Goal: Task Accomplishment & Management: Manage account settings

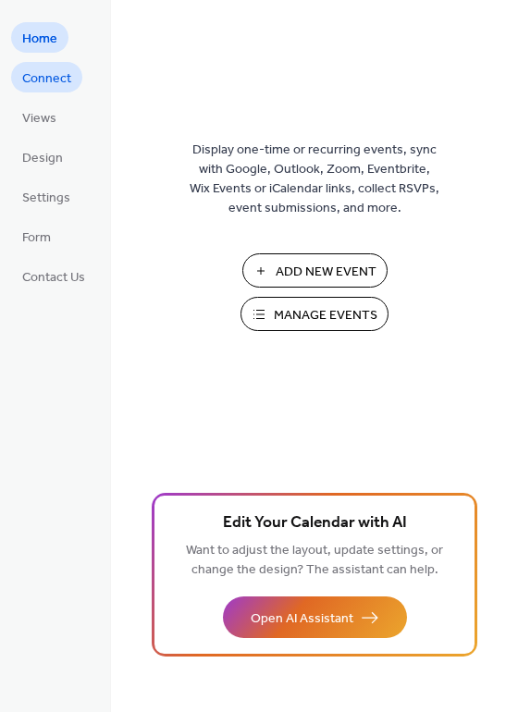
click at [53, 69] on span "Connect" at bounding box center [46, 78] width 49 height 19
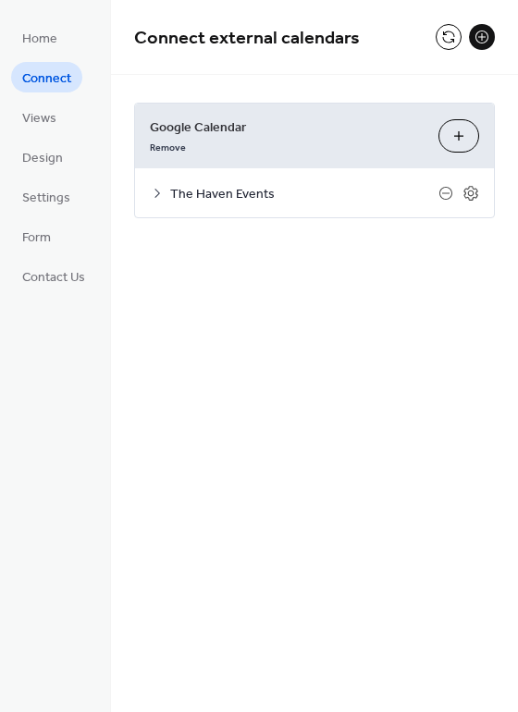
click at [459, 137] on button "Choose Calendars" at bounding box center [458, 135] width 41 height 33
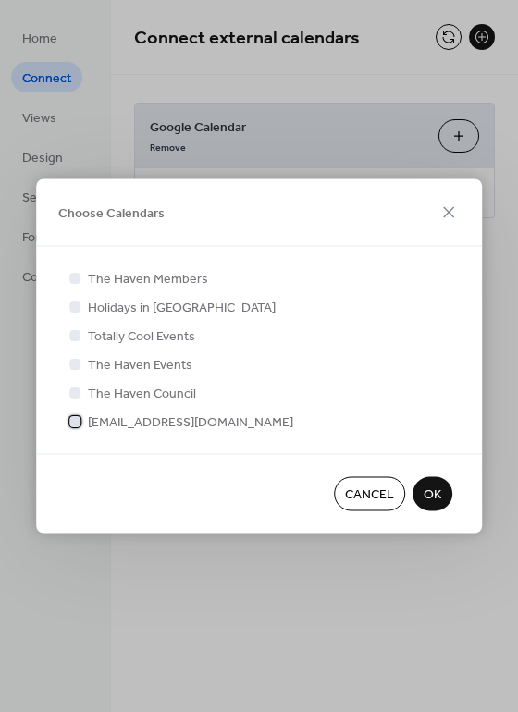
click at [79, 422] on div at bounding box center [74, 420] width 11 height 11
click at [437, 497] on span "OK" at bounding box center [432, 494] width 18 height 19
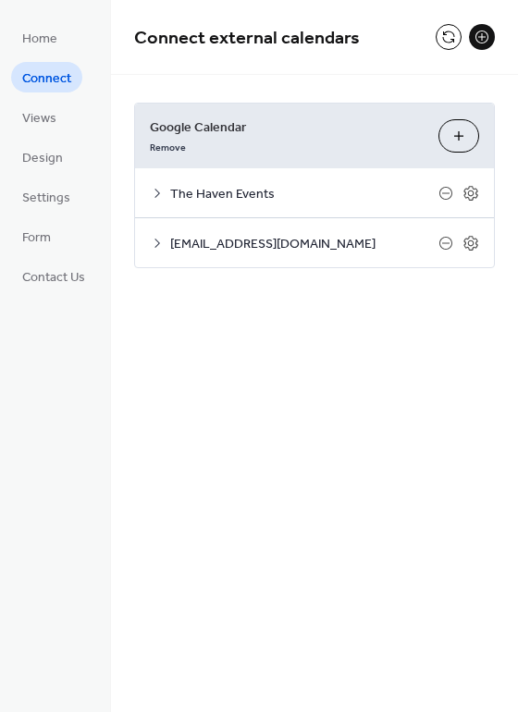
click at [158, 239] on icon at bounding box center [157, 243] width 15 height 15
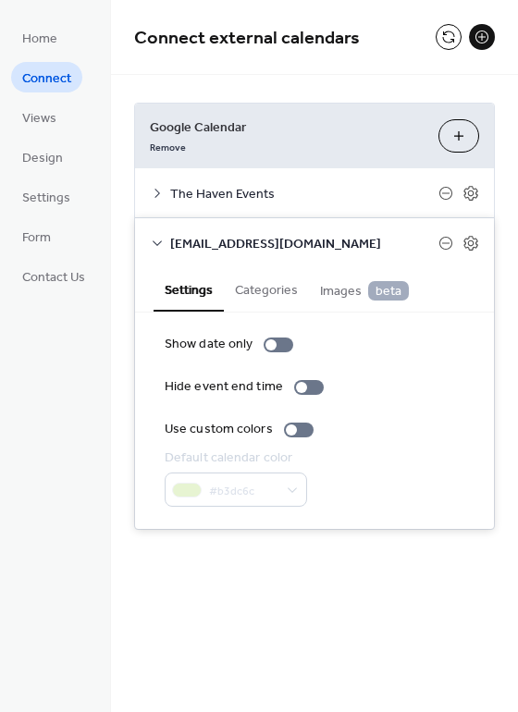
click at [232, 492] on div "#b3dc6c" at bounding box center [236, 489] width 142 height 34
click at [291, 432] on div at bounding box center [291, 429] width 11 height 11
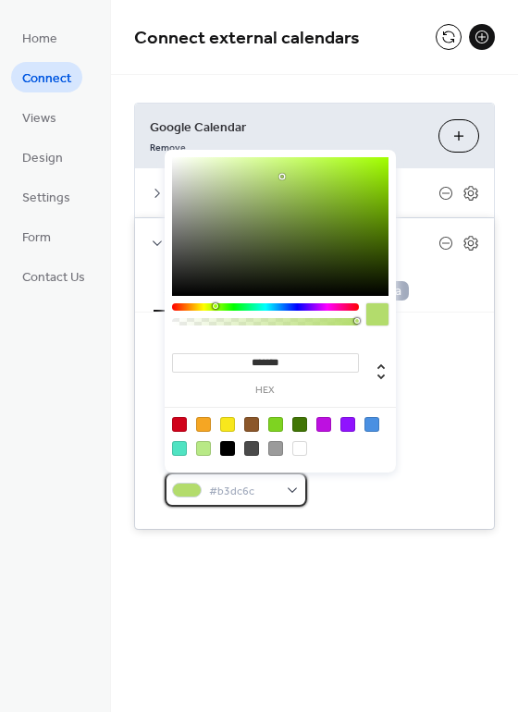
click at [273, 487] on span "#b3dc6c" at bounding box center [243, 491] width 68 height 19
click at [278, 448] on div at bounding box center [275, 448] width 15 height 15
type input "*******"
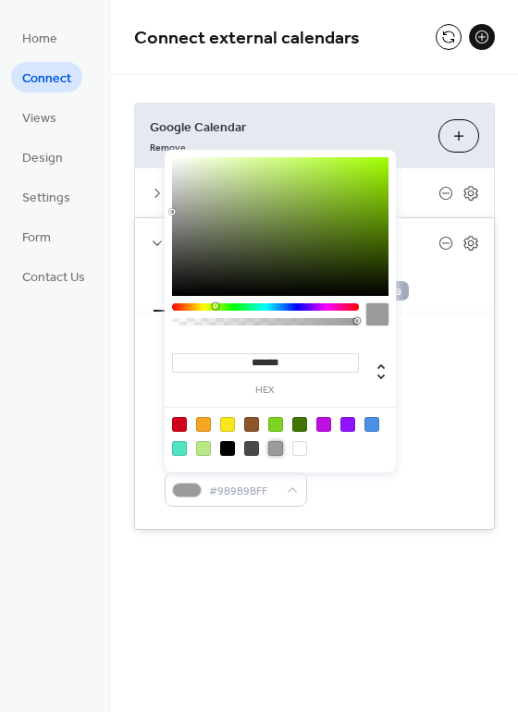
click at [387, 504] on div "Default calendar color #9B9B9BFF" at bounding box center [315, 477] width 300 height 58
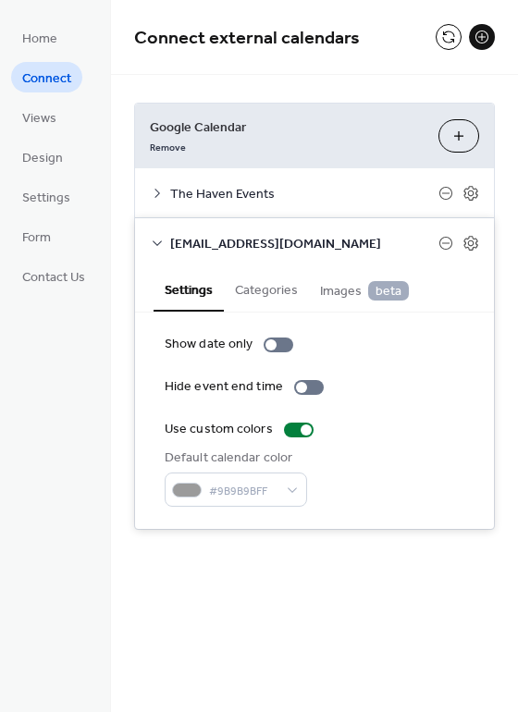
click at [161, 197] on icon at bounding box center [157, 193] width 15 height 15
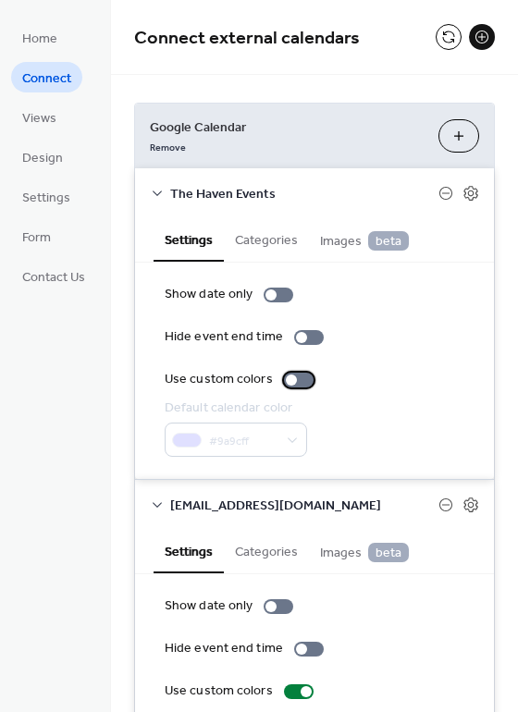
click at [288, 378] on div at bounding box center [291, 379] width 11 height 11
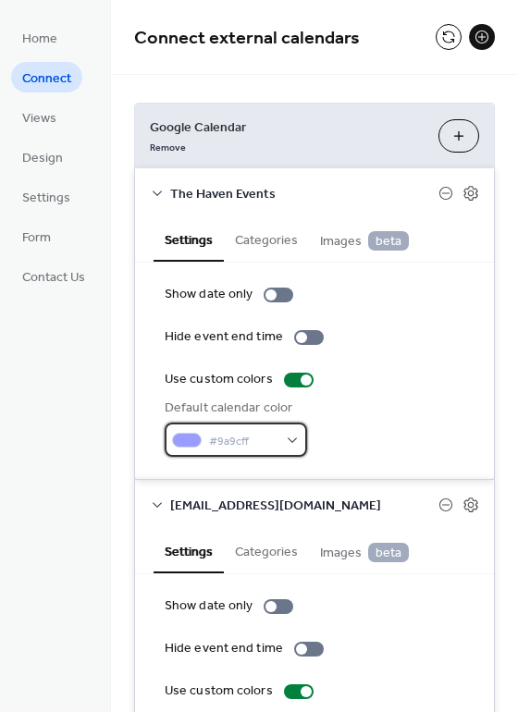
click at [273, 439] on span "#9a9cff" at bounding box center [243, 441] width 68 height 19
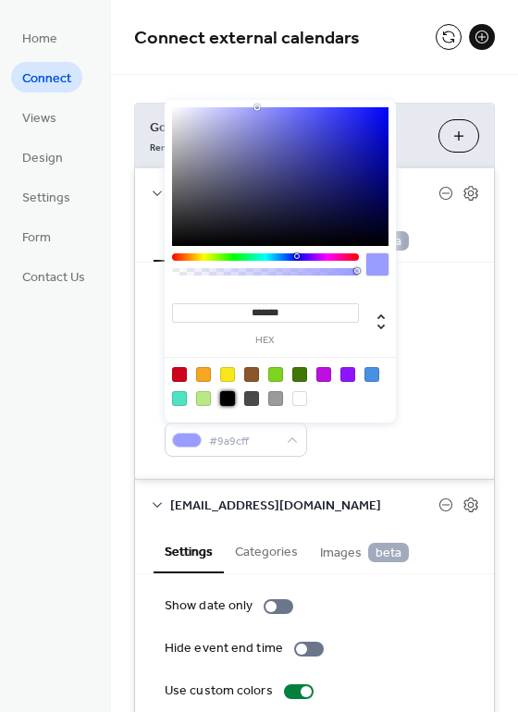
click at [227, 394] on div at bounding box center [227, 398] width 15 height 15
type input "*******"
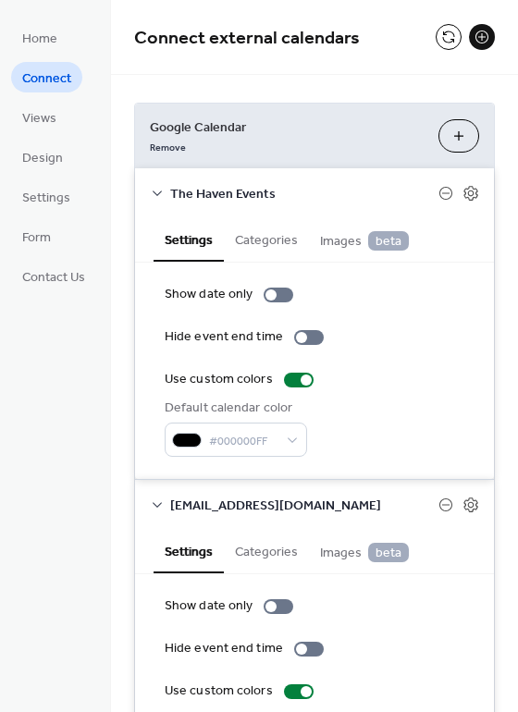
click at [422, 407] on div "Default calendar color #000000FF" at bounding box center [315, 427] width 300 height 58
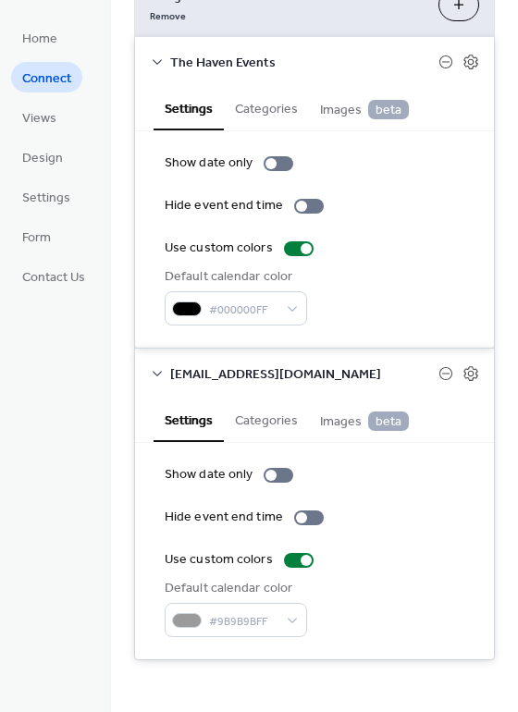
scroll to position [133, 0]
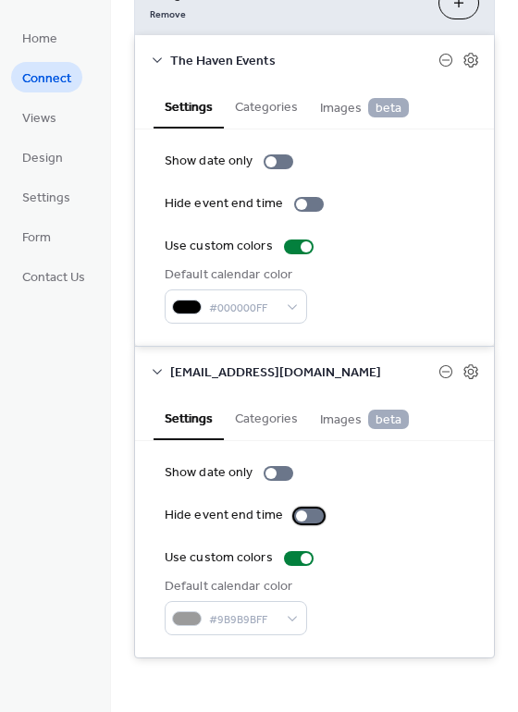
click at [299, 513] on div at bounding box center [301, 515] width 11 height 11
click at [299, 513] on div at bounding box center [309, 515] width 30 height 15
click at [265, 471] on div at bounding box center [270, 473] width 11 height 11
click at [265, 471] on div at bounding box center [278, 473] width 30 height 15
click at [273, 424] on button "Categories" at bounding box center [266, 417] width 85 height 43
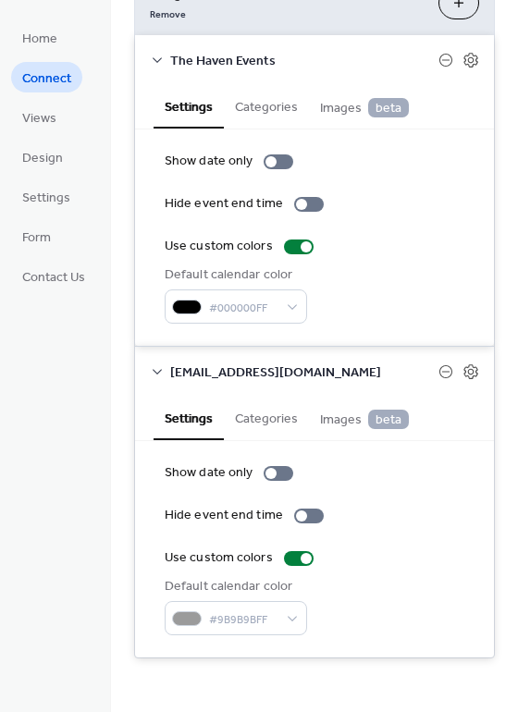
scroll to position [100, 0]
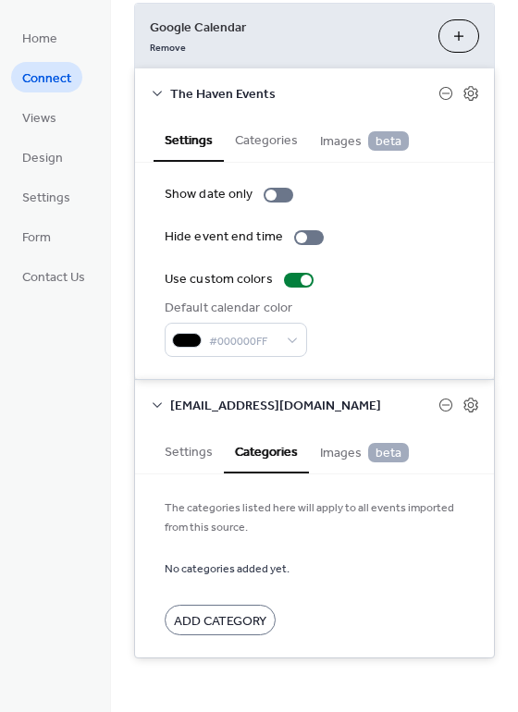
click at [240, 618] on span "Add Category" at bounding box center [220, 621] width 92 height 19
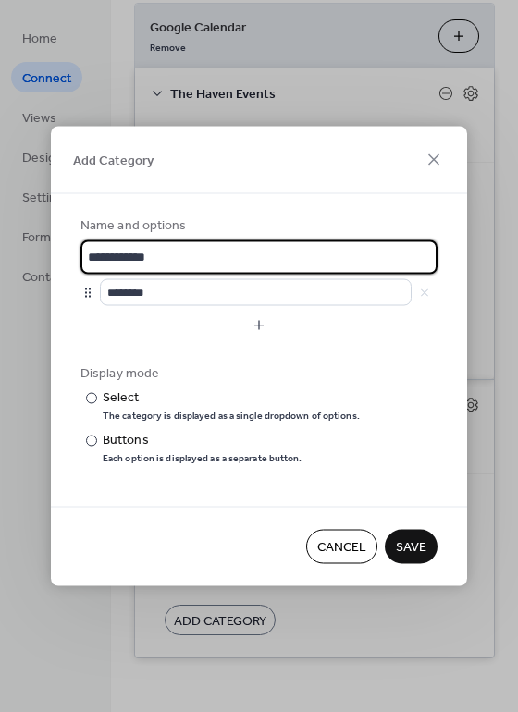
click at [86, 256] on input "**********" at bounding box center [258, 257] width 357 height 34
type input "**********"
click at [284, 369] on div "Display mode" at bounding box center [256, 373] width 353 height 19
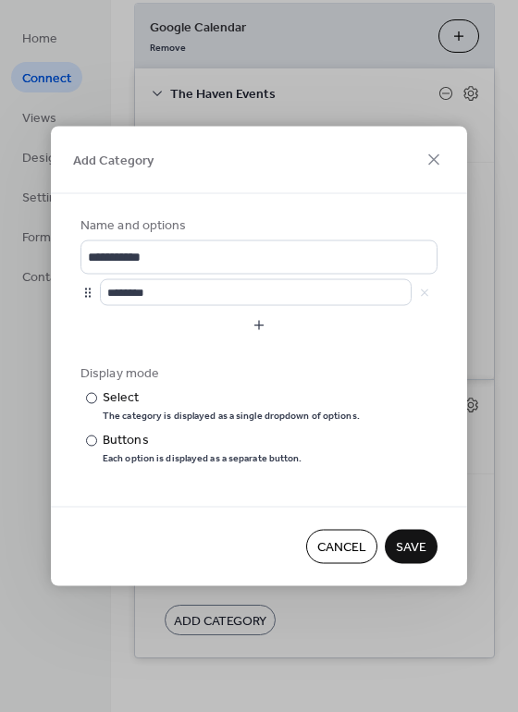
click at [398, 552] on span "Save" at bounding box center [411, 547] width 31 height 19
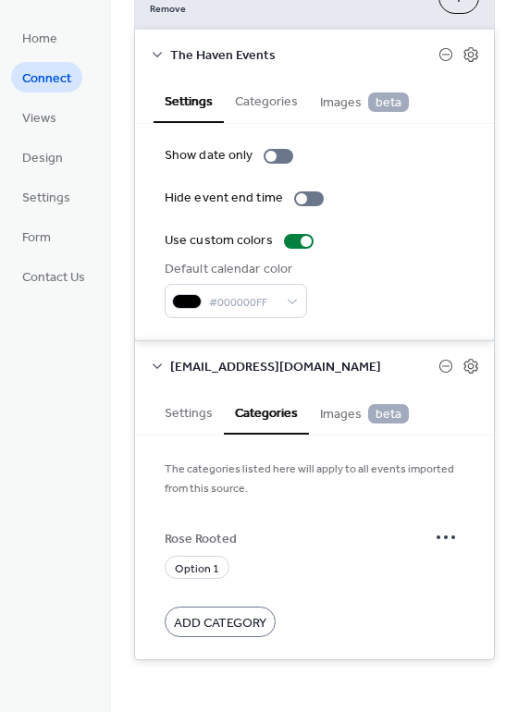
scroll to position [141, 0]
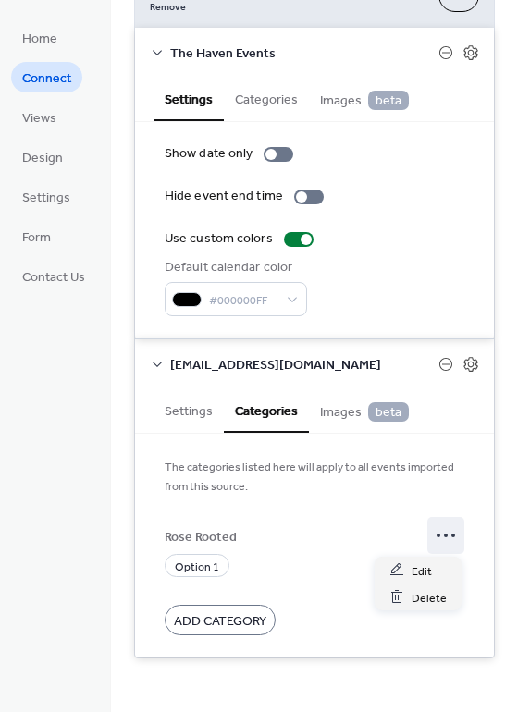
click at [448, 537] on icon at bounding box center [446, 535] width 30 height 30
click at [420, 595] on span "Delete" at bounding box center [428, 597] width 35 height 19
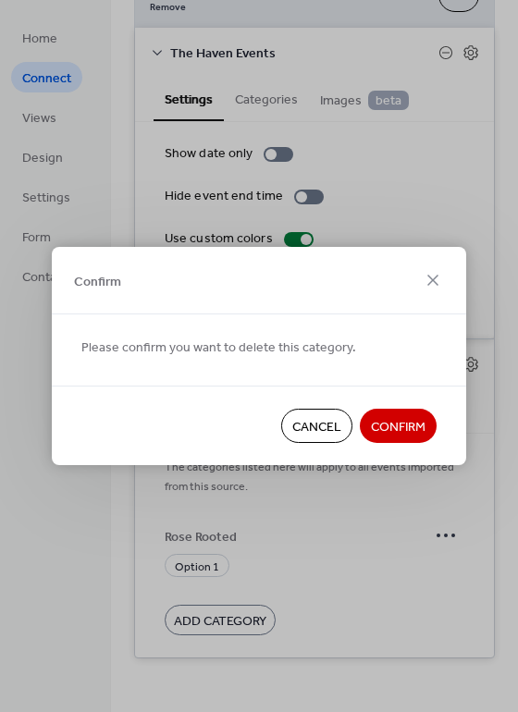
click at [405, 432] on span "Confirm" at bounding box center [398, 427] width 55 height 19
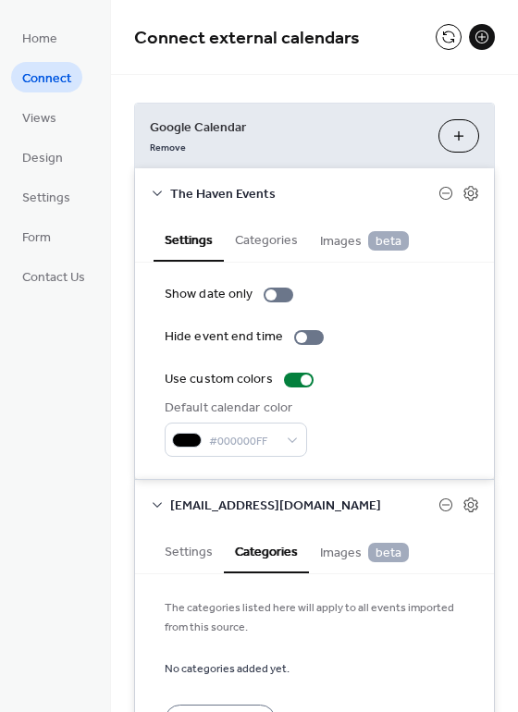
scroll to position [0, 0]
click at [155, 195] on icon at bounding box center [157, 193] width 15 height 15
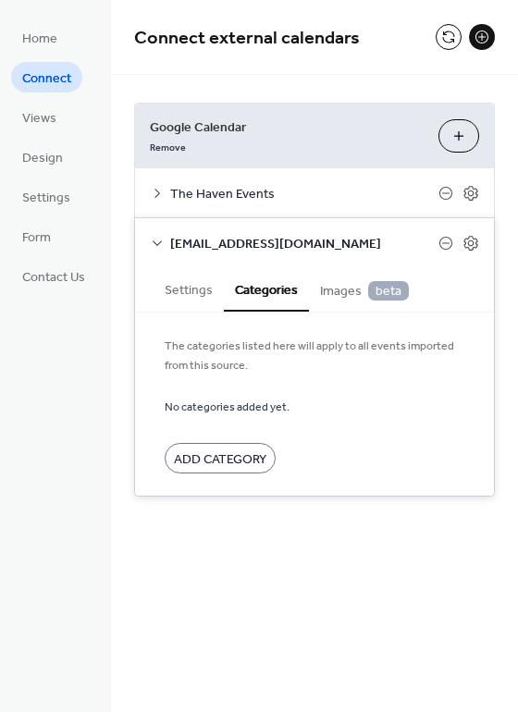
click at [180, 293] on button "Settings" at bounding box center [188, 288] width 70 height 43
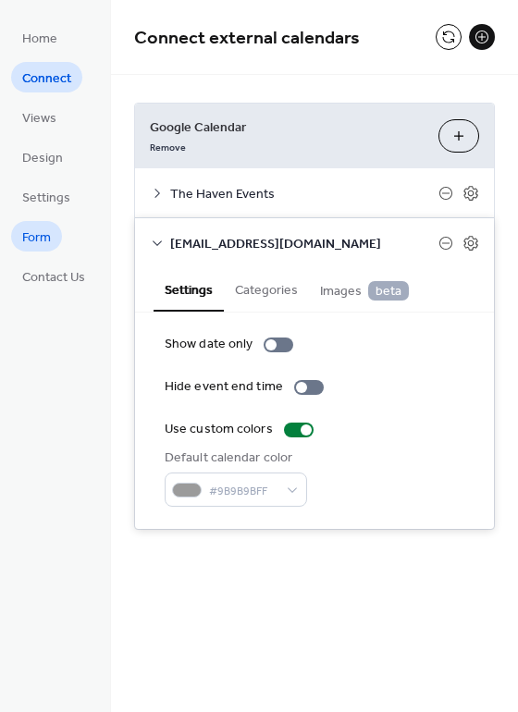
click at [52, 241] on link "Form" at bounding box center [36, 236] width 51 height 31
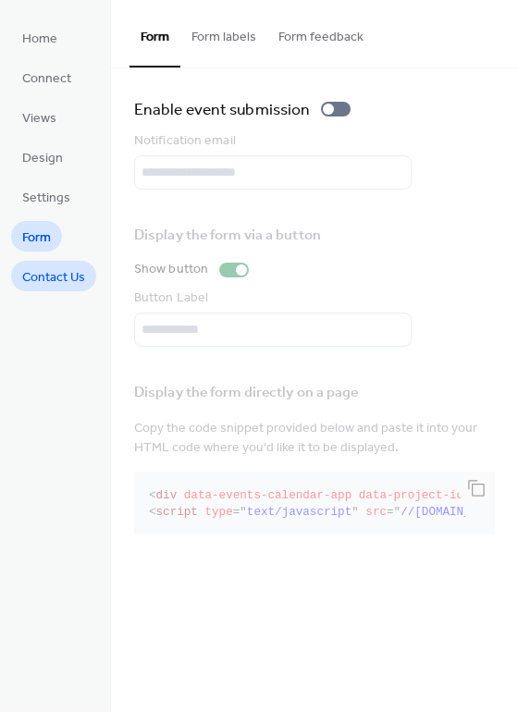
click at [72, 271] on span "Contact Us" at bounding box center [53, 277] width 63 height 19
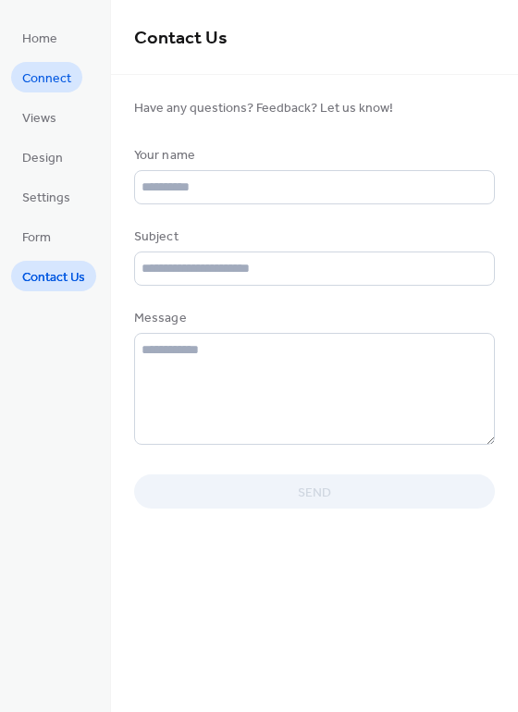
click at [42, 89] on span "Connect" at bounding box center [46, 78] width 49 height 19
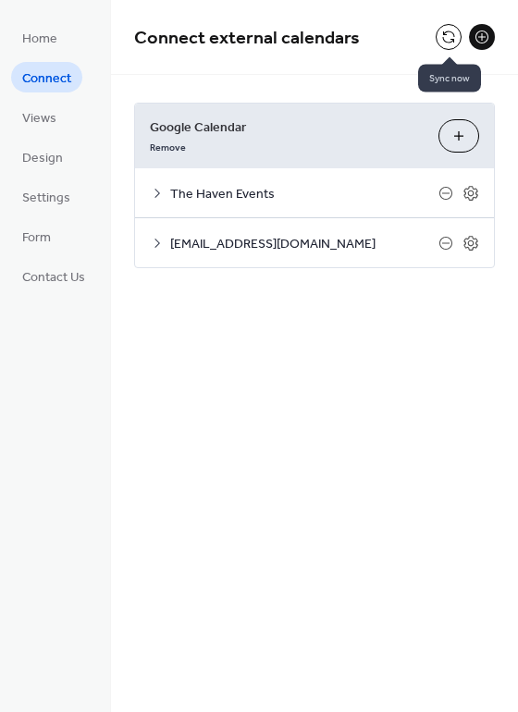
click at [439, 41] on button at bounding box center [448, 37] width 26 height 26
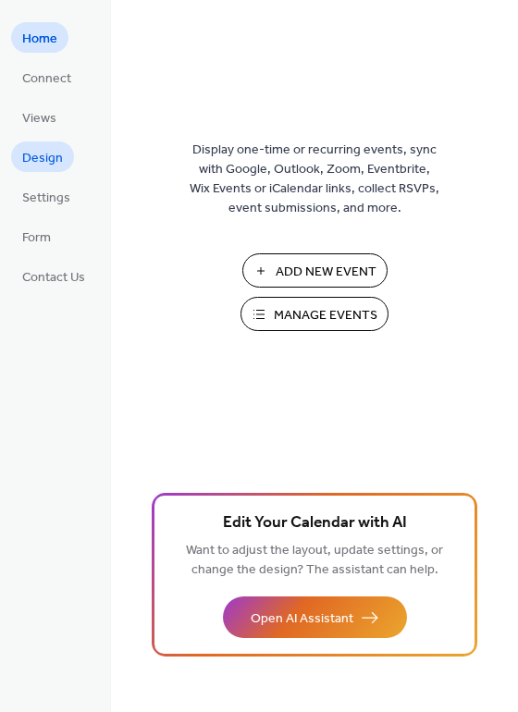
click at [40, 165] on span "Design" at bounding box center [42, 158] width 41 height 19
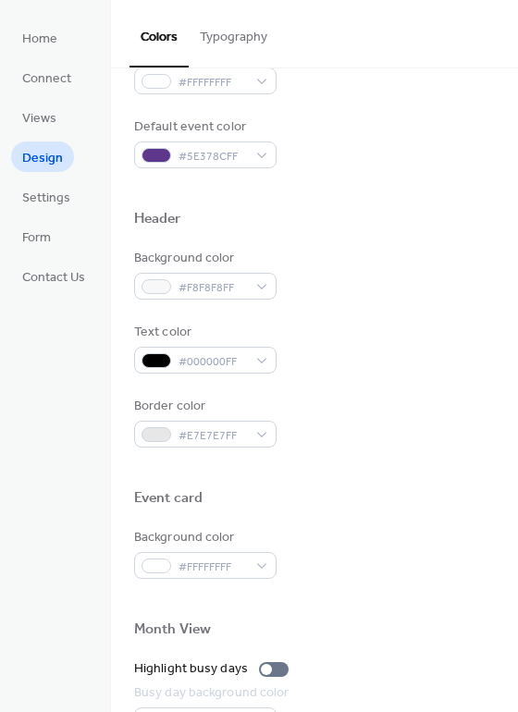
scroll to position [555, 0]
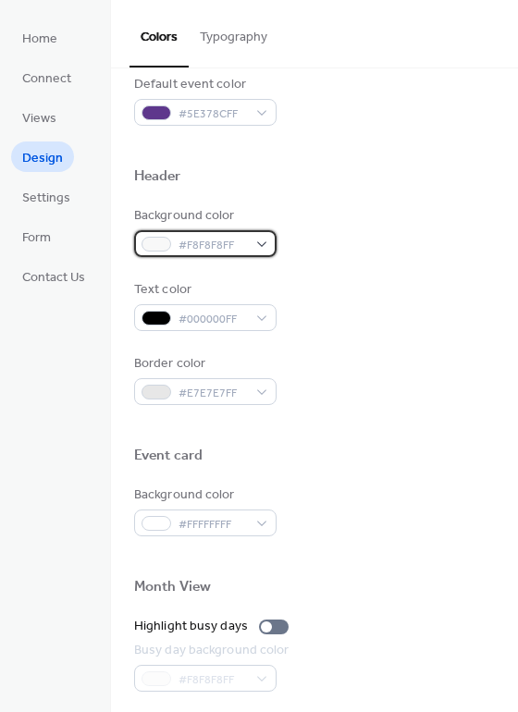
click at [251, 247] on div "#F8F8F8FF" at bounding box center [205, 243] width 142 height 27
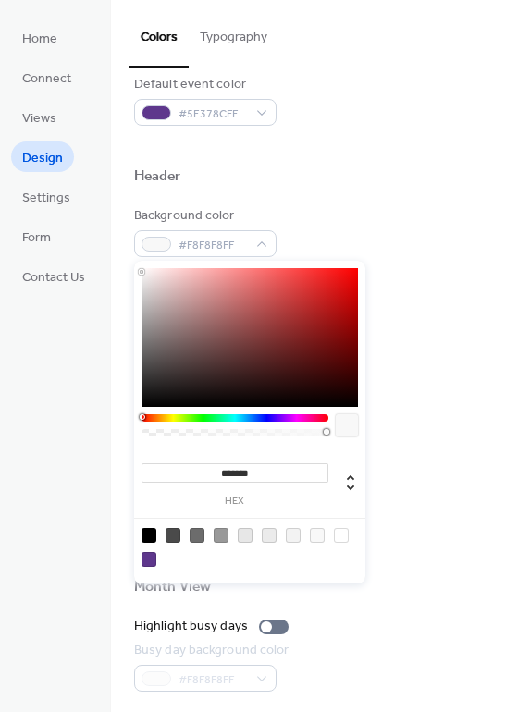
click at [228, 324] on div at bounding box center [249, 337] width 216 height 139
click at [153, 556] on div at bounding box center [148, 559] width 15 height 15
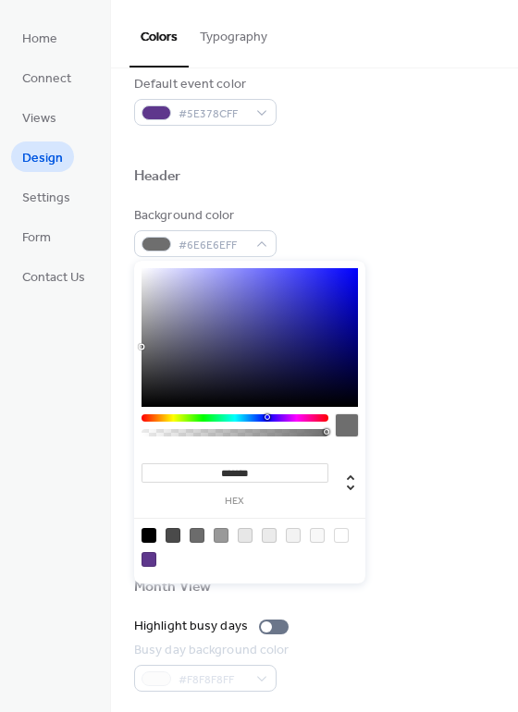
drag, startPoint x: 152, startPoint y: 294, endPoint x: 140, endPoint y: 347, distance: 54.1
click at [141, 347] on div at bounding box center [249, 337] width 216 height 139
click at [198, 537] on div at bounding box center [197, 535] width 15 height 15
click at [167, 535] on div at bounding box center [172, 535] width 15 height 15
click at [344, 533] on div at bounding box center [341, 535] width 15 height 15
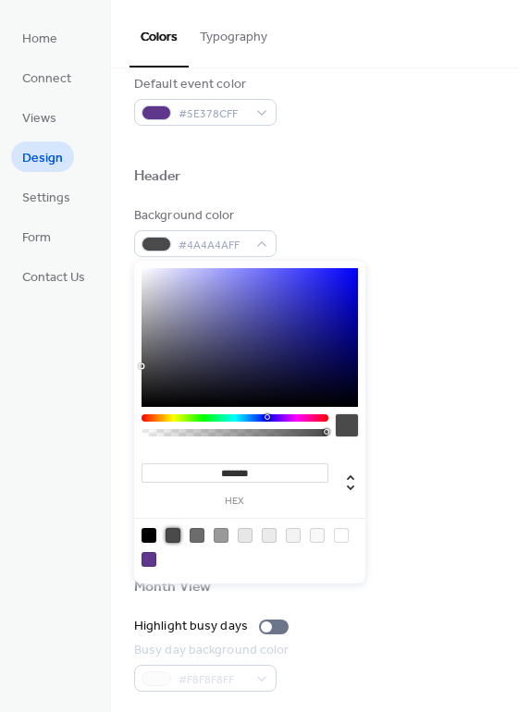
type input "*******"
click at [94, 337] on div "Home Connect Views Design Settings Form Contact Us" at bounding box center [55, 356] width 111 height 712
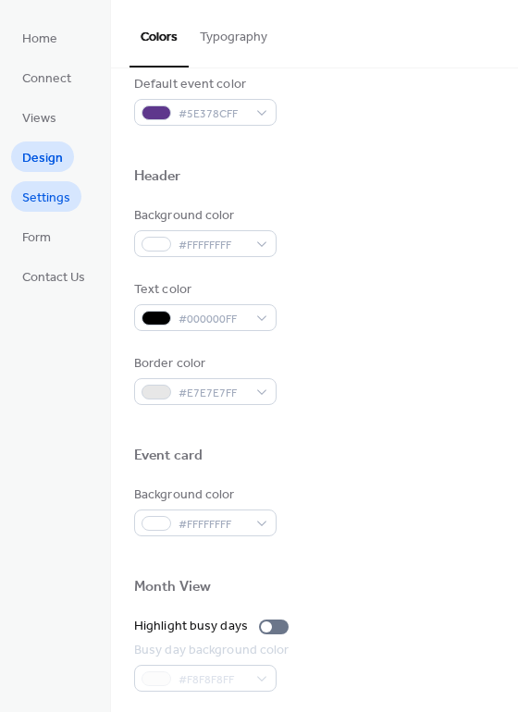
click at [54, 197] on span "Settings" at bounding box center [46, 198] width 48 height 19
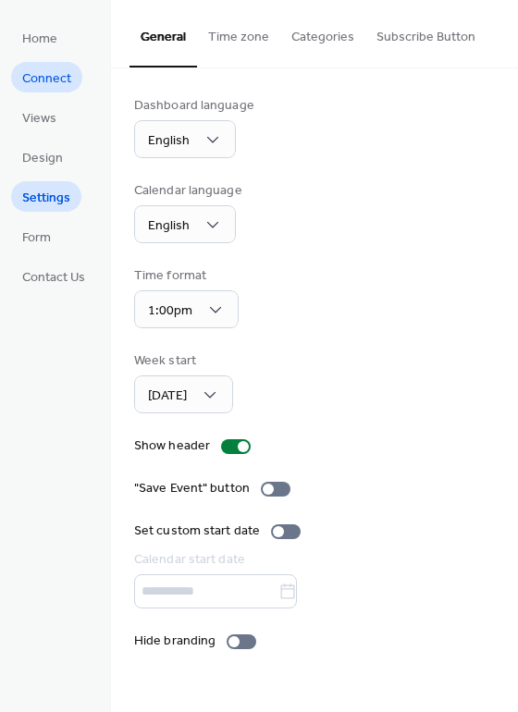
click at [50, 88] on span "Connect" at bounding box center [46, 78] width 49 height 19
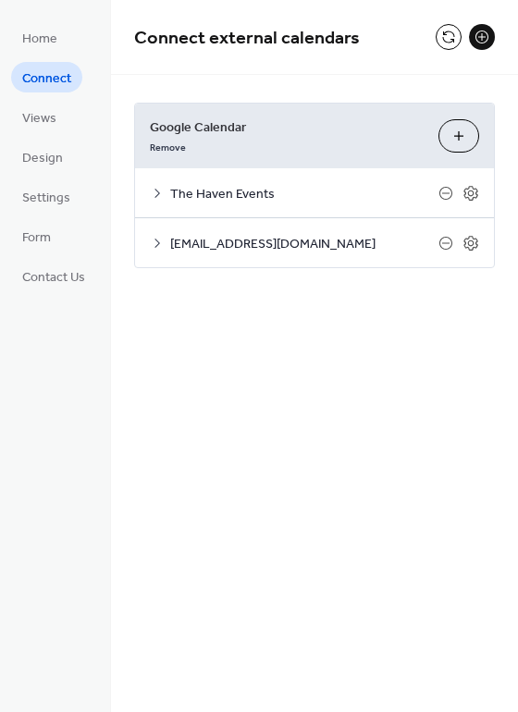
click at [152, 246] on icon at bounding box center [157, 243] width 15 height 15
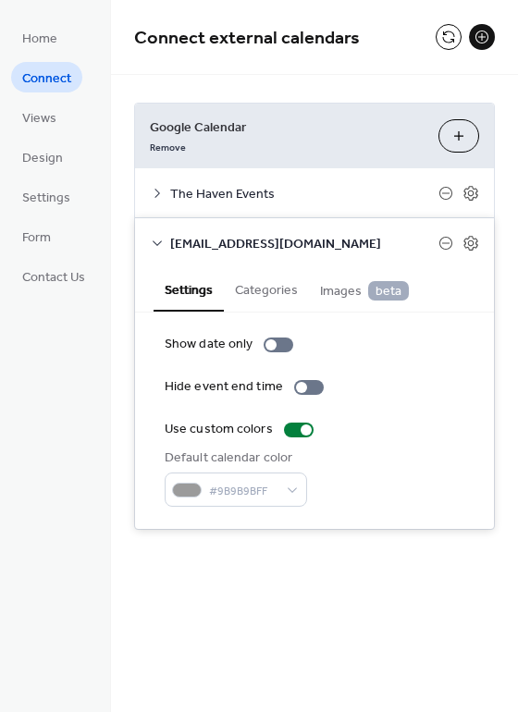
click at [338, 291] on span "Images beta" at bounding box center [364, 291] width 89 height 20
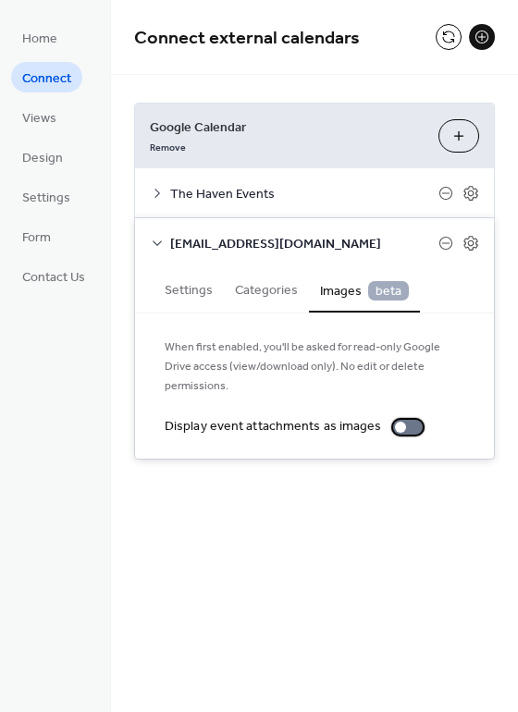
click at [399, 420] on div at bounding box center [408, 427] width 30 height 15
click at [159, 191] on icon at bounding box center [157, 193] width 15 height 15
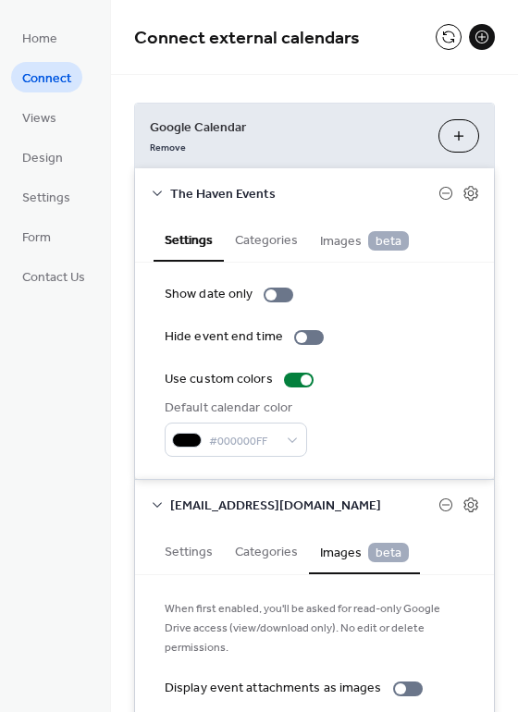
click at [350, 241] on span "Images beta" at bounding box center [364, 241] width 89 height 20
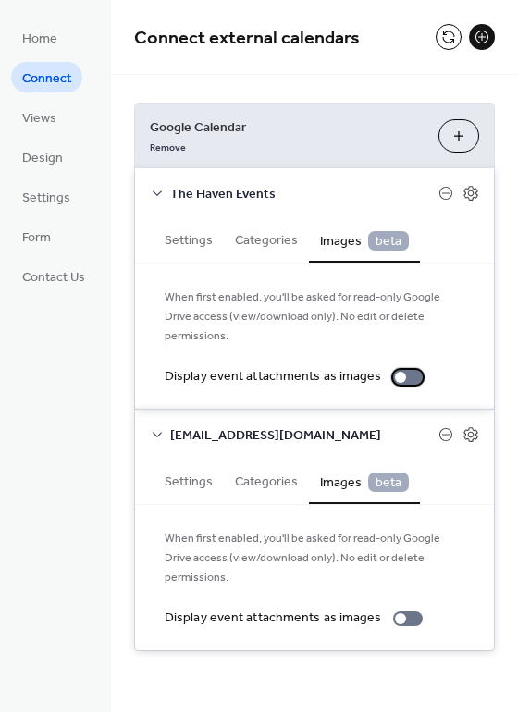
click at [395, 372] on div at bounding box center [400, 377] width 11 height 11
click at [395, 613] on div at bounding box center [400, 618] width 11 height 11
click at [40, 120] on span "Views" at bounding box center [39, 118] width 34 height 19
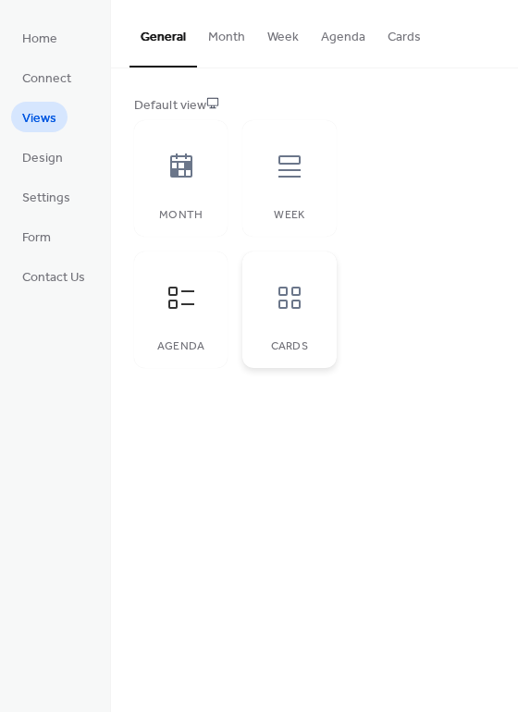
click at [313, 295] on div at bounding box center [289, 297] width 55 height 55
click at [55, 189] on span "Settings" at bounding box center [46, 198] width 48 height 19
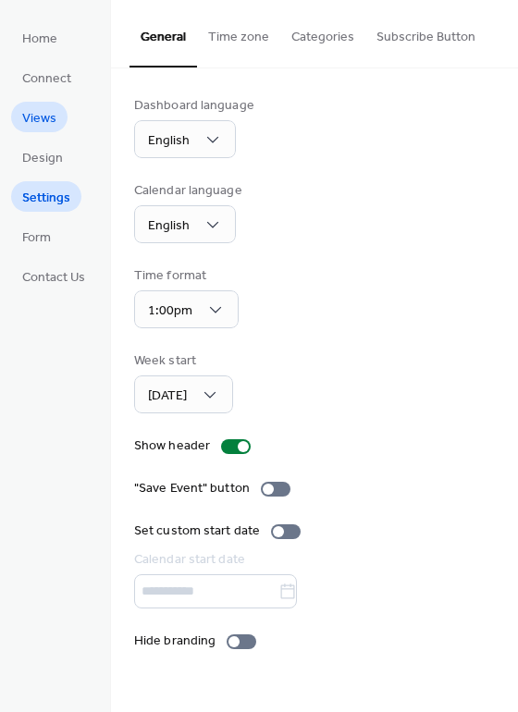
click at [47, 118] on span "Views" at bounding box center [39, 118] width 34 height 19
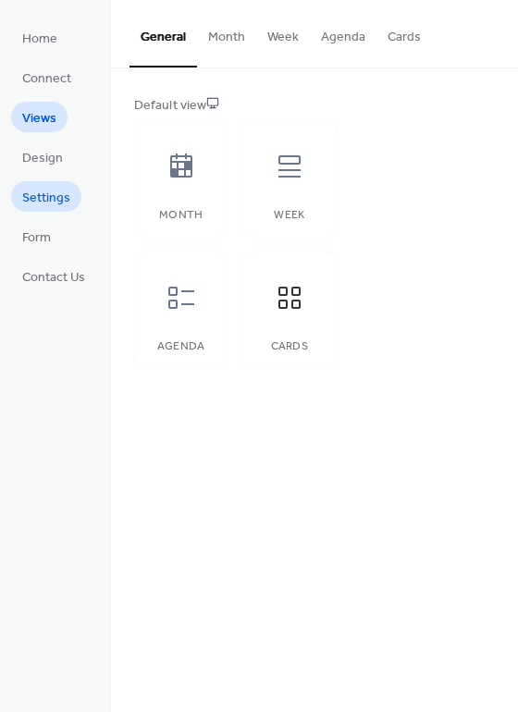
click at [43, 205] on span "Settings" at bounding box center [46, 198] width 48 height 19
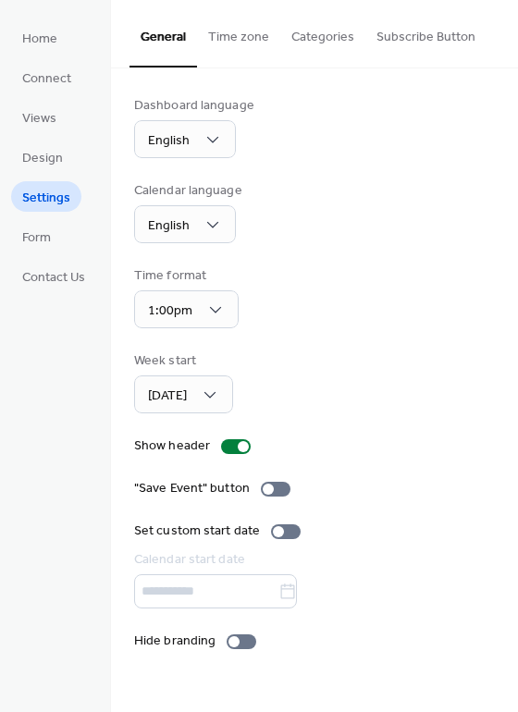
click at [421, 38] on button "Subscribe Button" at bounding box center [425, 33] width 121 height 66
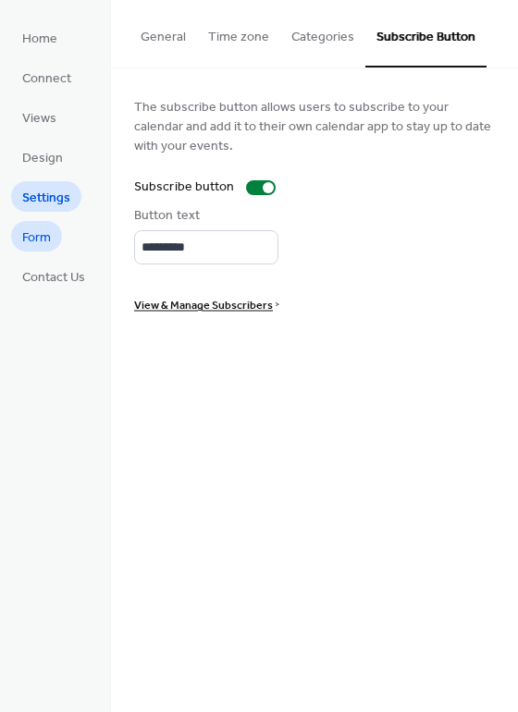
click at [60, 229] on link "Form" at bounding box center [36, 236] width 51 height 31
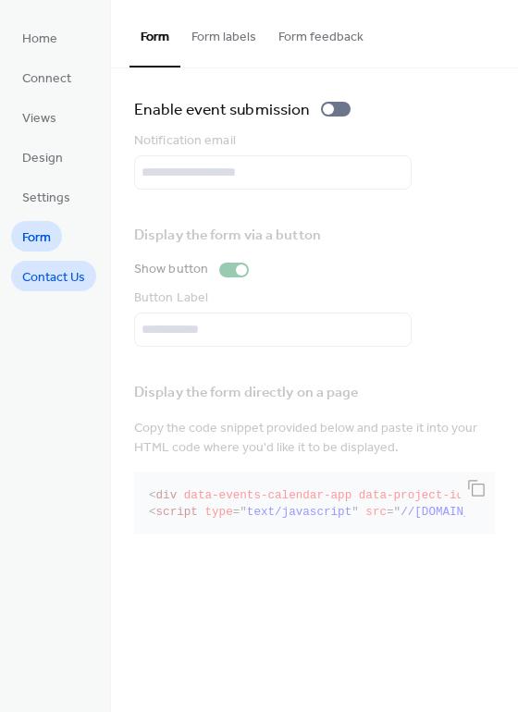
click at [57, 278] on span "Contact Us" at bounding box center [53, 277] width 63 height 19
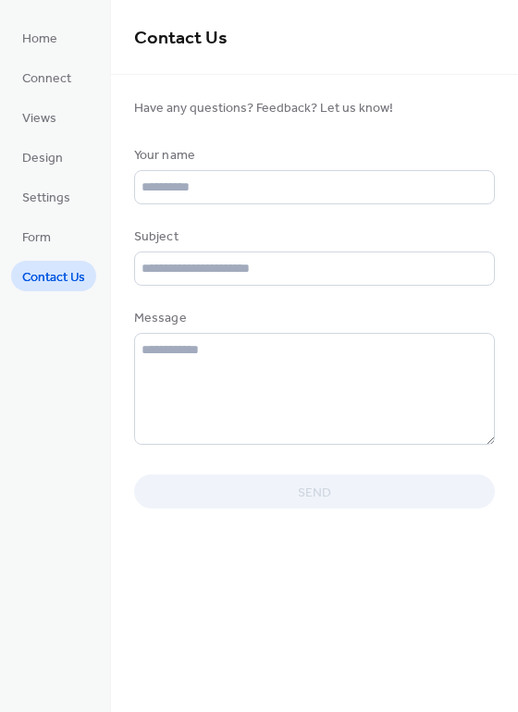
click at [62, 231] on li "Form" at bounding box center [36, 236] width 51 height 31
click at [48, 238] on span "Form" at bounding box center [36, 237] width 29 height 19
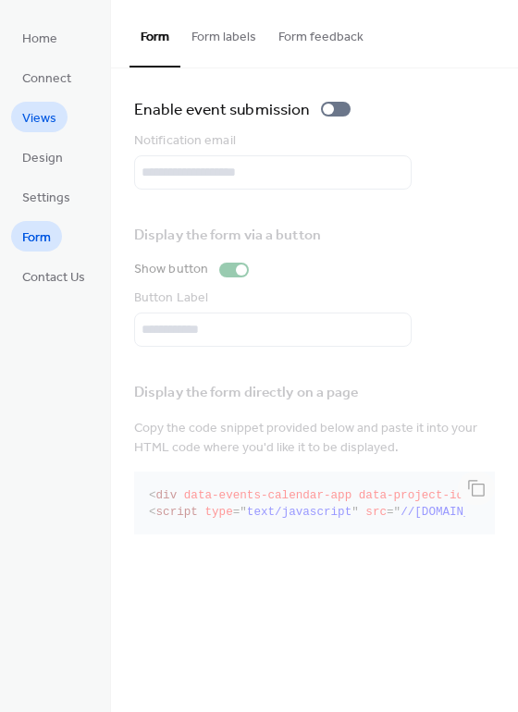
click at [56, 118] on link "Views" at bounding box center [39, 117] width 56 height 31
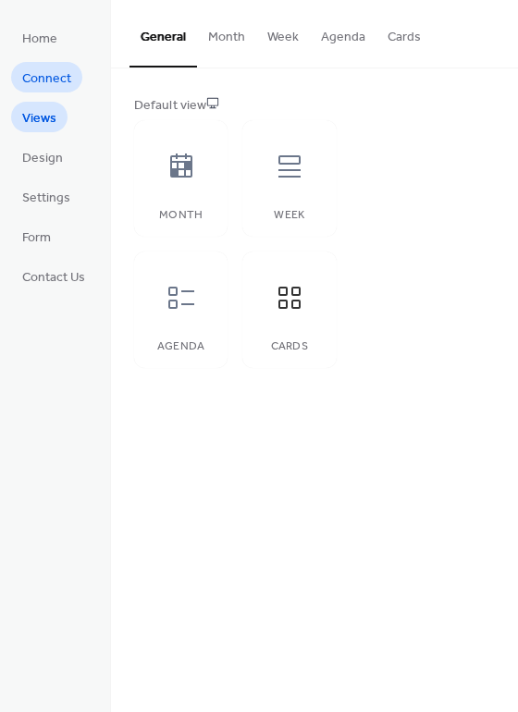
click at [55, 75] on span "Connect" at bounding box center [46, 78] width 49 height 19
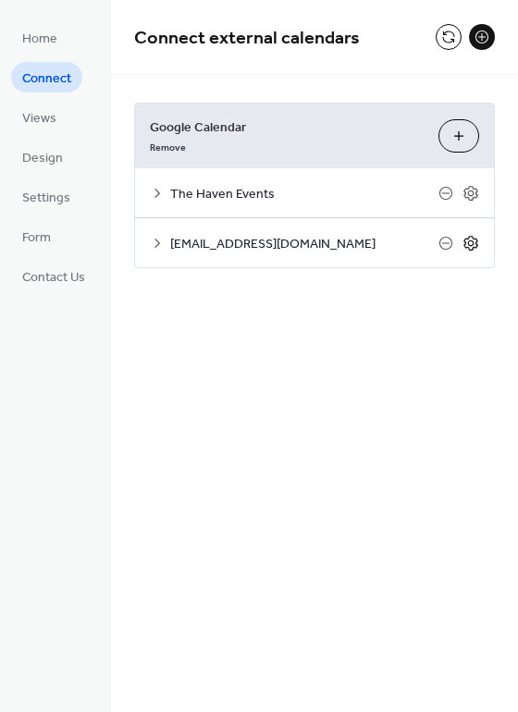
click at [471, 239] on icon at bounding box center [470, 243] width 17 height 17
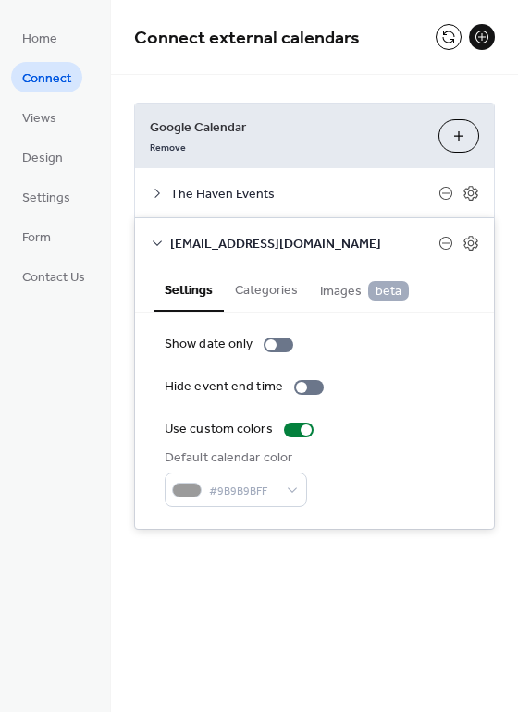
click at [345, 288] on span "Images beta" at bounding box center [364, 291] width 89 height 20
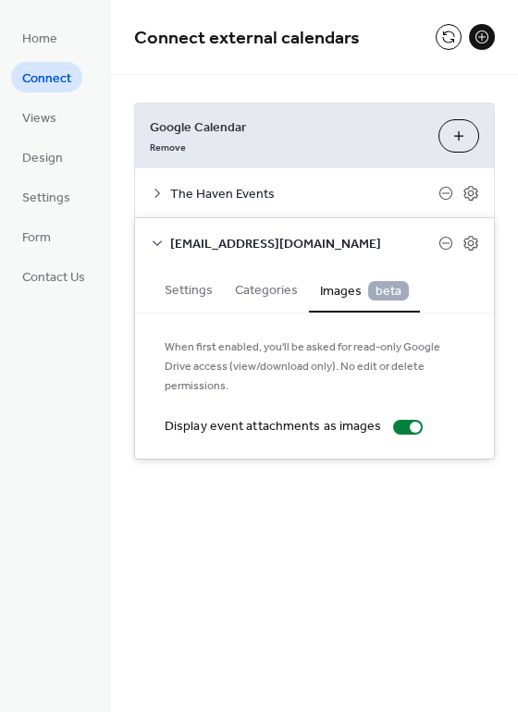
click at [289, 292] on button "Categories" at bounding box center [266, 288] width 85 height 43
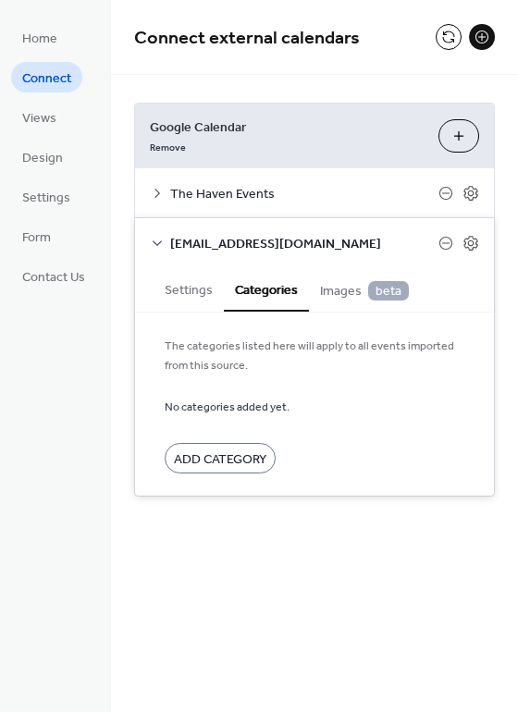
click at [199, 295] on button "Settings" at bounding box center [188, 288] width 70 height 43
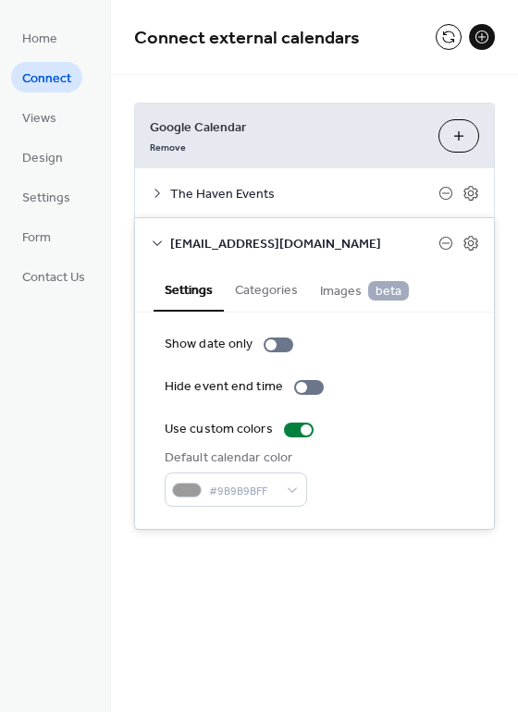
click at [154, 247] on icon at bounding box center [157, 243] width 15 height 15
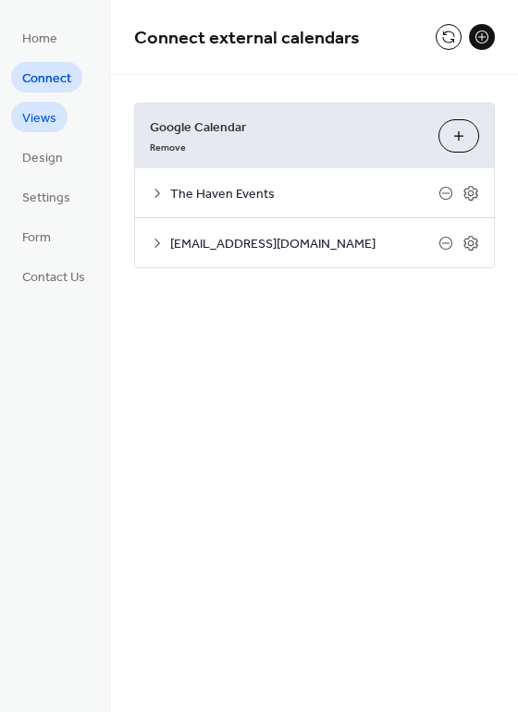
click at [34, 125] on span "Views" at bounding box center [39, 118] width 34 height 19
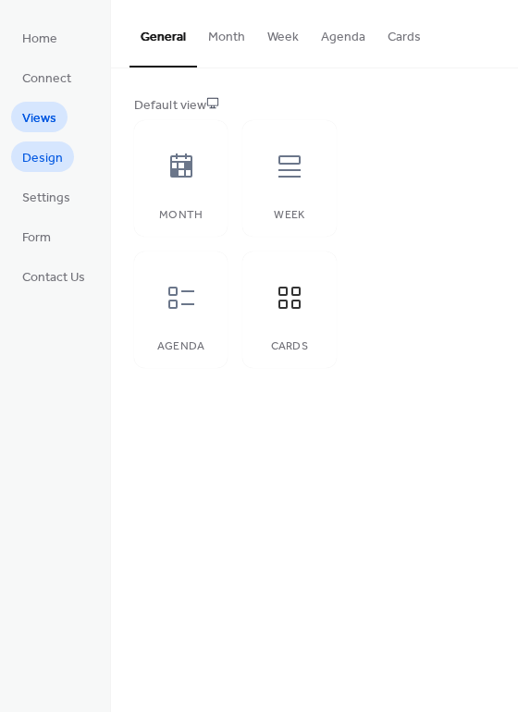
click at [38, 149] on span "Design" at bounding box center [42, 158] width 41 height 19
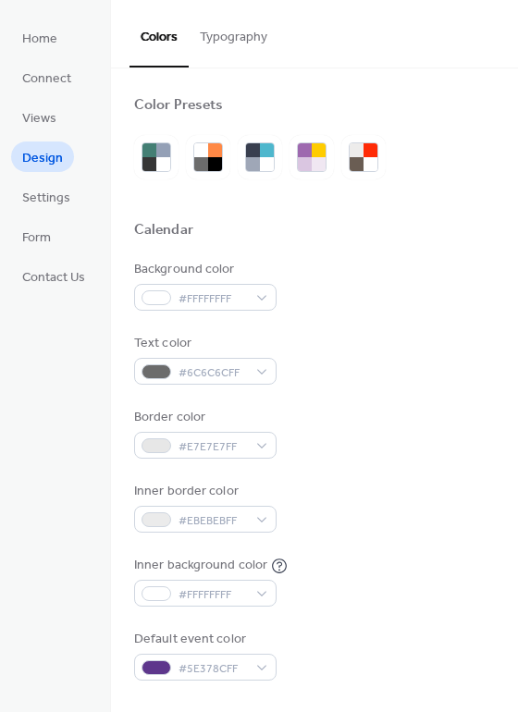
click at [256, 44] on button "Typography" at bounding box center [234, 33] width 90 height 66
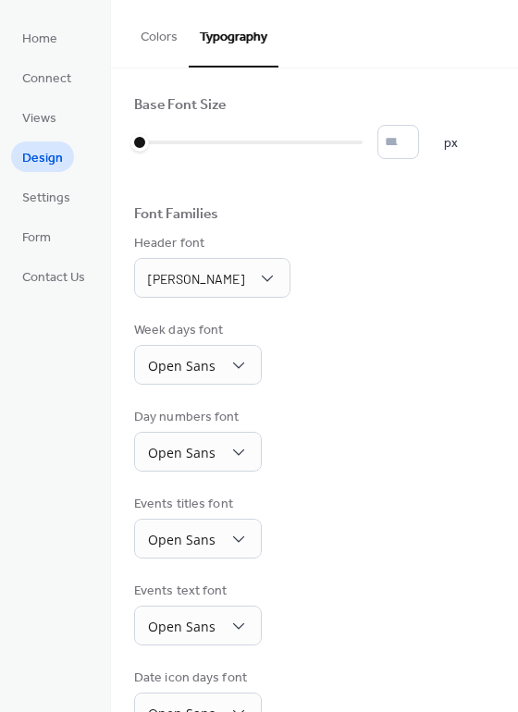
click at [82, 71] on ul "Home Connect Views Design Settings Form Contact Us" at bounding box center [53, 156] width 85 height 269
click at [69, 78] on span "Connect" at bounding box center [46, 78] width 49 height 19
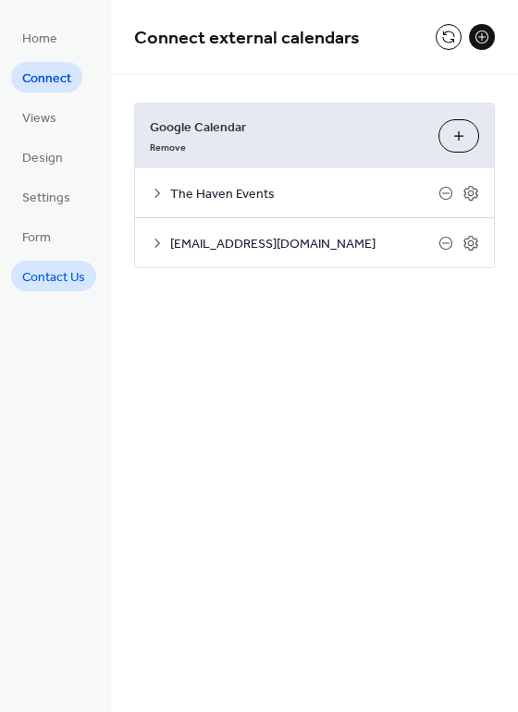
click at [58, 274] on span "Contact Us" at bounding box center [53, 277] width 63 height 19
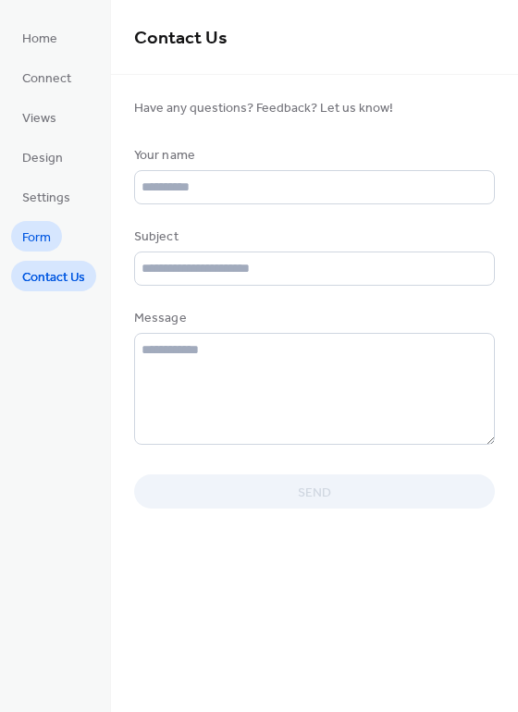
click at [59, 232] on link "Form" at bounding box center [36, 236] width 51 height 31
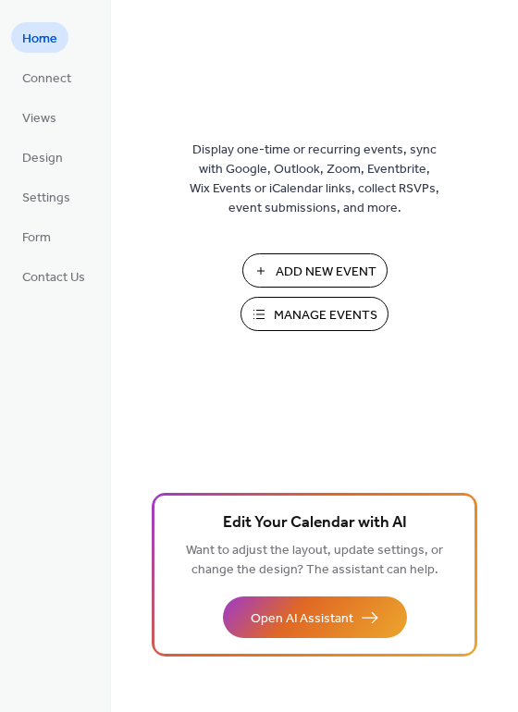
click at [298, 307] on span "Manage Events" at bounding box center [326, 315] width 104 height 19
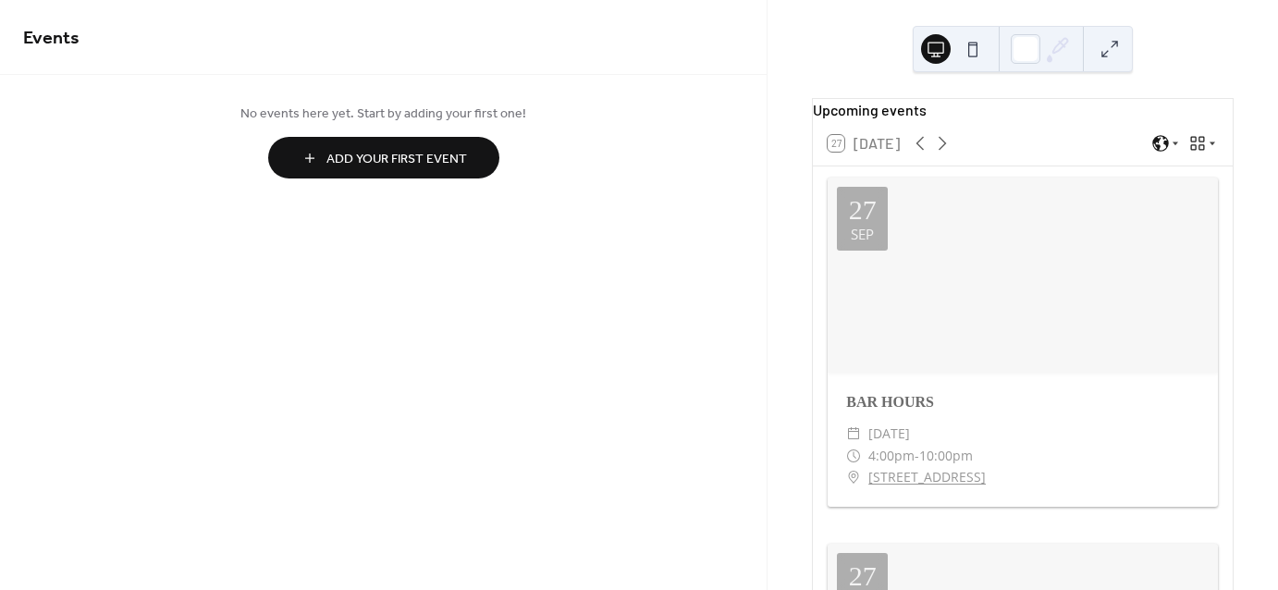
click at [1060, 302] on div at bounding box center [1022, 275] width 390 height 195
click at [1043, 296] on div at bounding box center [1022, 275] width 390 height 195
click at [1043, 295] on div at bounding box center [1022, 275] width 390 height 195
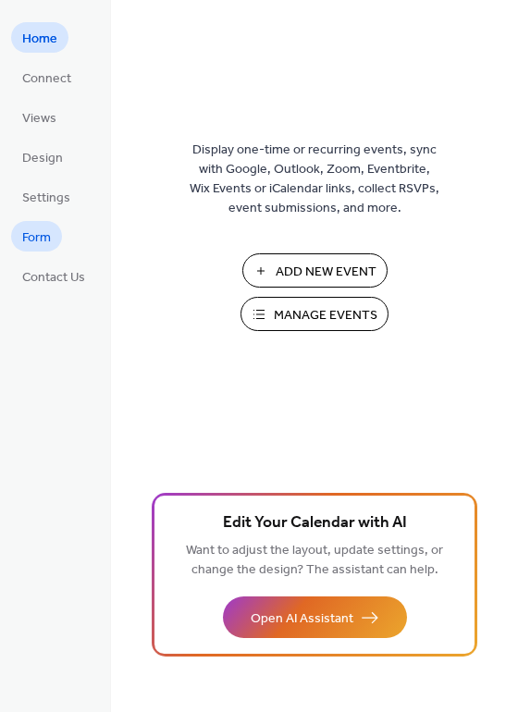
click at [57, 244] on link "Form" at bounding box center [36, 236] width 51 height 31
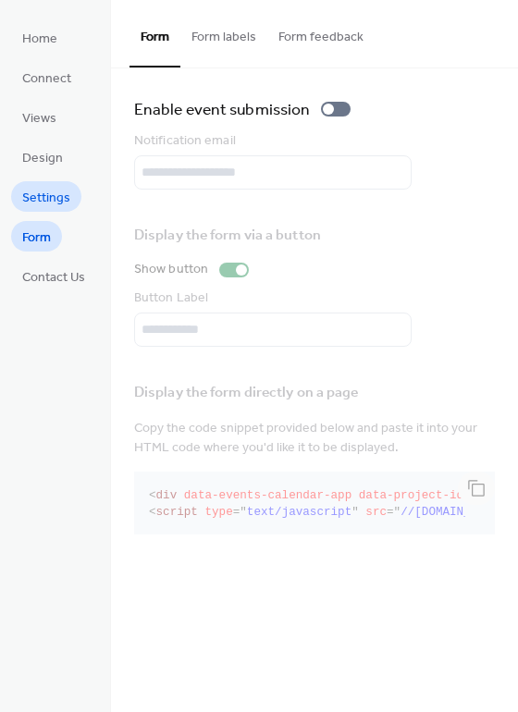
click at [47, 205] on span "Settings" at bounding box center [46, 198] width 48 height 19
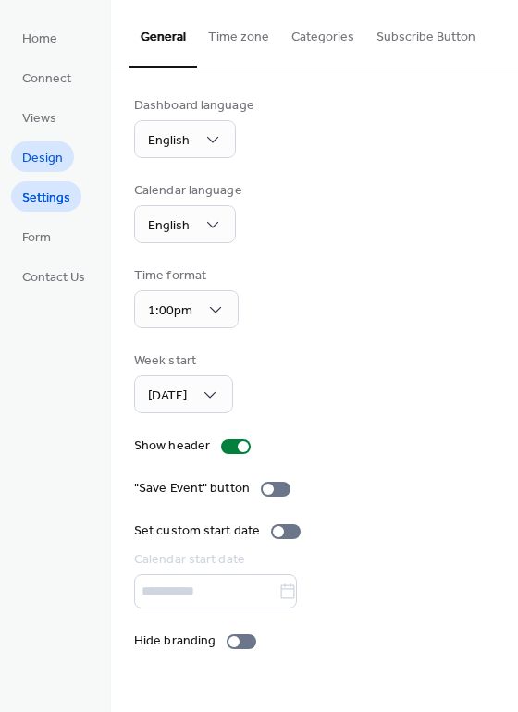
click at [54, 158] on span "Design" at bounding box center [42, 158] width 41 height 19
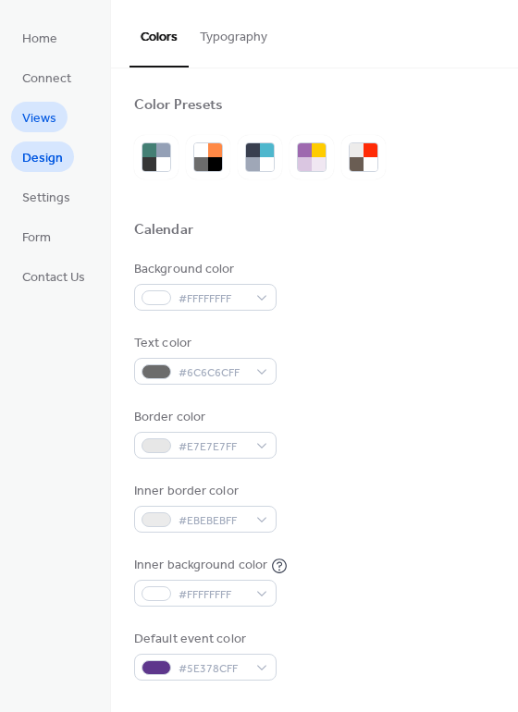
click at [56, 112] on link "Views" at bounding box center [39, 117] width 56 height 31
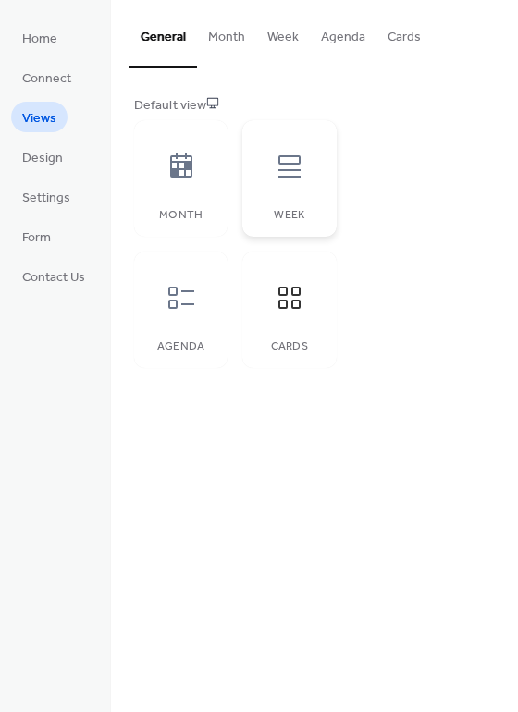
click at [300, 169] on icon at bounding box center [289, 166] width 22 height 22
click at [186, 297] on icon at bounding box center [181, 298] width 30 height 30
click at [180, 179] on icon at bounding box center [181, 167] width 30 height 30
click at [309, 199] on div "Week" at bounding box center [288, 178] width 93 height 116
click at [164, 323] on div at bounding box center [180, 297] width 55 height 55
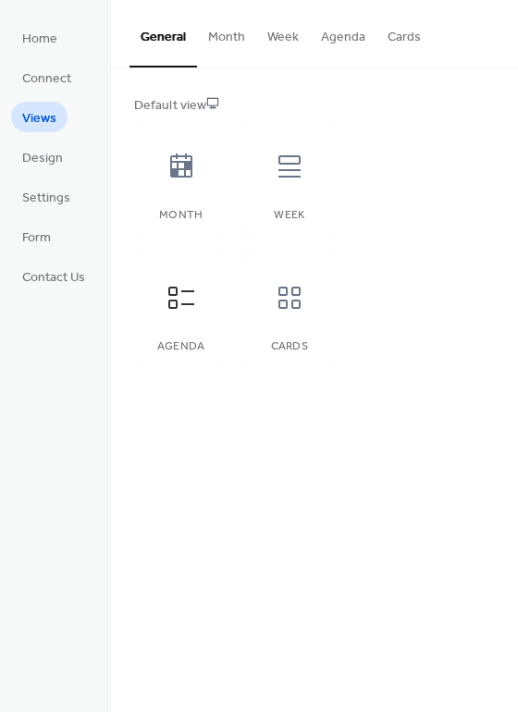
click at [230, 40] on button "Month" at bounding box center [226, 33] width 59 height 66
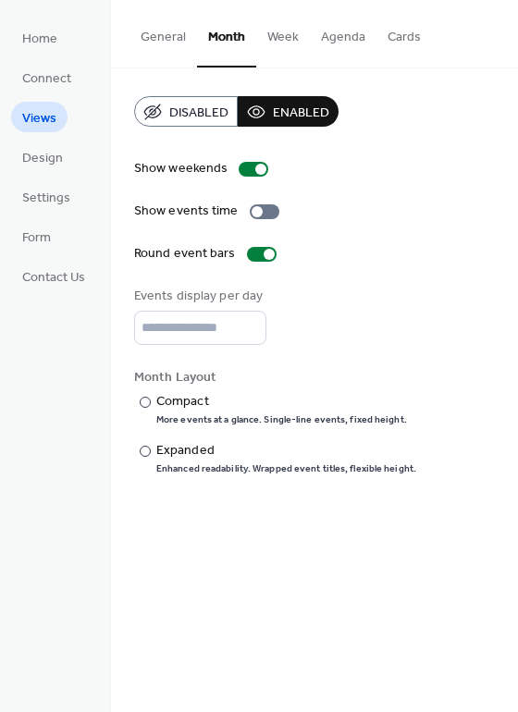
click at [283, 40] on button "Week" at bounding box center [283, 33] width 54 height 66
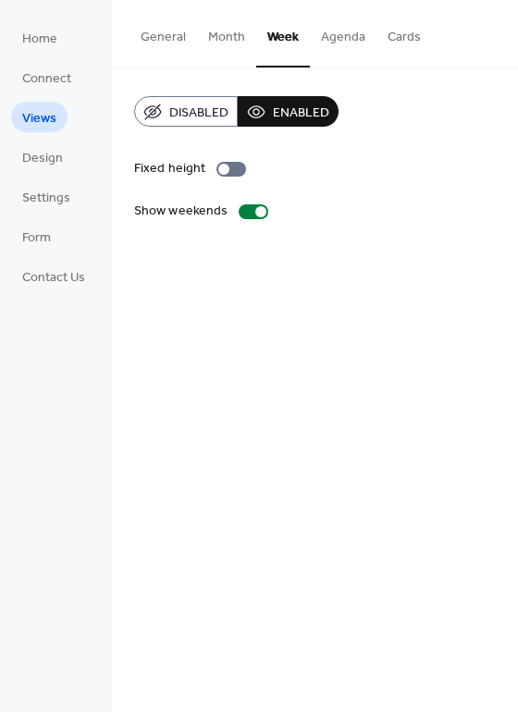
click at [343, 40] on button "Agenda" at bounding box center [343, 33] width 67 height 66
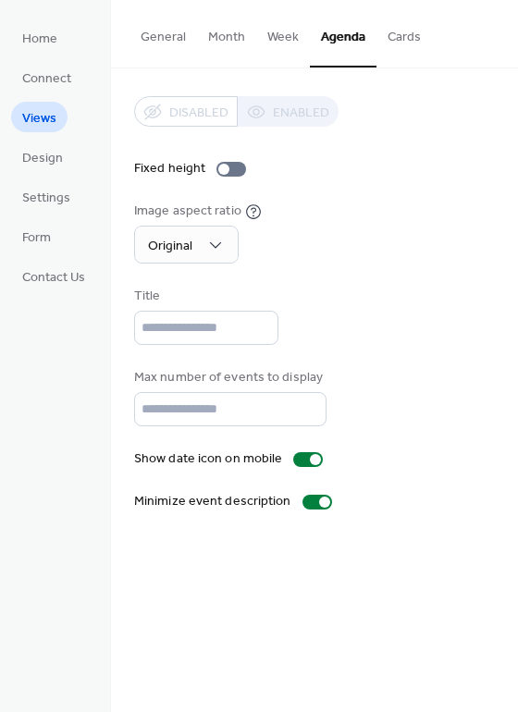
click at [388, 40] on button "Cards" at bounding box center [403, 33] width 55 height 66
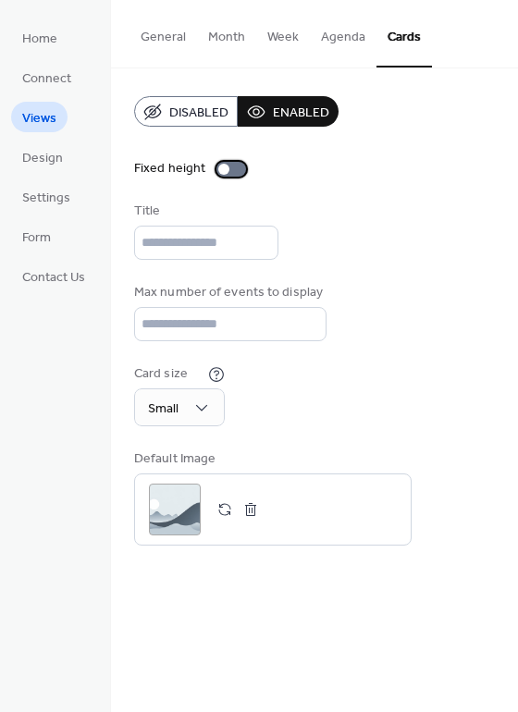
click at [219, 169] on div at bounding box center [223, 169] width 11 height 11
click at [228, 168] on div at bounding box center [231, 169] width 30 height 15
click at [179, 504] on div ";" at bounding box center [175, 510] width 52 height 52
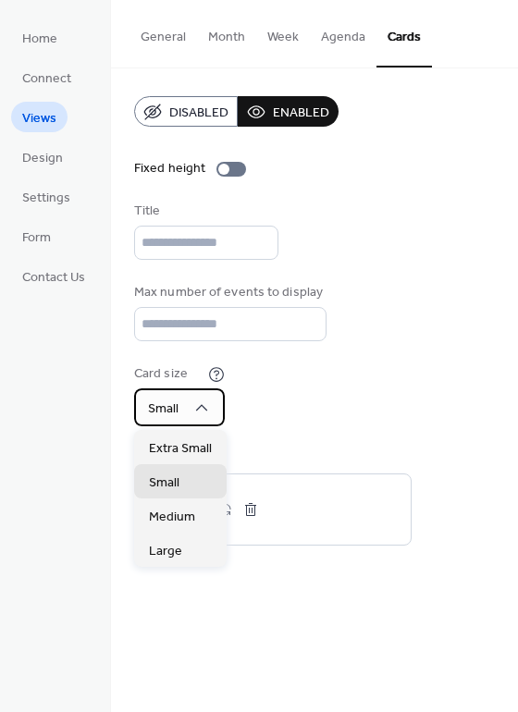
click at [172, 417] on span "Small" at bounding box center [163, 409] width 31 height 25
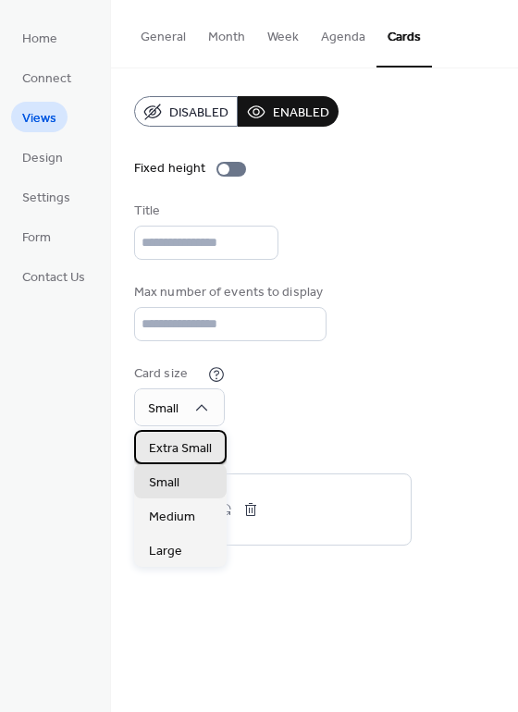
click at [188, 453] on span "Extra Small" at bounding box center [180, 447] width 63 height 19
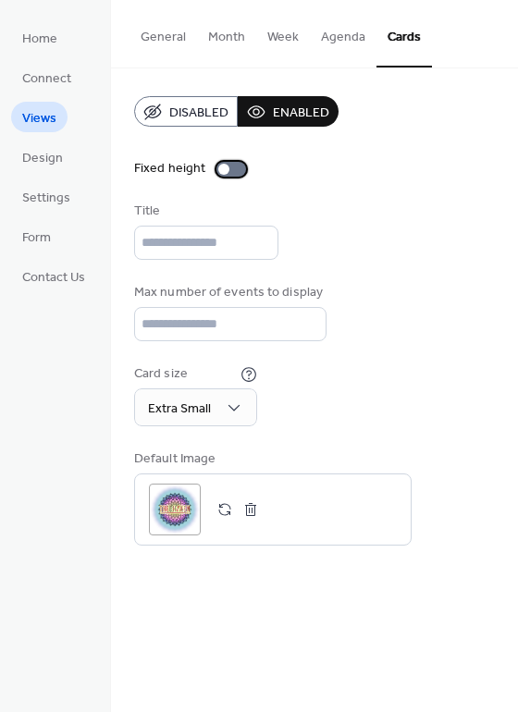
click at [227, 177] on label "Fixed height" at bounding box center [193, 168] width 119 height 19
click at [187, 247] on input "text" at bounding box center [206, 243] width 144 height 34
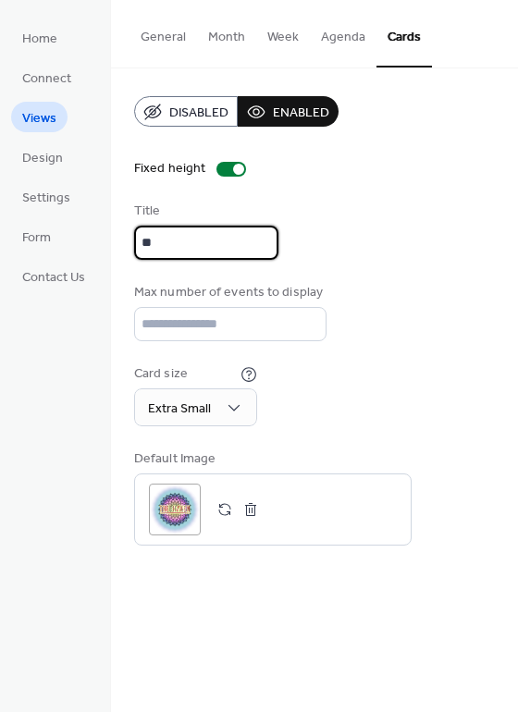
type input "**"
click at [356, 225] on div "Title **" at bounding box center [314, 231] width 361 height 58
drag, startPoint x: 154, startPoint y: 239, endPoint x: 87, endPoint y: 239, distance: 67.5
click at [87, 239] on div "Home Connect Views Design Settings Form Contact Us Views General Month Week Age…" at bounding box center [259, 356] width 518 height 712
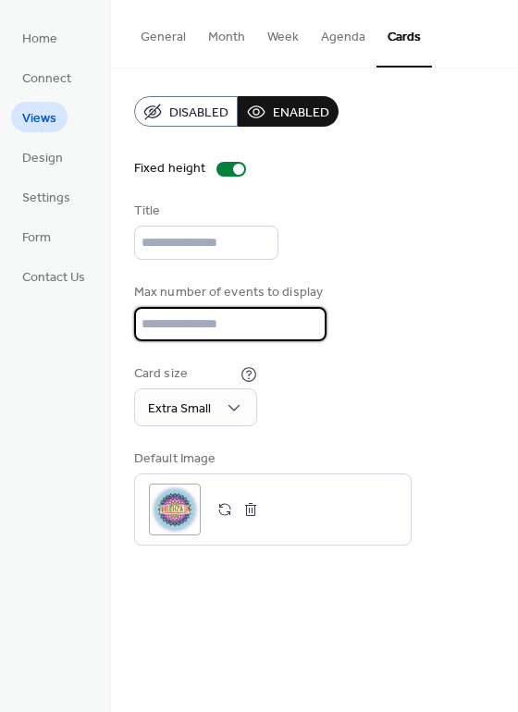
drag, startPoint x: 177, startPoint y: 312, endPoint x: 97, endPoint y: 313, distance: 79.5
click at [97, 313] on div "Home Connect Views Design Settings Form Contact Us Views General Month Week Age…" at bounding box center [259, 356] width 518 height 712
type input "**"
click at [331, 265] on div "Disabled Enabled Fixed height Title Max number of events to display ** Card siz…" at bounding box center [314, 320] width 361 height 449
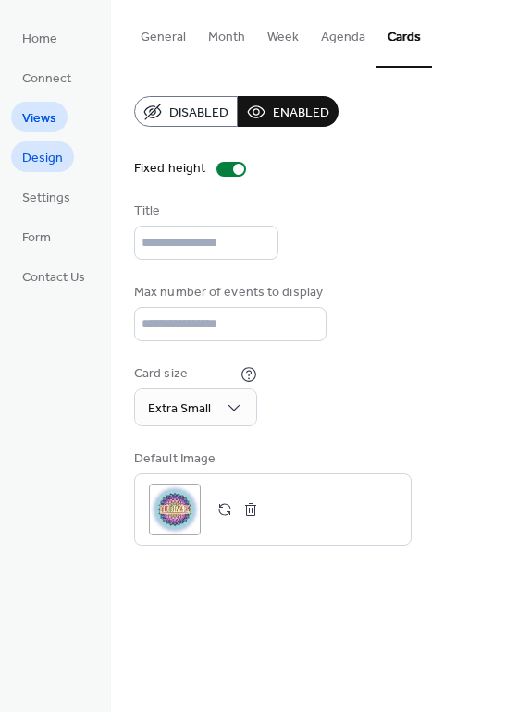
click at [43, 167] on span "Design" at bounding box center [42, 158] width 41 height 19
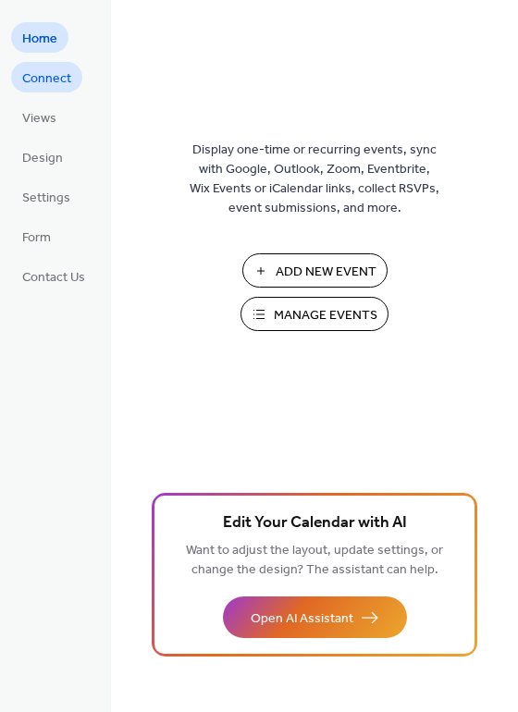
click at [66, 80] on span "Connect" at bounding box center [46, 78] width 49 height 19
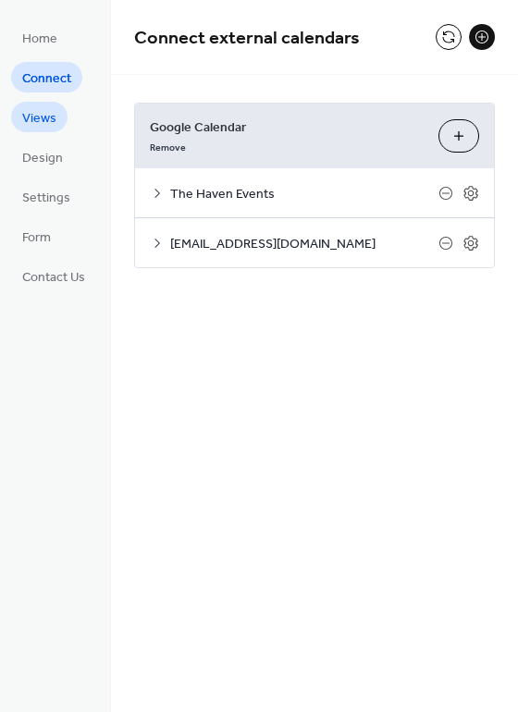
click at [46, 127] on span "Views" at bounding box center [39, 118] width 34 height 19
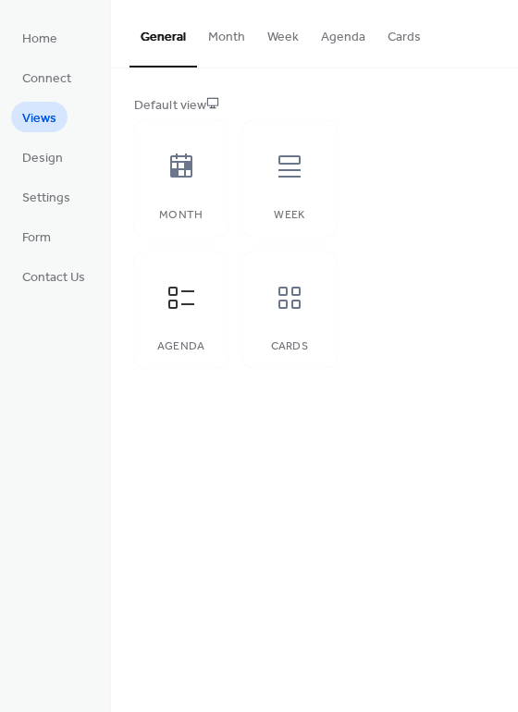
click at [232, 43] on button "Month" at bounding box center [226, 33] width 59 height 66
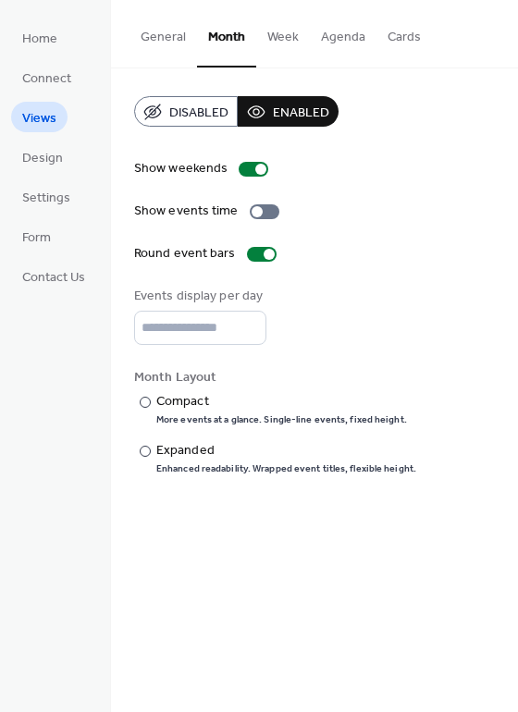
click at [281, 41] on button "Week" at bounding box center [283, 33] width 54 height 66
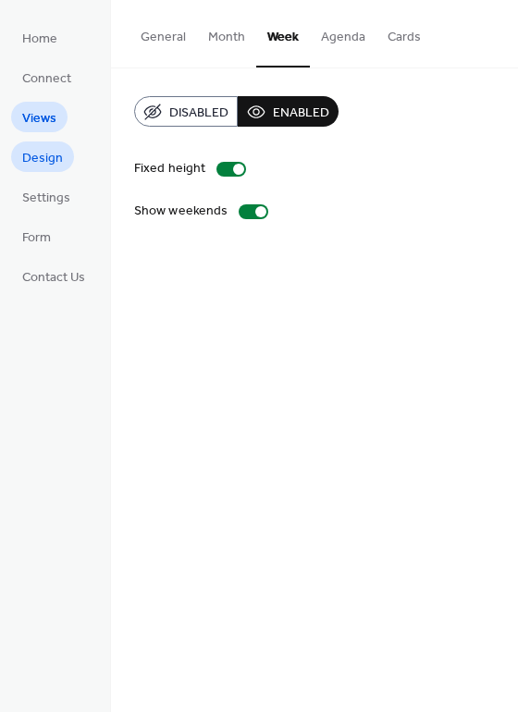
click at [51, 165] on span "Design" at bounding box center [42, 158] width 41 height 19
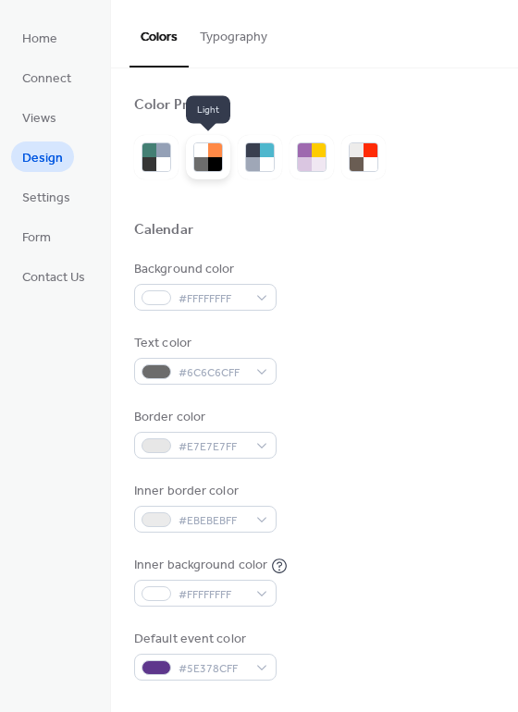
click at [201, 155] on div at bounding box center [201, 150] width 14 height 14
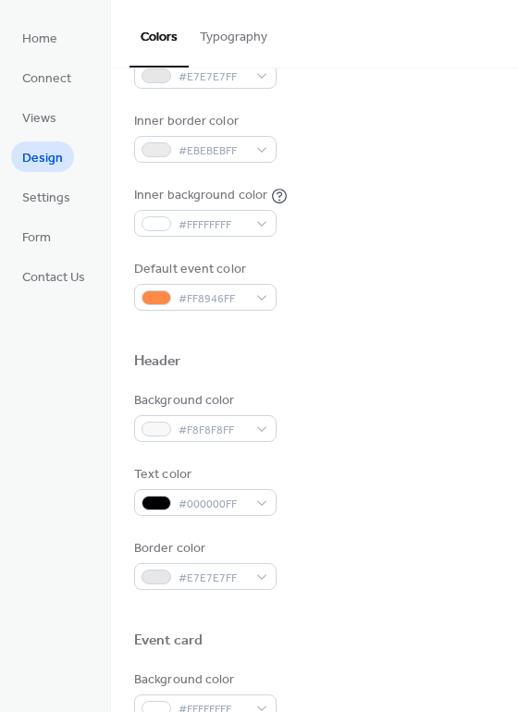
scroll to position [277, 0]
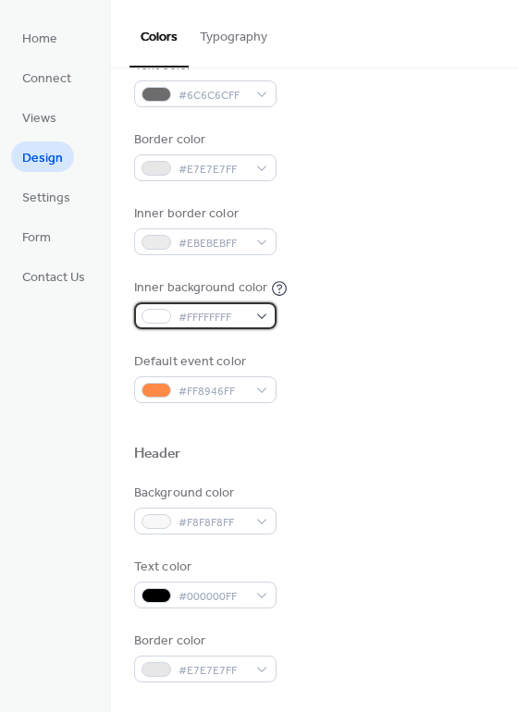
click at [233, 317] on span "#FFFFFFFF" at bounding box center [212, 317] width 68 height 19
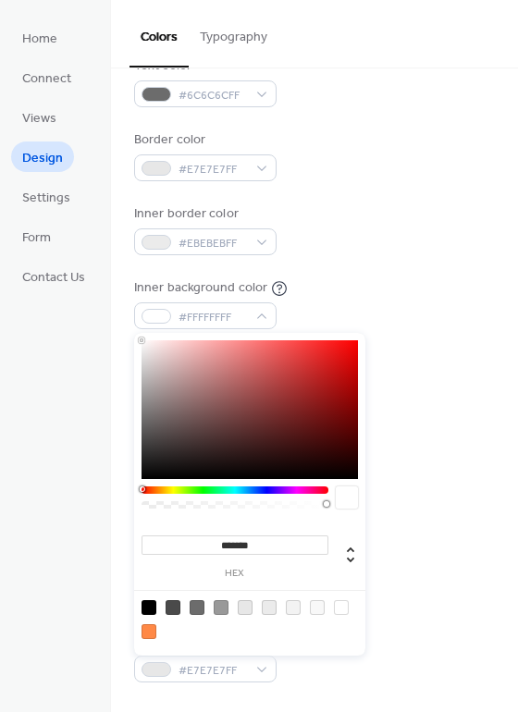
type input "*******"
click at [247, 369] on div at bounding box center [249, 409] width 216 height 139
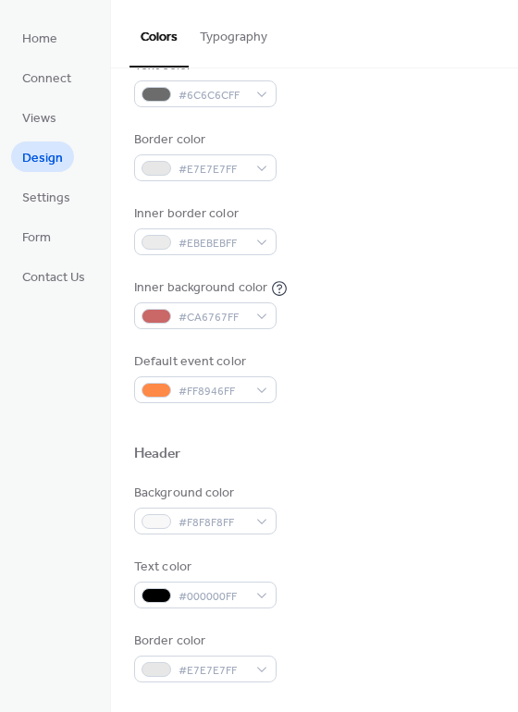
click at [415, 239] on div "Inner border color #EBEBEBFF" at bounding box center [314, 229] width 361 height 51
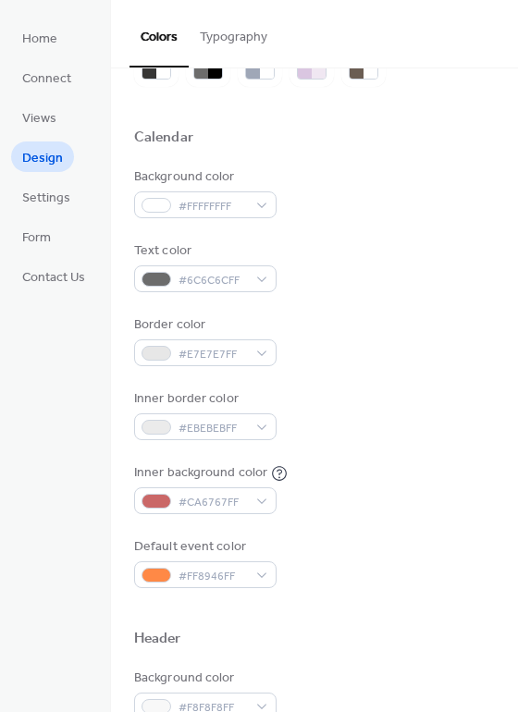
scroll to position [92, 0]
click at [241, 202] on span "#FFFFFFFF" at bounding box center [212, 206] width 68 height 19
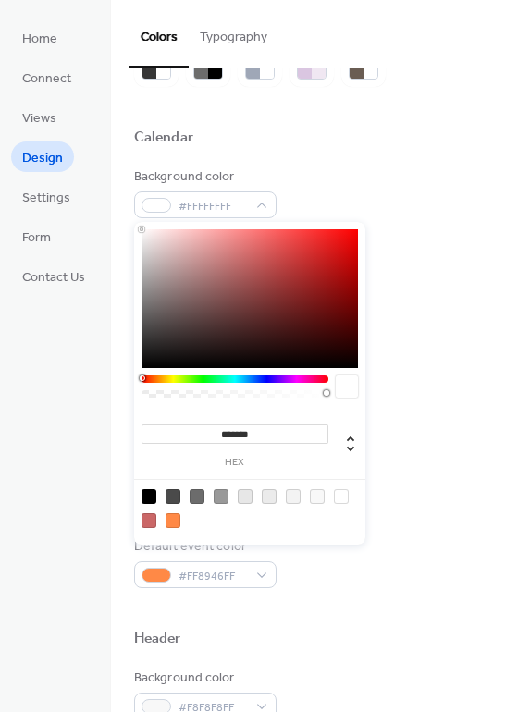
click at [240, 261] on div at bounding box center [249, 298] width 216 height 139
click at [174, 261] on div at bounding box center [249, 298] width 216 height 139
click at [155, 242] on div at bounding box center [249, 298] width 216 height 139
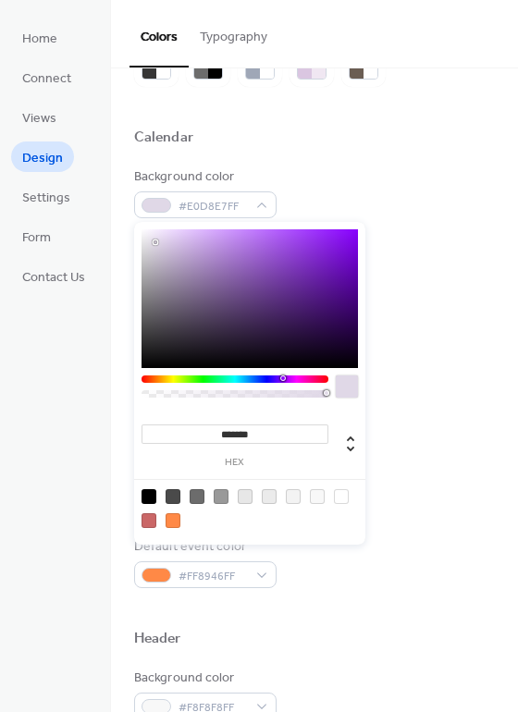
click at [282, 375] on div at bounding box center [234, 378] width 187 height 7
click at [287, 380] on div at bounding box center [285, 378] width 6 height 6
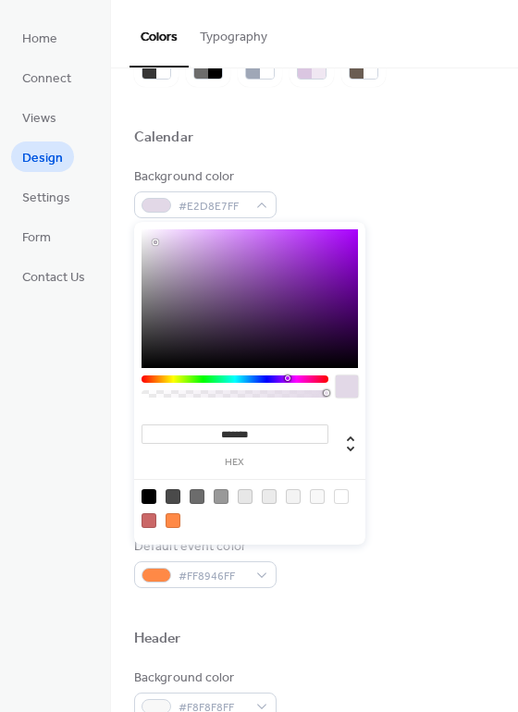
click at [236, 238] on div at bounding box center [249, 298] width 216 height 139
click at [175, 235] on div at bounding box center [249, 298] width 216 height 139
click at [149, 248] on div at bounding box center [249, 298] width 216 height 139
click at [141, 267] on div at bounding box center [249, 298] width 216 height 139
type input "*******"
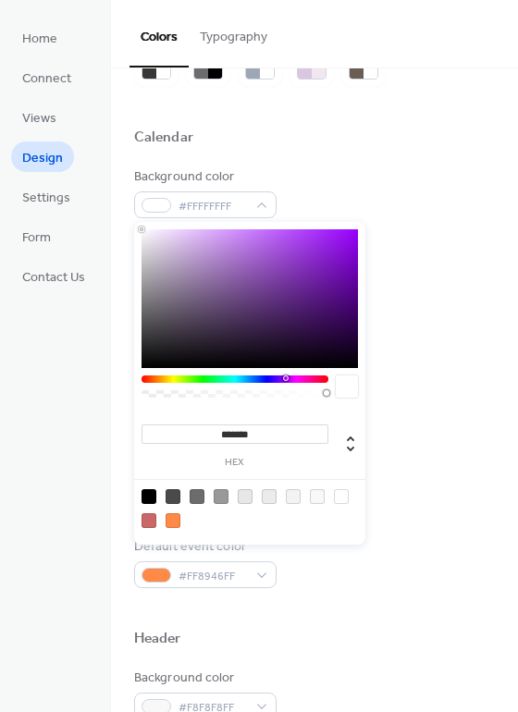
drag, startPoint x: 138, startPoint y: 209, endPoint x: 112, endPoint y: 189, distance: 32.9
click at [112, 189] on body "Home Connect Views Design Settings Form Contact Us Design Colors Typography Col…" at bounding box center [259, 356] width 518 height 712
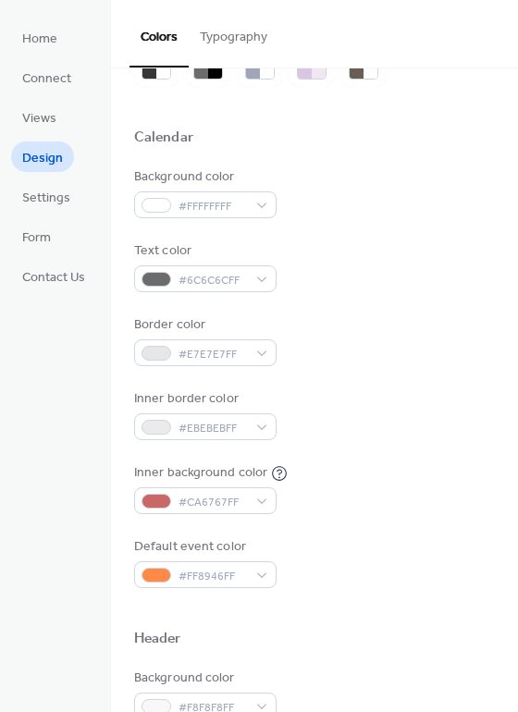
click at [337, 141] on div "Calendar" at bounding box center [314, 141] width 361 height 24
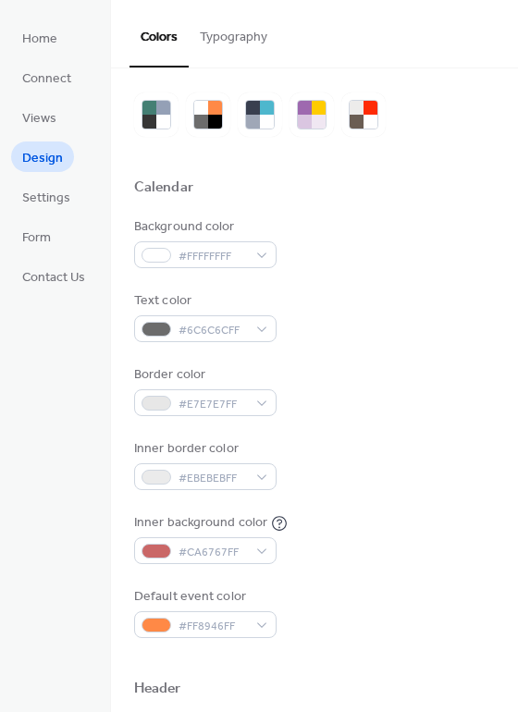
scroll to position [0, 0]
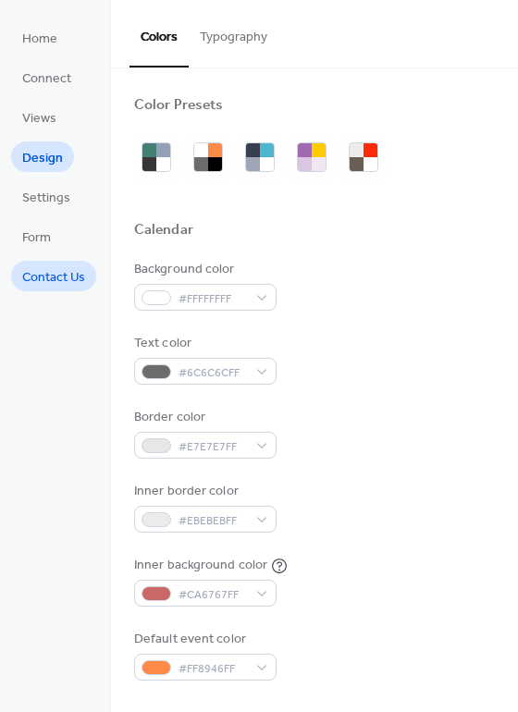
click at [75, 282] on span "Contact Us" at bounding box center [53, 277] width 63 height 19
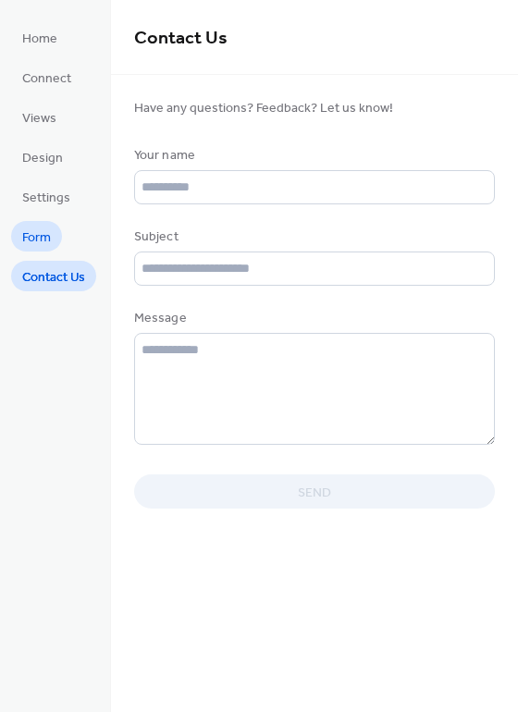
click at [43, 234] on span "Form" at bounding box center [36, 237] width 29 height 19
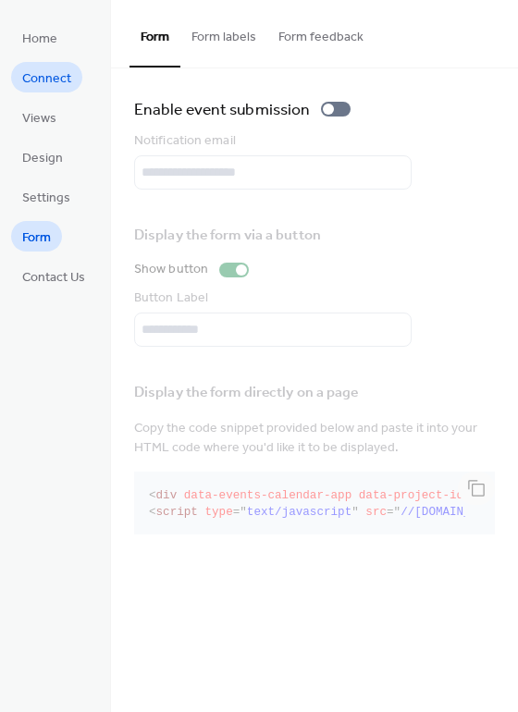
click at [51, 79] on span "Connect" at bounding box center [46, 78] width 49 height 19
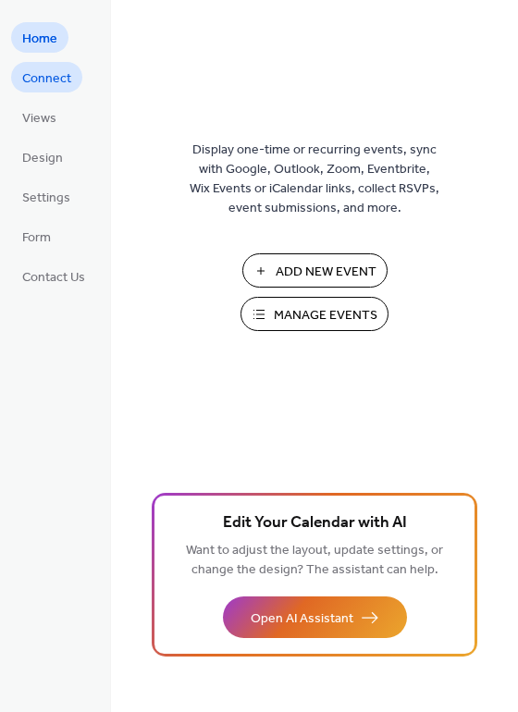
click at [47, 71] on span "Connect" at bounding box center [46, 78] width 49 height 19
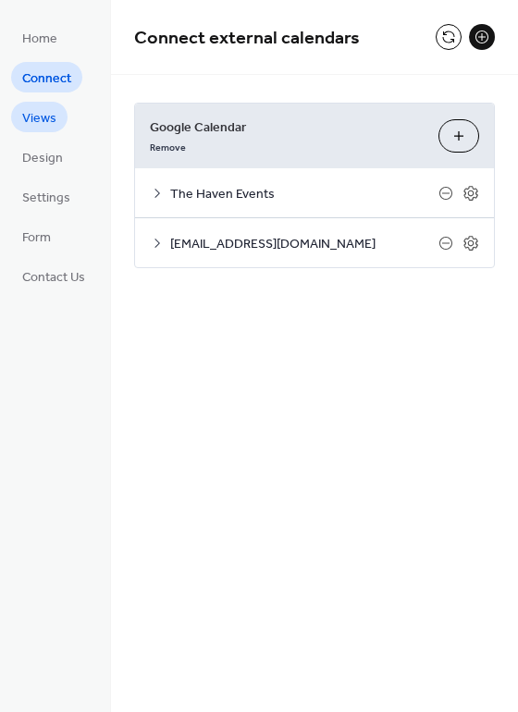
click at [43, 112] on span "Views" at bounding box center [39, 118] width 34 height 19
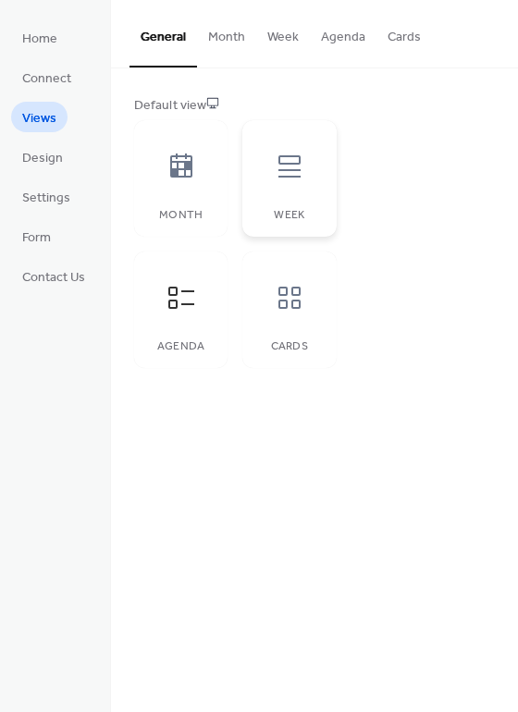
click at [294, 190] on div at bounding box center [289, 166] width 55 height 55
click at [41, 167] on span "Design" at bounding box center [42, 158] width 41 height 19
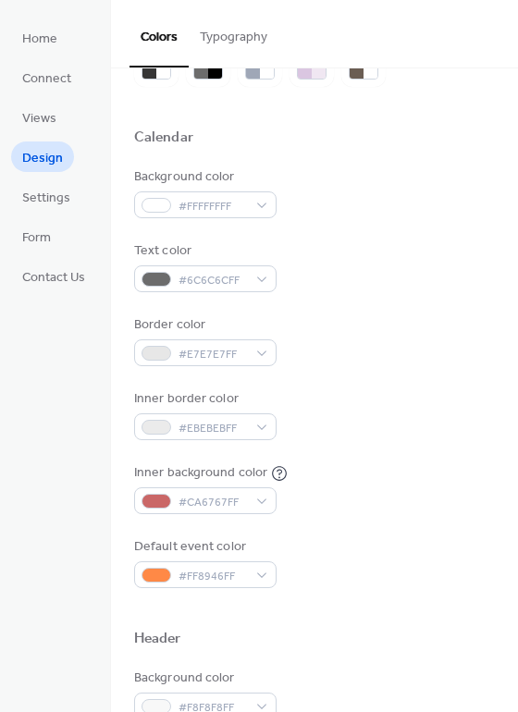
scroll to position [370, 0]
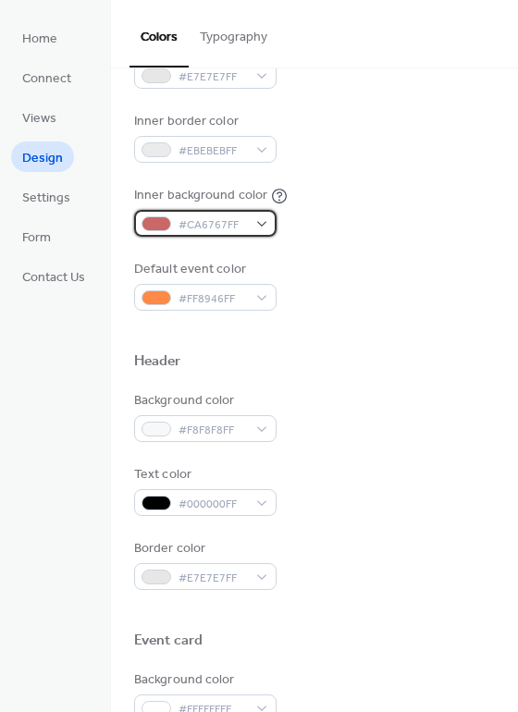
click at [225, 227] on span "#CA6767FF" at bounding box center [212, 224] width 68 height 19
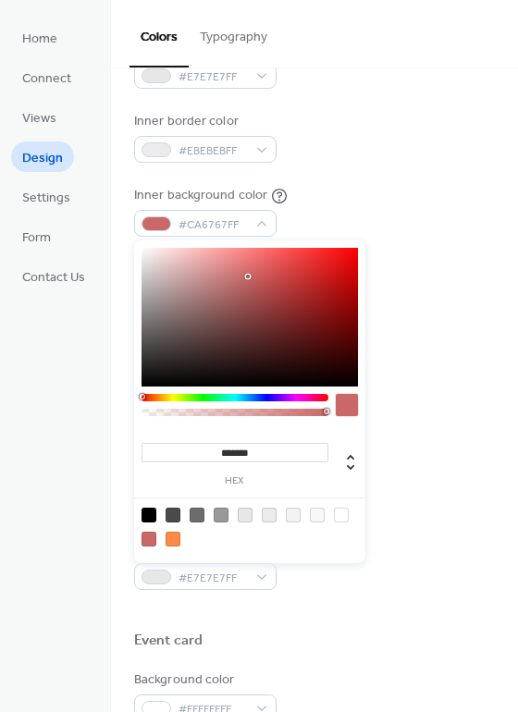
click at [143, 270] on div at bounding box center [249, 317] width 216 height 139
type input "*******"
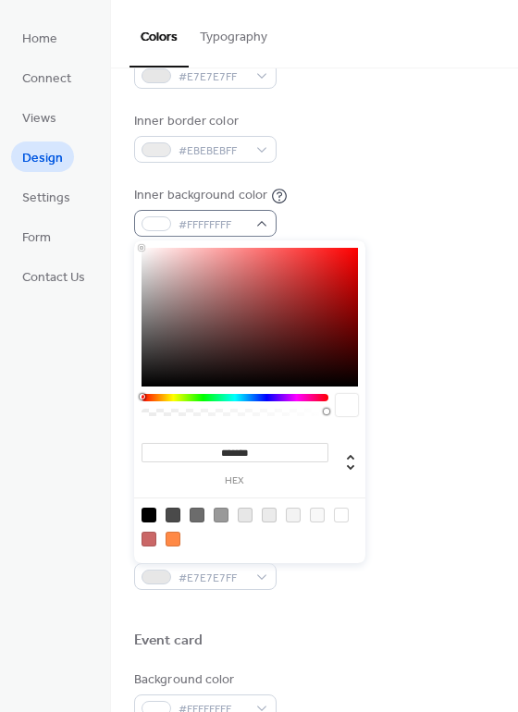
drag, startPoint x: 147, startPoint y: 264, endPoint x: 140, endPoint y: 235, distance: 30.5
click at [140, 235] on body "Home Connect Views Design Settings Form Contact Us Design Colors Typography Col…" at bounding box center [259, 356] width 518 height 712
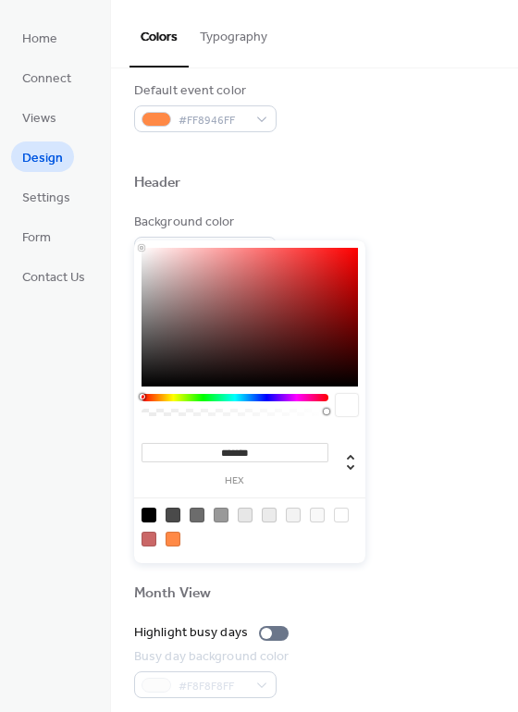
scroll to position [555, 0]
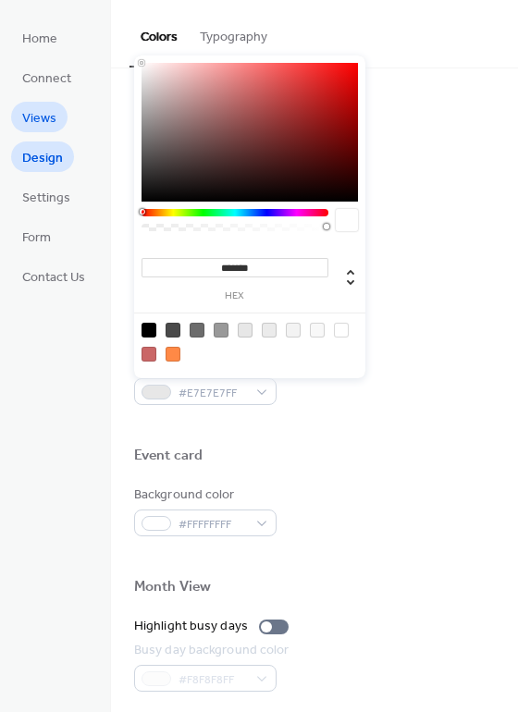
click at [58, 117] on link "Views" at bounding box center [39, 117] width 56 height 31
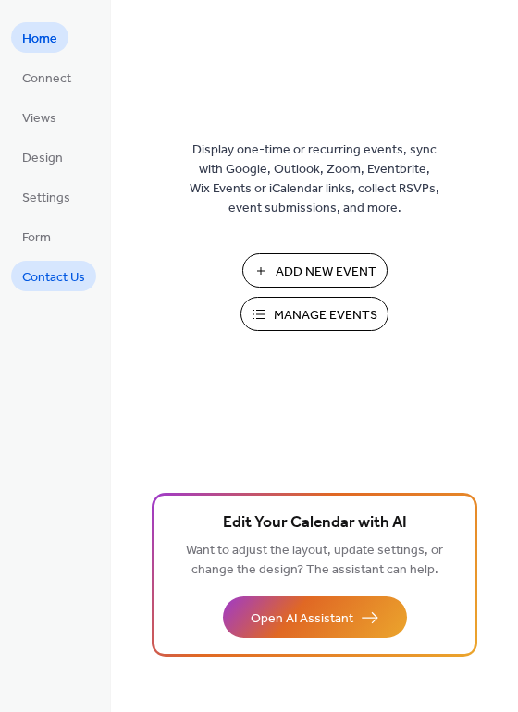
click at [38, 261] on link "Contact Us" at bounding box center [53, 276] width 85 height 31
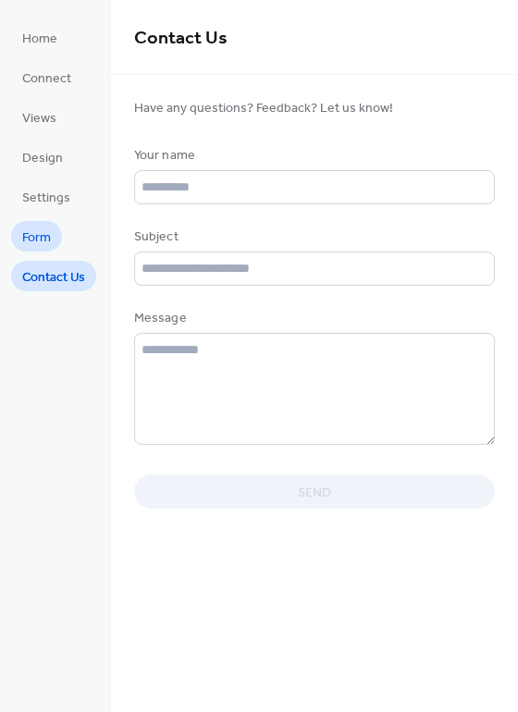
click at [21, 241] on link "Form" at bounding box center [36, 236] width 51 height 31
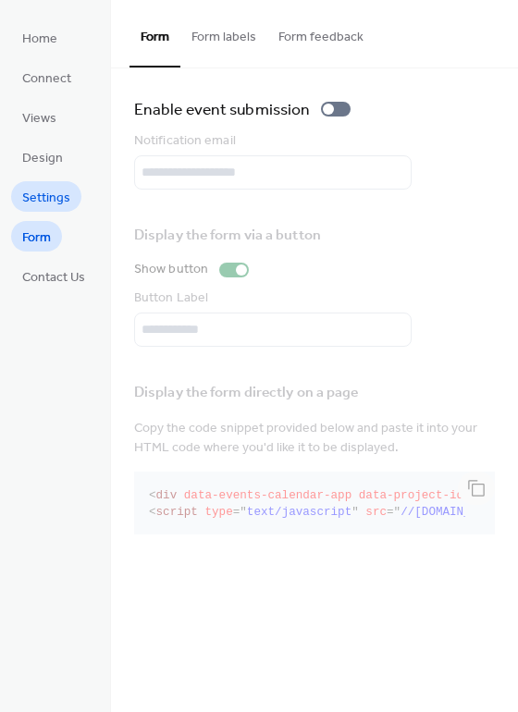
click at [41, 199] on span "Settings" at bounding box center [46, 198] width 48 height 19
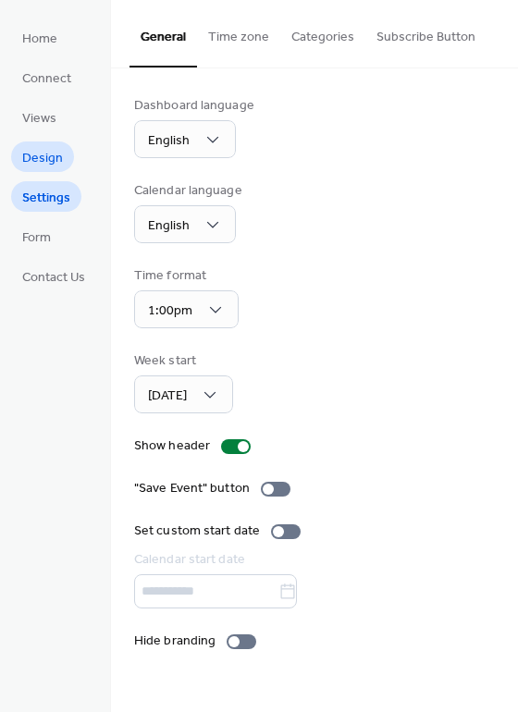
click at [26, 158] on span "Design" at bounding box center [42, 158] width 41 height 19
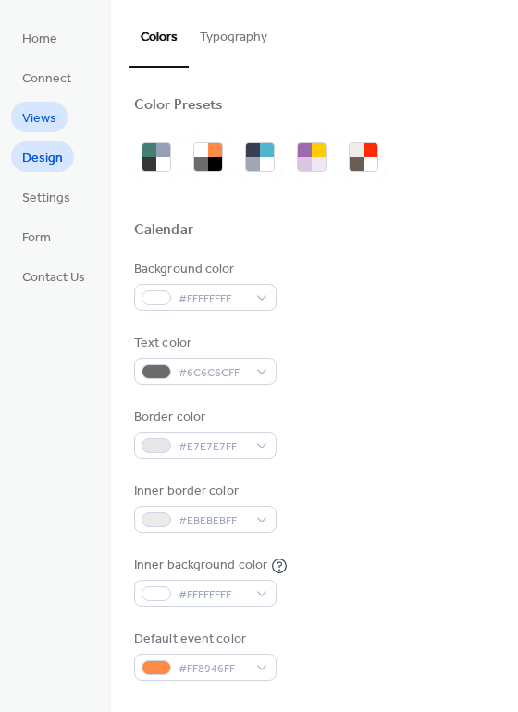
click at [39, 129] on span "Views" at bounding box center [39, 118] width 34 height 19
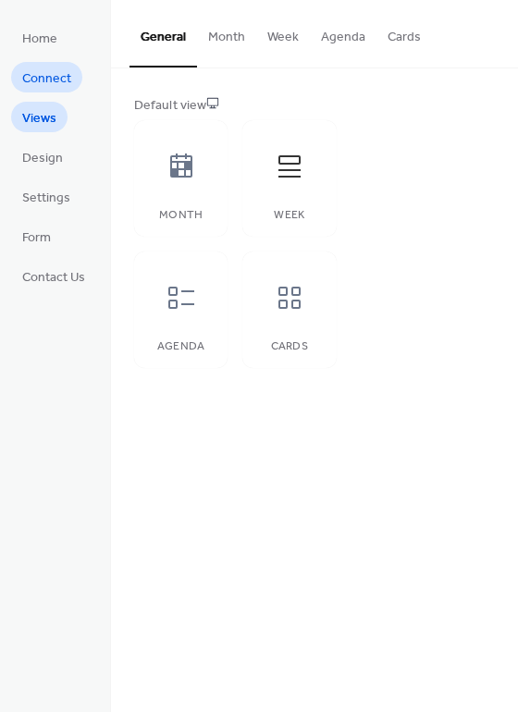
click at [54, 77] on span "Connect" at bounding box center [46, 78] width 49 height 19
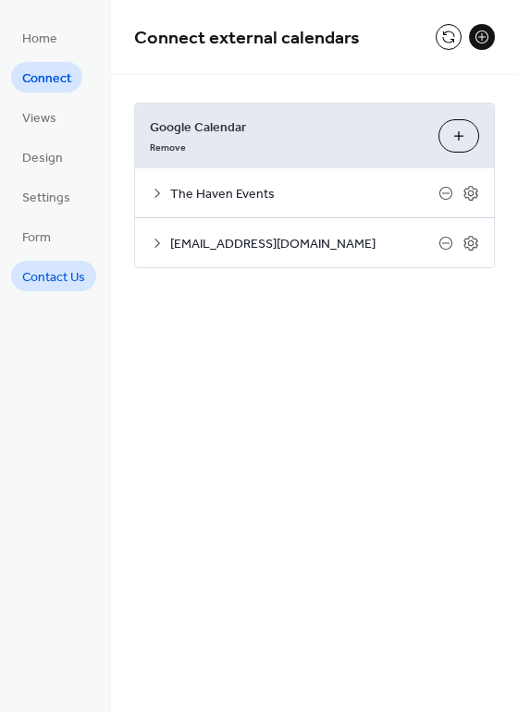
click at [41, 274] on span "Contact Us" at bounding box center [53, 277] width 63 height 19
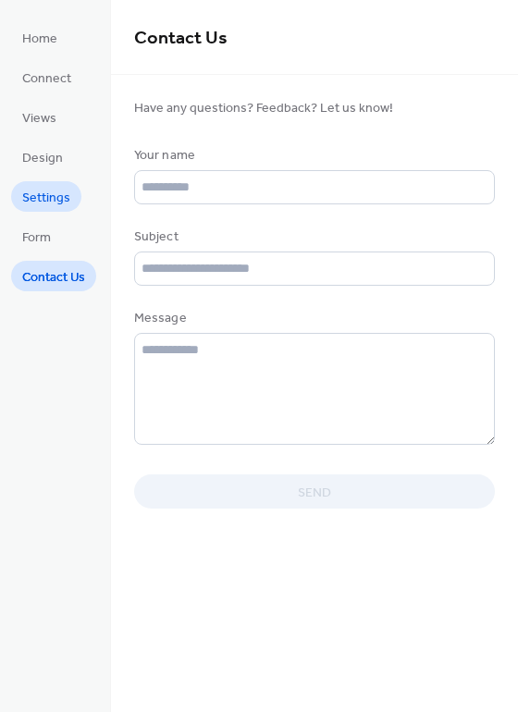
click at [62, 205] on span "Settings" at bounding box center [46, 198] width 48 height 19
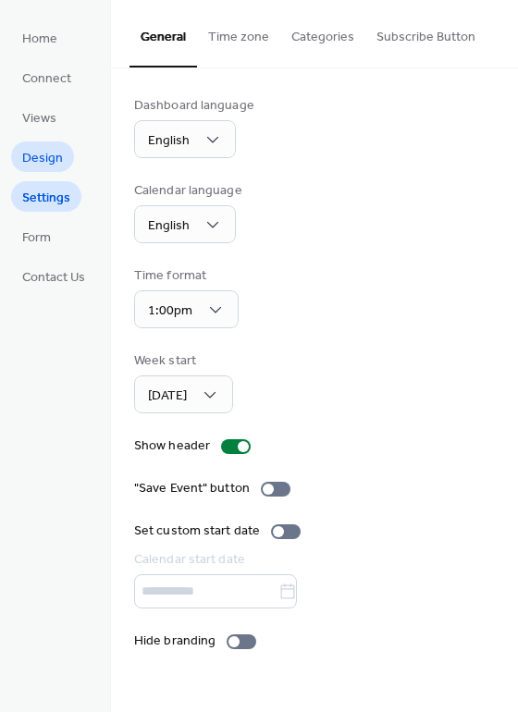
click at [49, 168] on span "Design" at bounding box center [42, 158] width 41 height 19
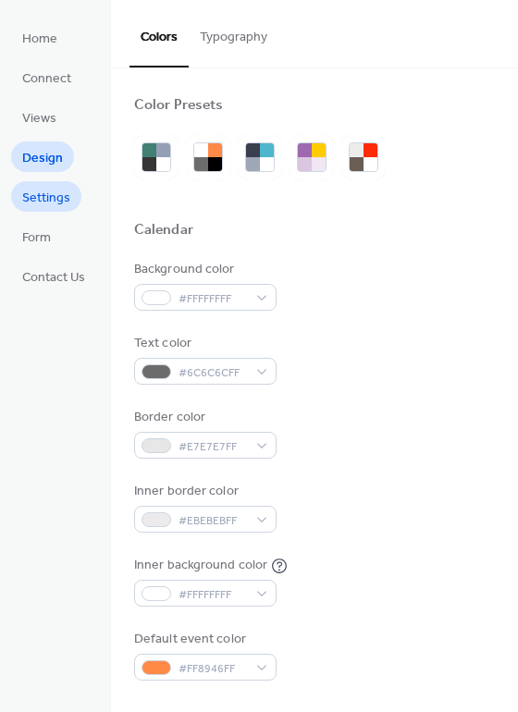
click at [42, 203] on span "Settings" at bounding box center [46, 198] width 48 height 19
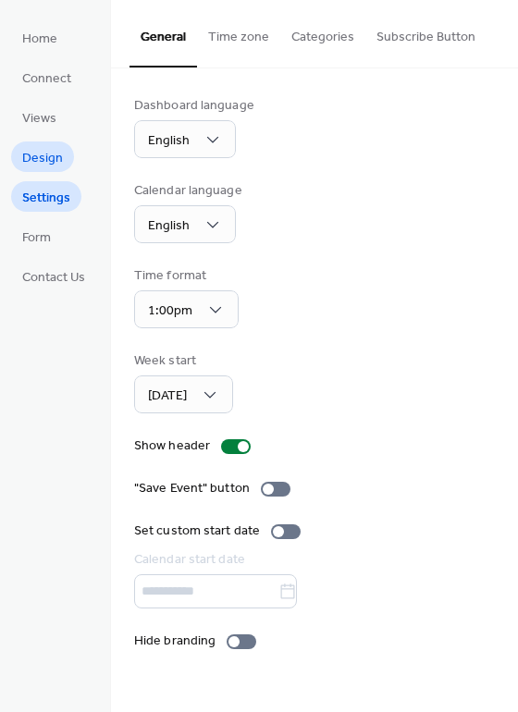
click at [60, 149] on span "Design" at bounding box center [42, 158] width 41 height 19
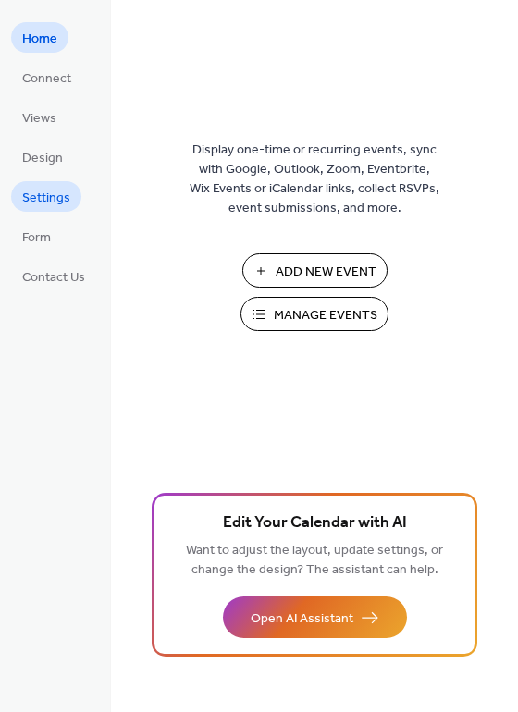
click at [51, 202] on span "Settings" at bounding box center [46, 198] width 48 height 19
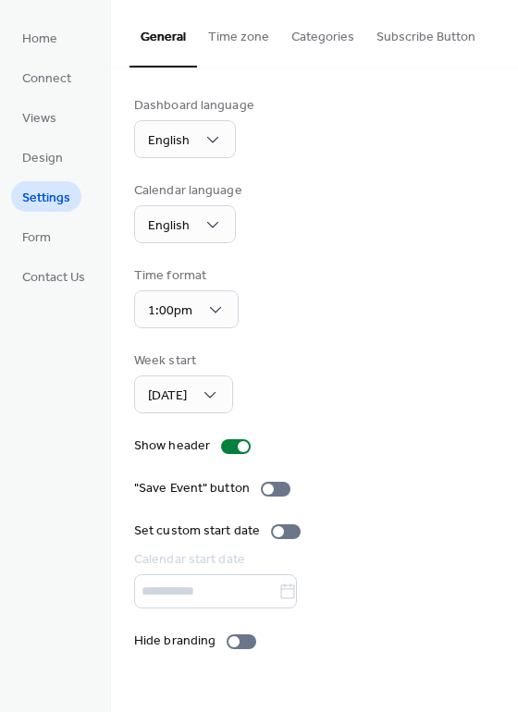
click at [51, 173] on ul "Home Connect Views Design Settings Form Contact Us" at bounding box center [53, 156] width 85 height 269
click at [54, 162] on span "Design" at bounding box center [42, 158] width 41 height 19
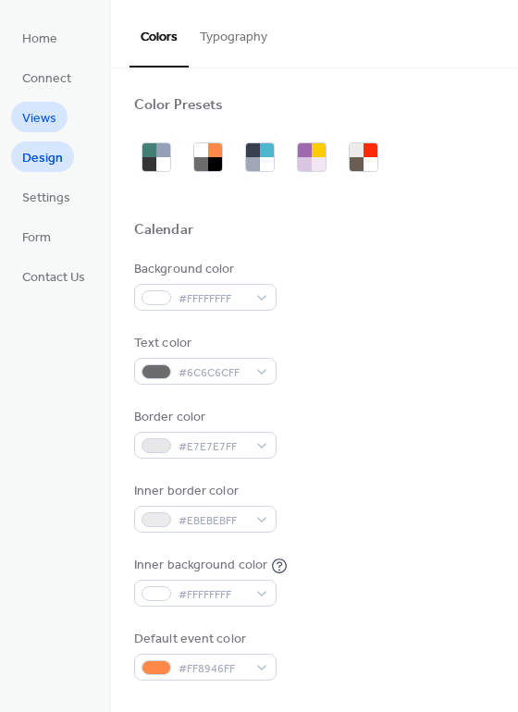
click at [55, 119] on span "Views" at bounding box center [39, 118] width 34 height 19
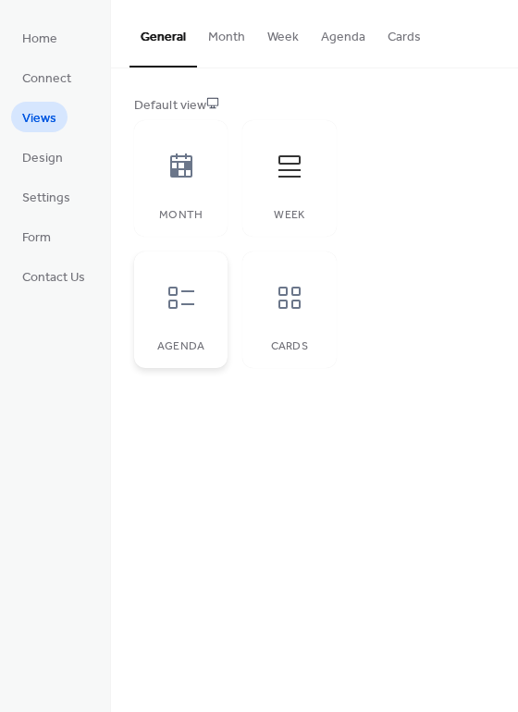
click at [191, 298] on icon at bounding box center [181, 298] width 30 height 30
click at [65, 74] on span "Connect" at bounding box center [46, 78] width 49 height 19
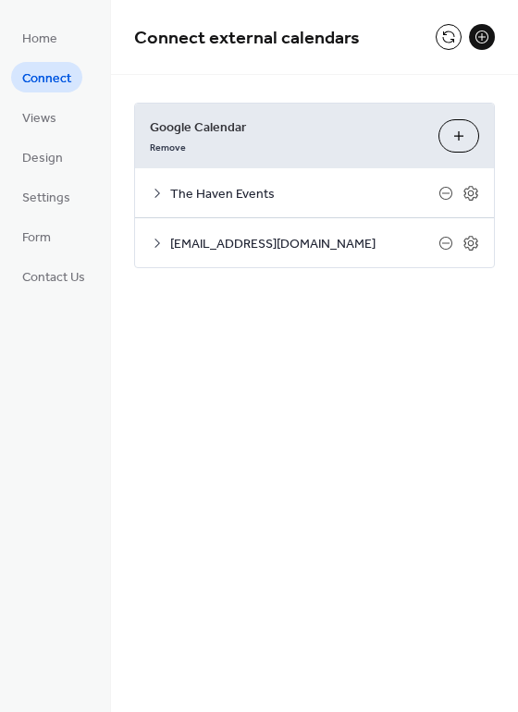
click at [155, 244] on icon at bounding box center [157, 243] width 15 height 15
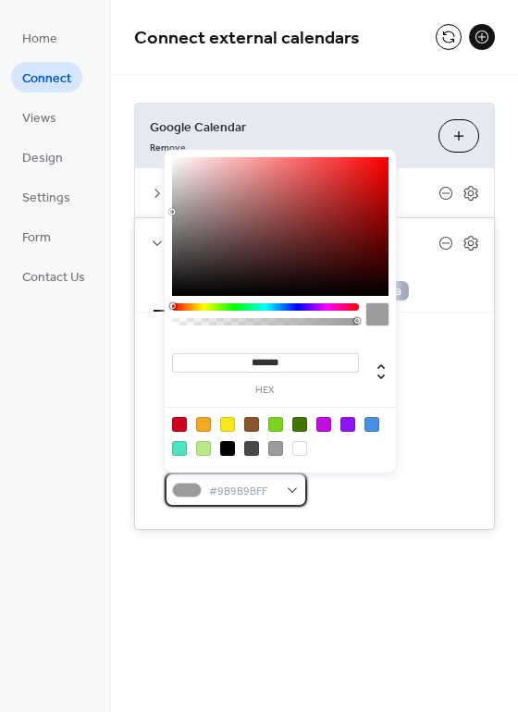
click at [241, 497] on span "#9B9B9BFF" at bounding box center [243, 491] width 68 height 19
click at [251, 447] on div at bounding box center [251, 448] width 15 height 15
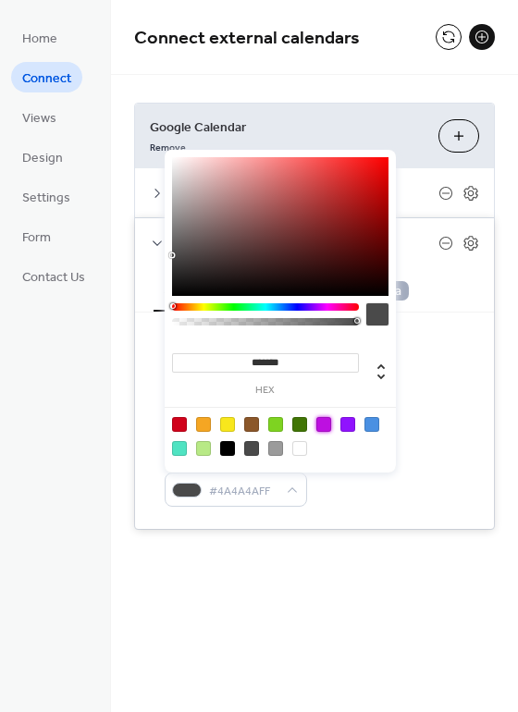
click at [328, 425] on div at bounding box center [323, 424] width 15 height 15
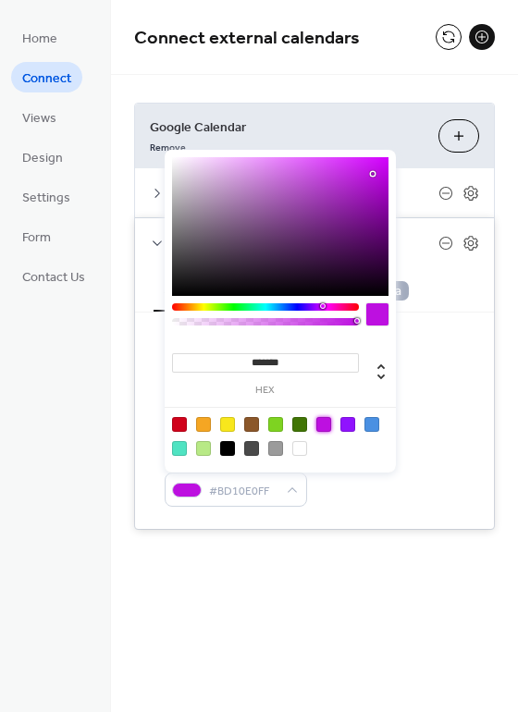
type input "***"
type input "**********"
drag, startPoint x: 297, startPoint y: 319, endPoint x: 227, endPoint y: 321, distance: 70.3
click at [227, 321] on div at bounding box center [265, 321] width 181 height 7
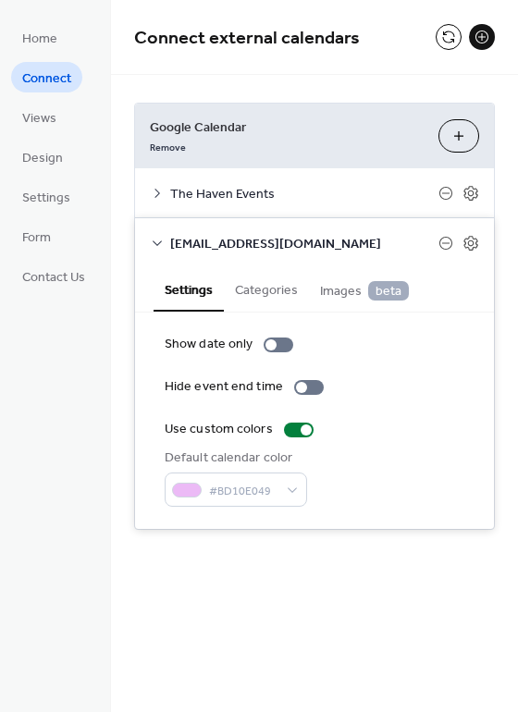
click at [368, 504] on div "Default calendar color #BD10E049" at bounding box center [315, 477] width 300 height 58
click at [265, 344] on div at bounding box center [270, 344] width 11 height 11
click at [296, 389] on div at bounding box center [301, 387] width 11 height 11
click at [272, 341] on div at bounding box center [278, 344] width 30 height 15
click at [299, 381] on div at bounding box center [309, 387] width 30 height 15
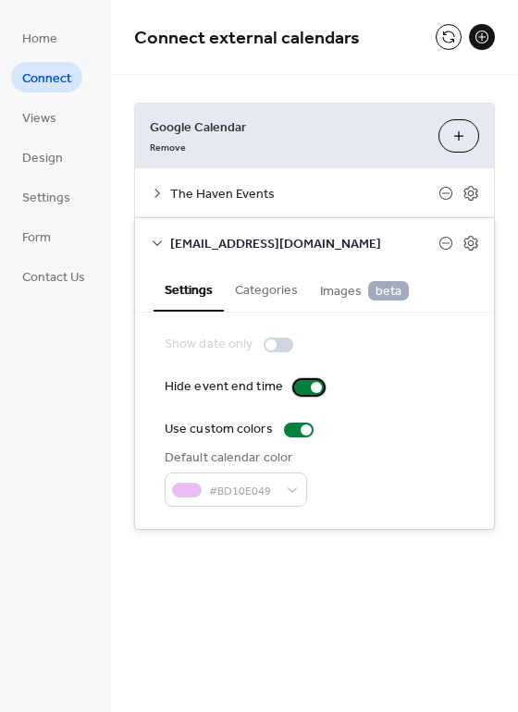
click at [300, 384] on div at bounding box center [309, 387] width 30 height 15
click at [276, 292] on button "Categories" at bounding box center [266, 288] width 85 height 43
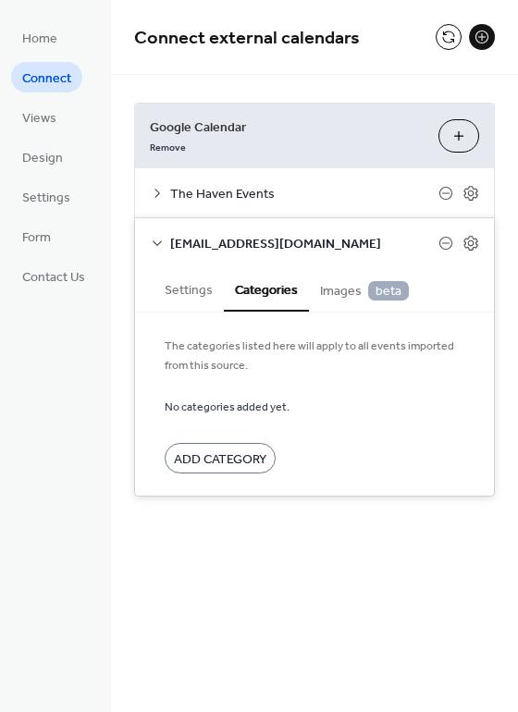
click at [242, 457] on span "Add Category" at bounding box center [220, 459] width 92 height 19
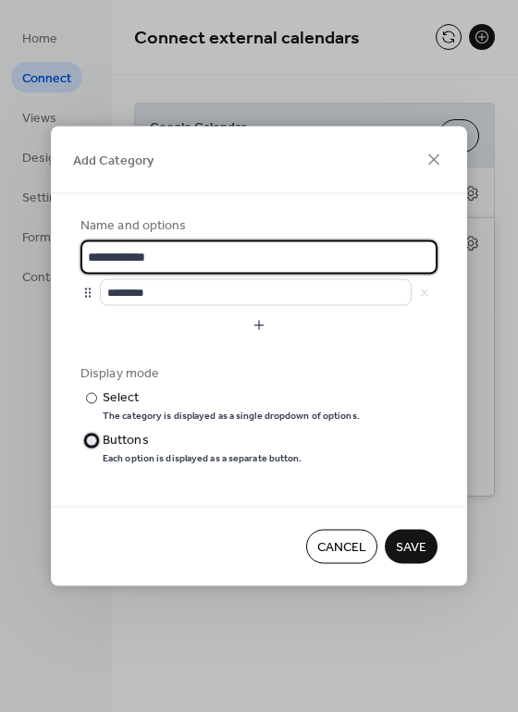
click at [92, 437] on div at bounding box center [91, 440] width 11 height 11
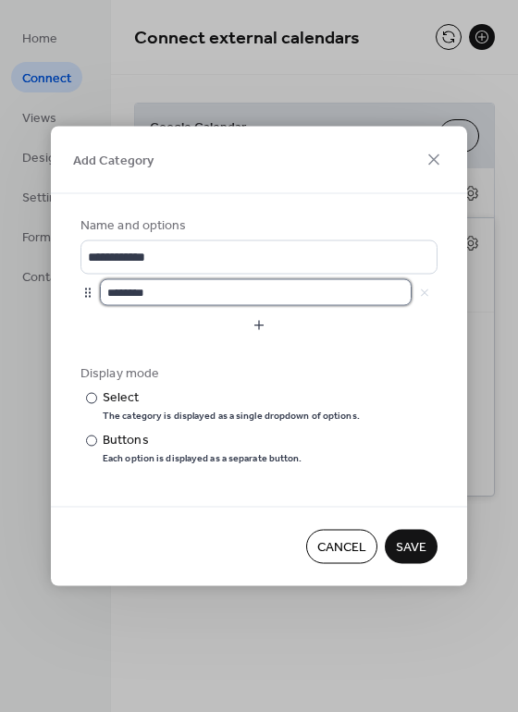
click at [182, 297] on input "********" at bounding box center [256, 292] width 312 height 27
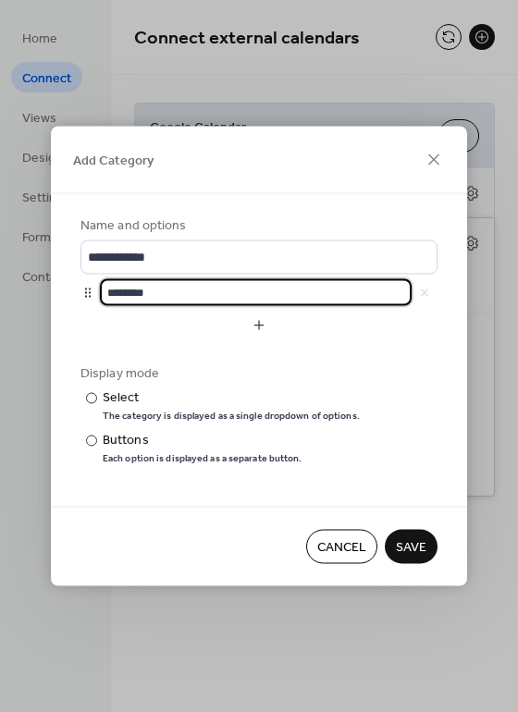
drag, startPoint x: 182, startPoint y: 297, endPoint x: 61, endPoint y: 297, distance: 121.1
click at [61, 297] on div "**********" at bounding box center [259, 350] width 416 height 312
type input "****"
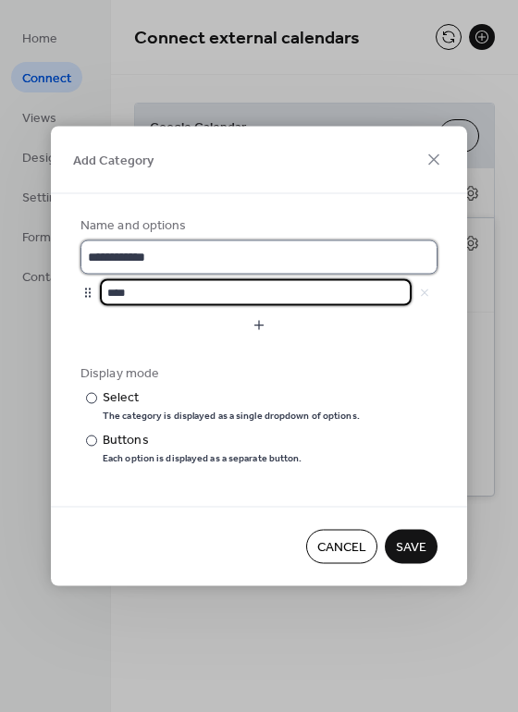
click at [196, 260] on input "**********" at bounding box center [258, 257] width 357 height 34
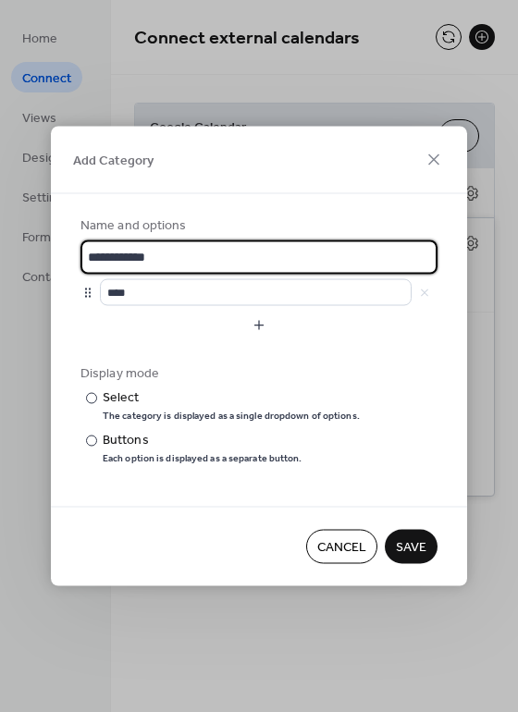
click at [196, 260] on input "**********" at bounding box center [258, 257] width 357 height 34
click at [202, 257] on input "**********" at bounding box center [258, 257] width 357 height 34
type input "****"
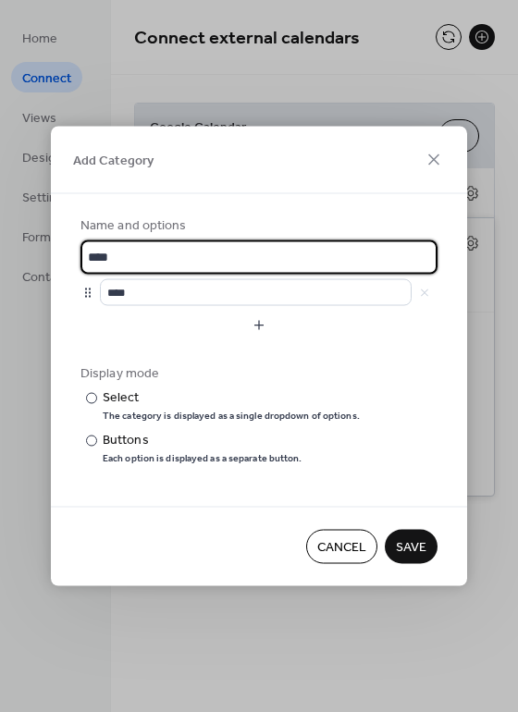
click at [398, 541] on span "Save" at bounding box center [411, 547] width 31 height 19
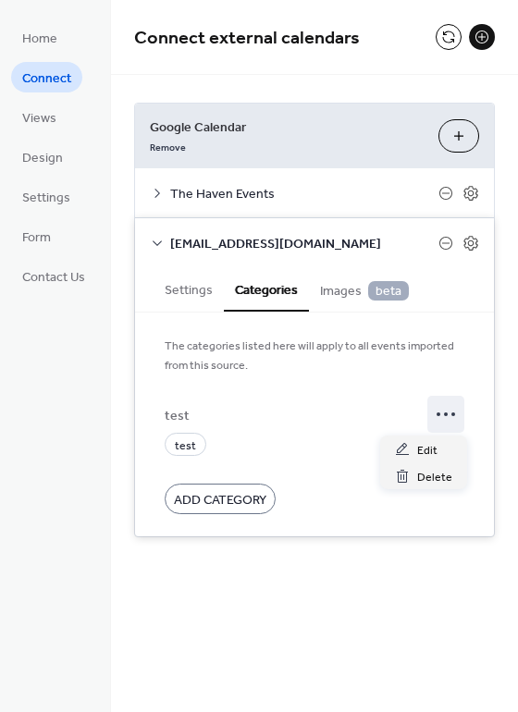
click at [442, 419] on icon at bounding box center [446, 414] width 30 height 30
click at [417, 447] on span "Edit" at bounding box center [427, 450] width 20 height 19
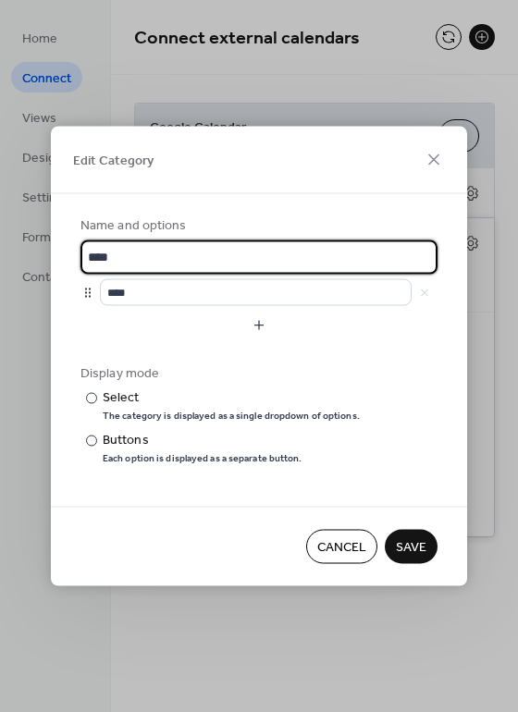
scroll to position [2, 0]
drag, startPoint x: 78, startPoint y: 261, endPoint x: 36, endPoint y: 261, distance: 41.6
click at [36, 261] on div "Edit Category Name and options **** **** Display mode ​ Select The category is …" at bounding box center [259, 356] width 518 height 712
type input "**********"
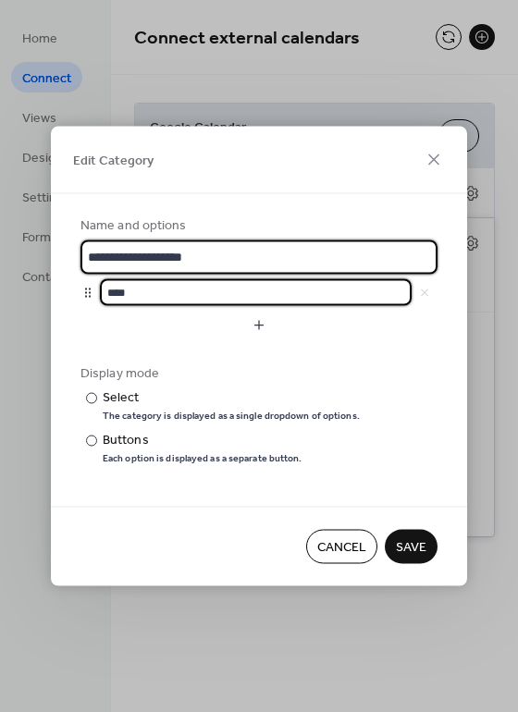
scroll to position [0, 0]
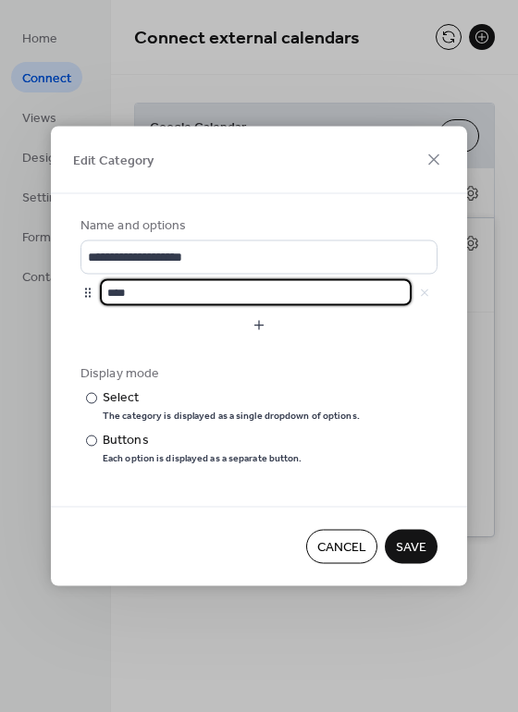
drag, startPoint x: 133, startPoint y: 298, endPoint x: 85, endPoint y: 298, distance: 48.1
click at [85, 298] on div "****" at bounding box center [258, 292] width 357 height 27
type input "**********"
click at [404, 546] on span "Save" at bounding box center [411, 547] width 31 height 19
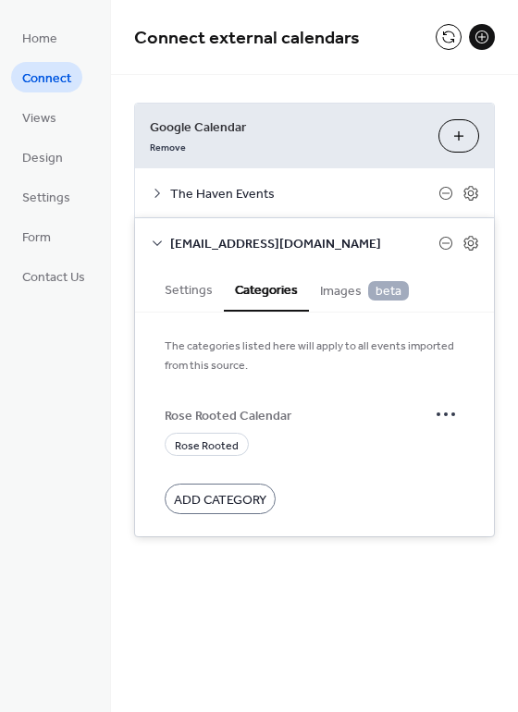
click at [155, 242] on icon at bounding box center [157, 243] width 9 height 6
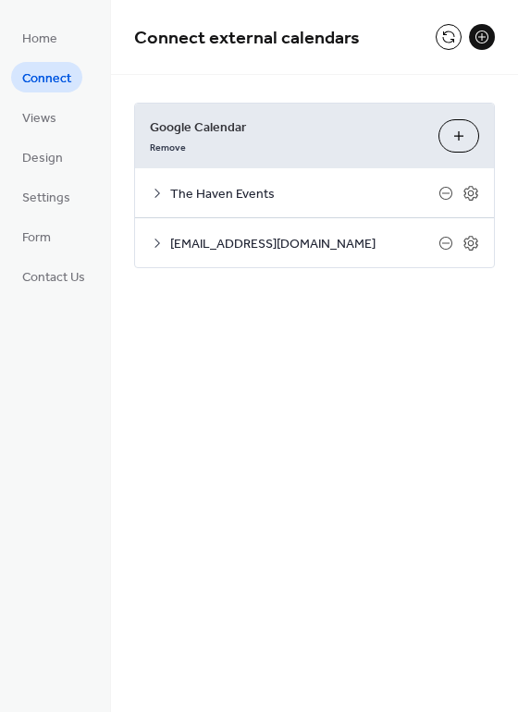
click at [160, 192] on icon at bounding box center [157, 193] width 15 height 15
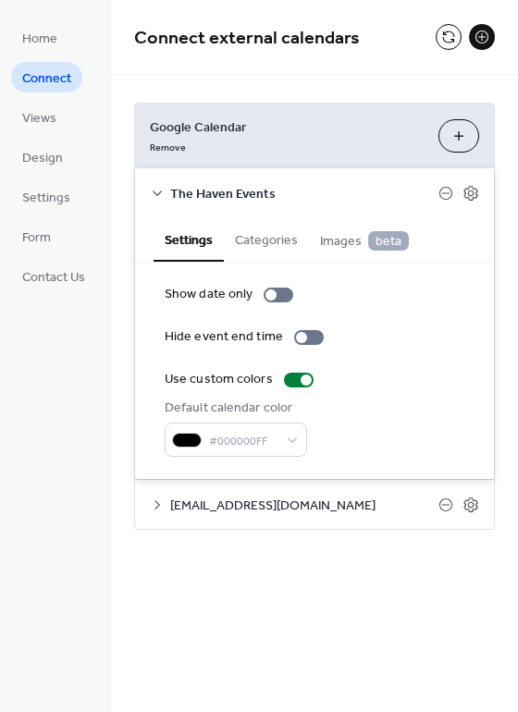
click at [257, 243] on button "Categories" at bounding box center [266, 238] width 85 height 43
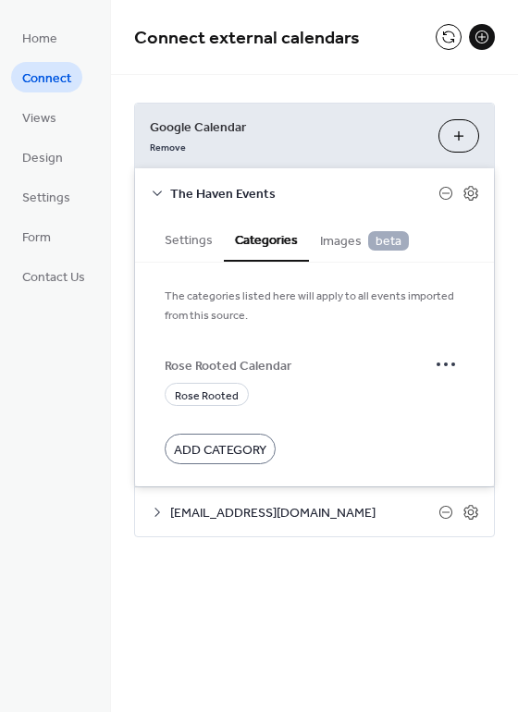
click at [219, 447] on span "Add Category" at bounding box center [220, 450] width 92 height 19
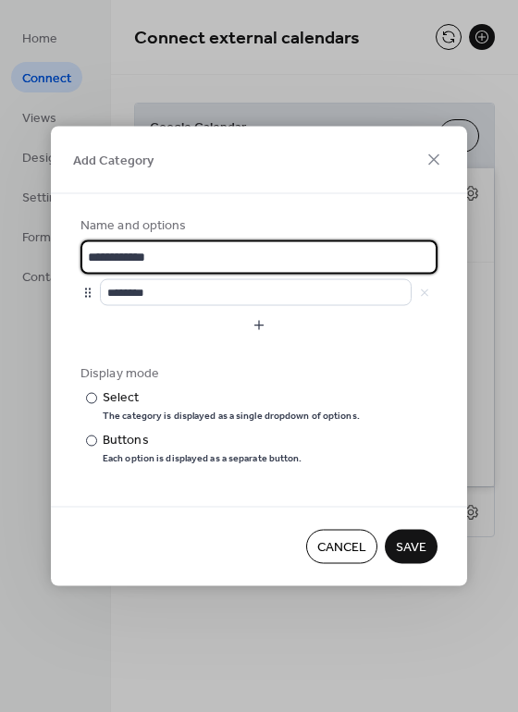
scroll to position [2, 0]
drag, startPoint x: 63, startPoint y: 263, endPoint x: 30, endPoint y: 263, distance: 33.3
click at [30, 263] on div "**********" at bounding box center [259, 356] width 518 height 712
type input "*********"
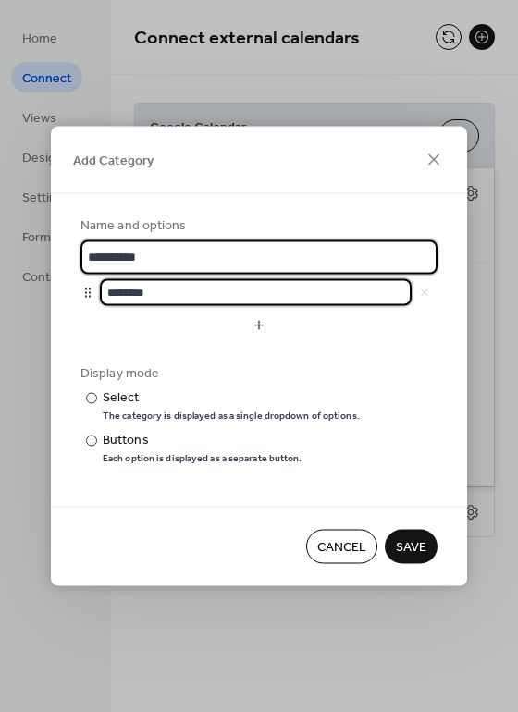
scroll to position [0, 0]
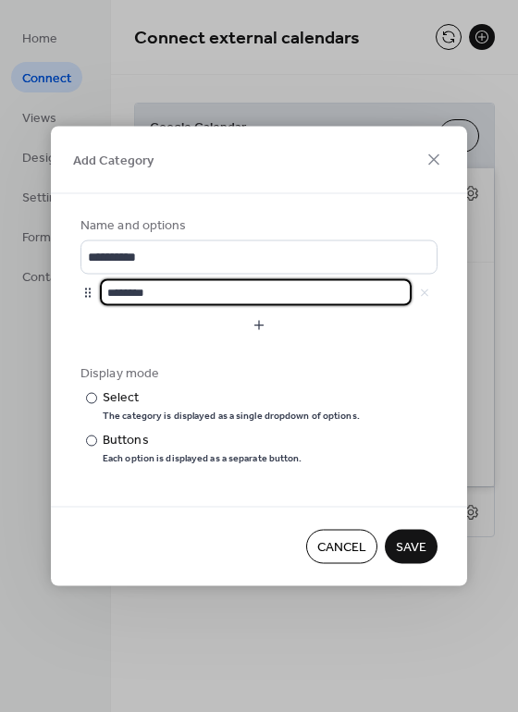
click at [46, 297] on div "Add Category Name and options ********* ******** Display mode ​ Select The cate…" at bounding box center [259, 356] width 518 height 712
type input "*********"
click at [88, 439] on div at bounding box center [91, 440] width 11 height 11
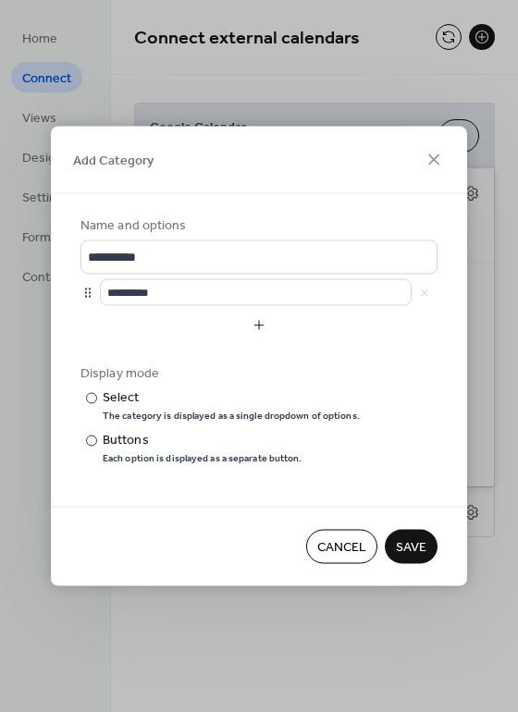
click at [399, 552] on span "Save" at bounding box center [411, 547] width 31 height 19
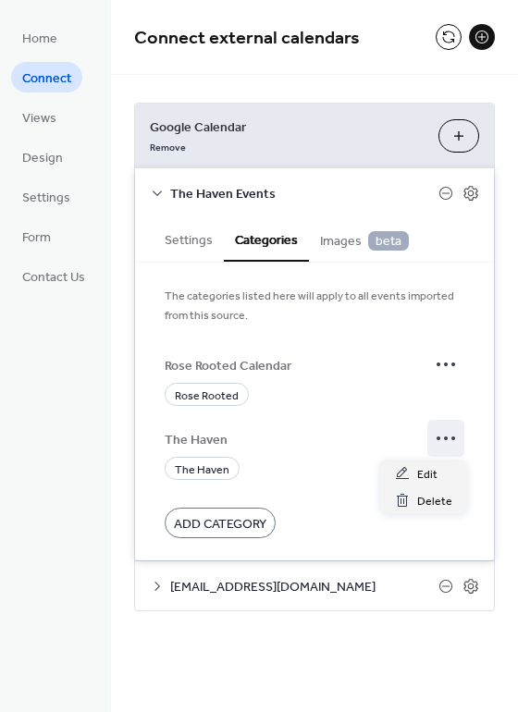
click at [447, 440] on icon at bounding box center [446, 438] width 30 height 30
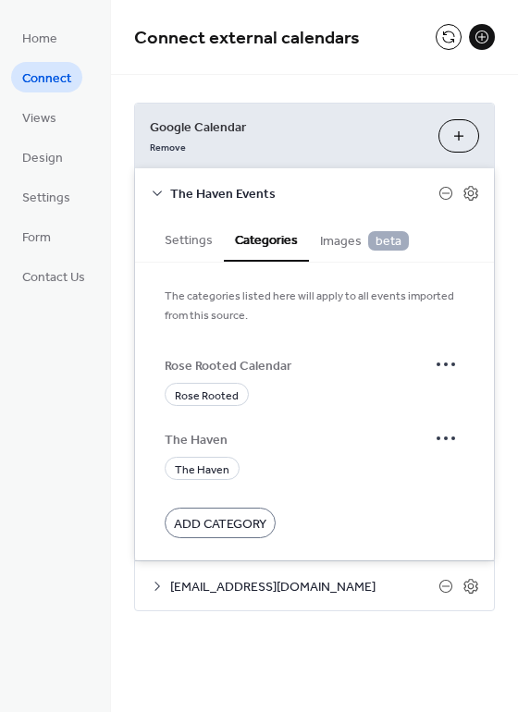
click at [262, 640] on div "Connect external calendars Google Calendar Remove Choose Calendars The Haven Ev…" at bounding box center [314, 333] width 407 height 667
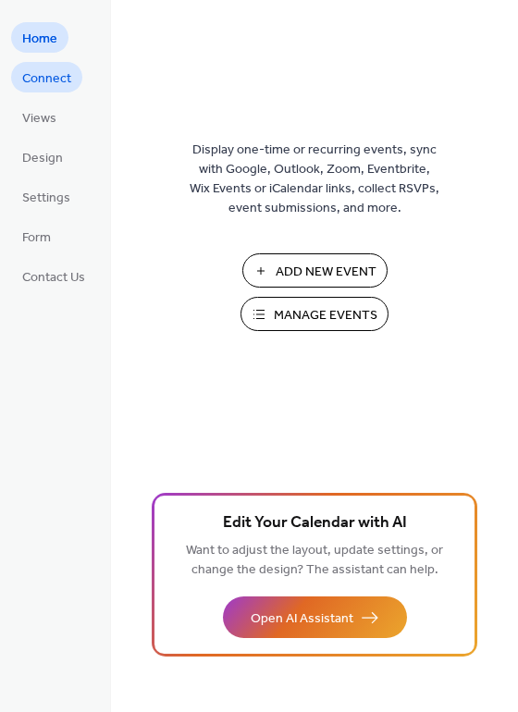
click at [66, 73] on span "Connect" at bounding box center [46, 78] width 49 height 19
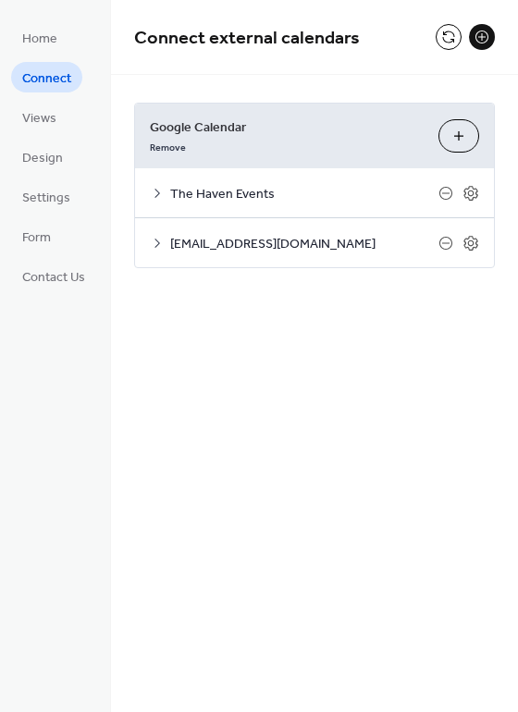
click at [155, 193] on icon at bounding box center [157, 193] width 15 height 15
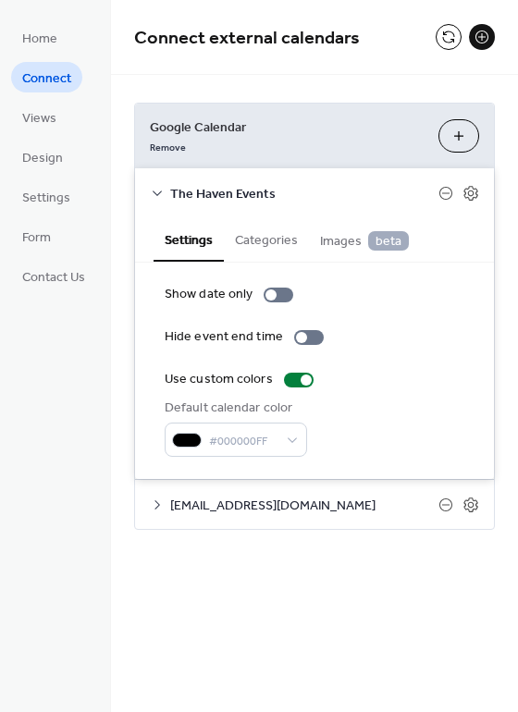
click at [266, 235] on button "Categories" at bounding box center [266, 238] width 85 height 43
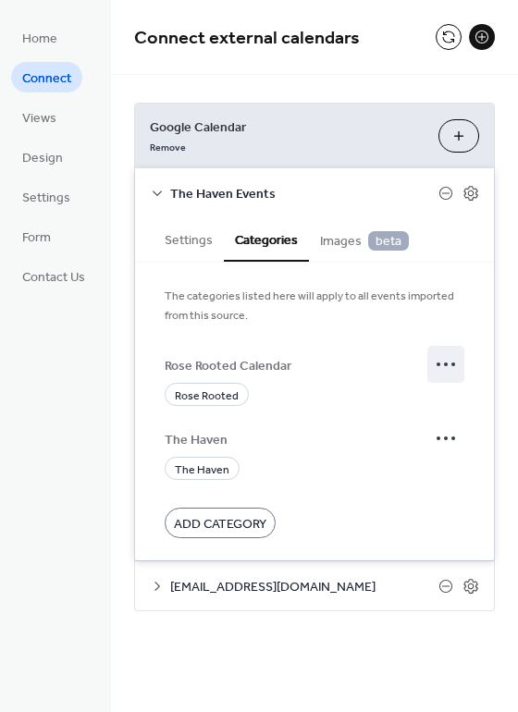
click at [447, 361] on icon at bounding box center [446, 364] width 30 height 30
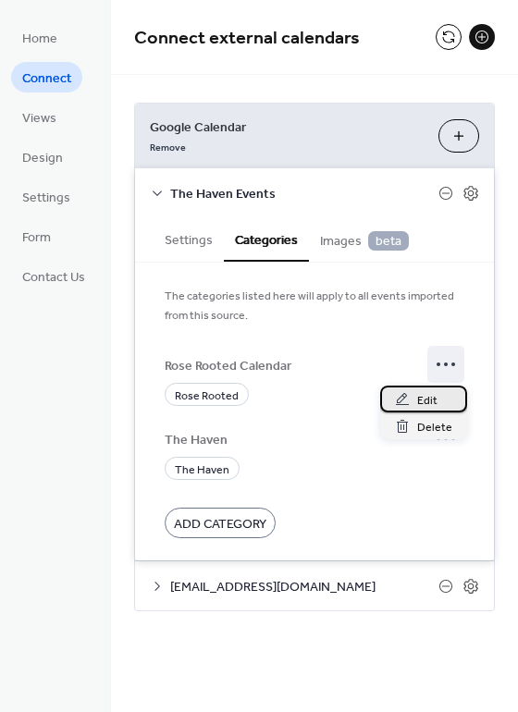
click at [425, 402] on span "Edit" at bounding box center [427, 400] width 20 height 19
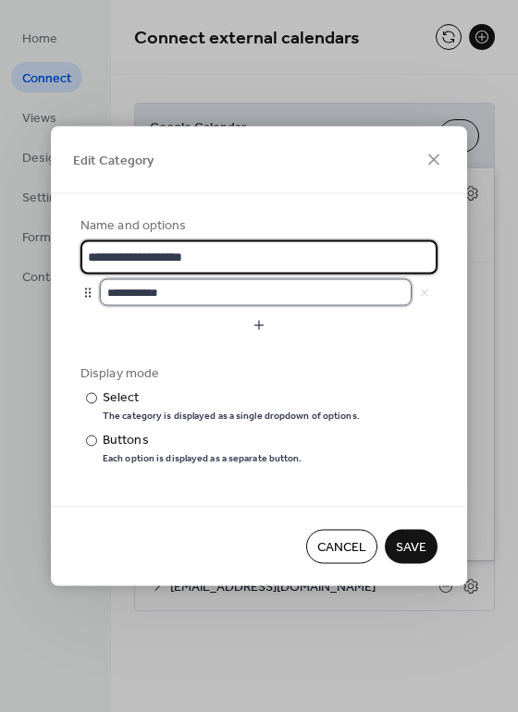
click at [251, 293] on input "**********" at bounding box center [256, 292] width 312 height 27
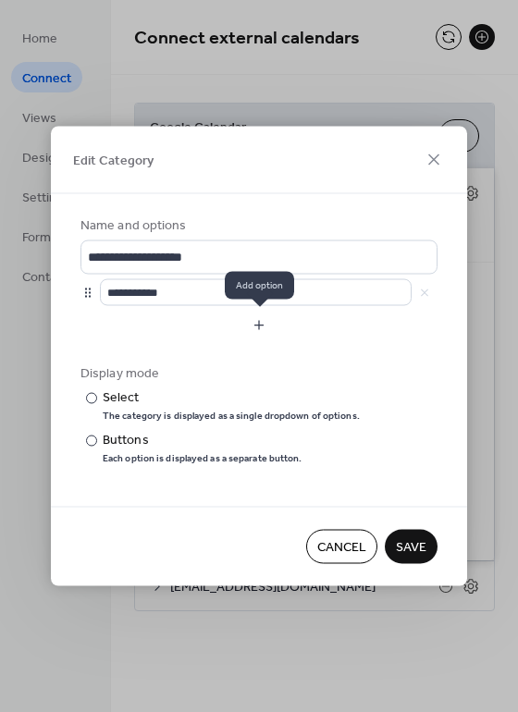
click at [258, 329] on button "button" at bounding box center [258, 326] width 357 height 30
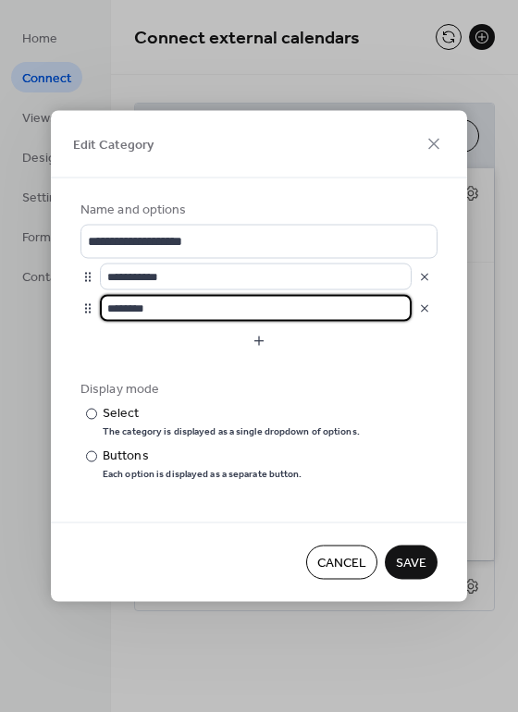
click at [426, 310] on button "button" at bounding box center [424, 308] width 26 height 26
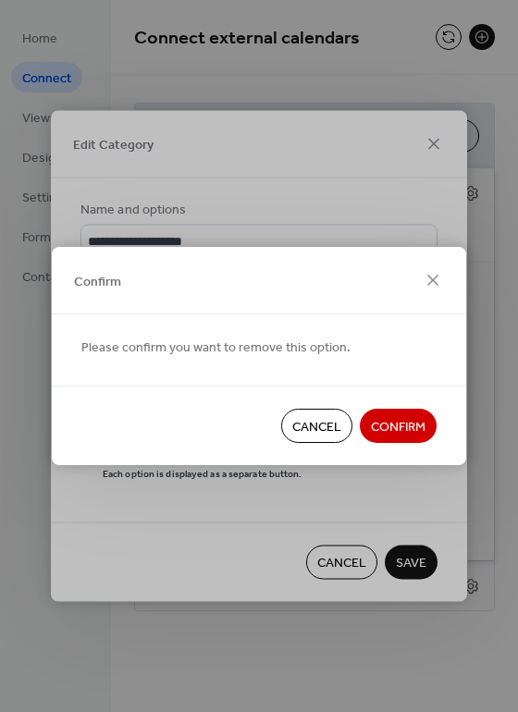
click at [391, 427] on span "Confirm" at bounding box center [398, 427] width 55 height 19
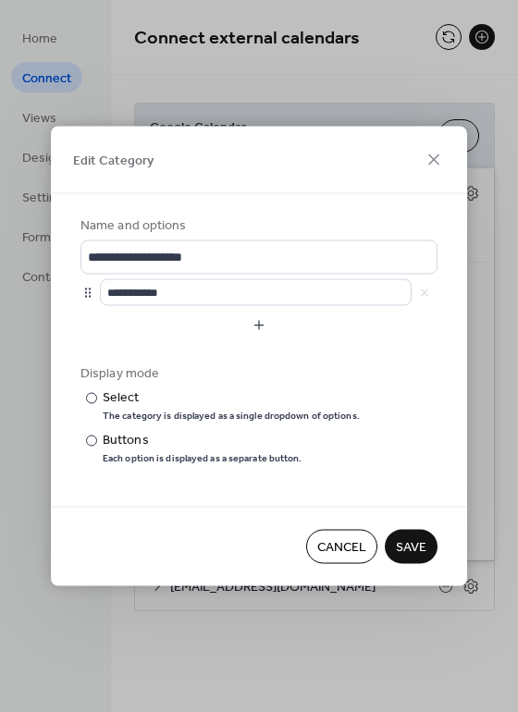
click at [403, 540] on span "Save" at bounding box center [411, 547] width 31 height 19
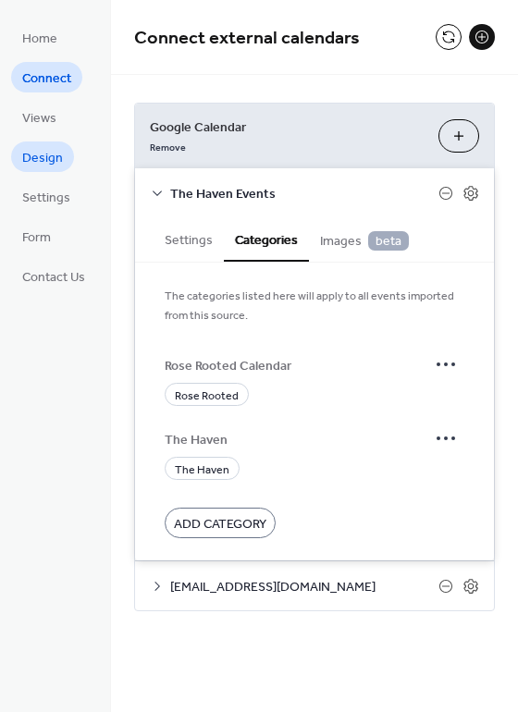
click at [55, 144] on link "Design" at bounding box center [42, 156] width 63 height 31
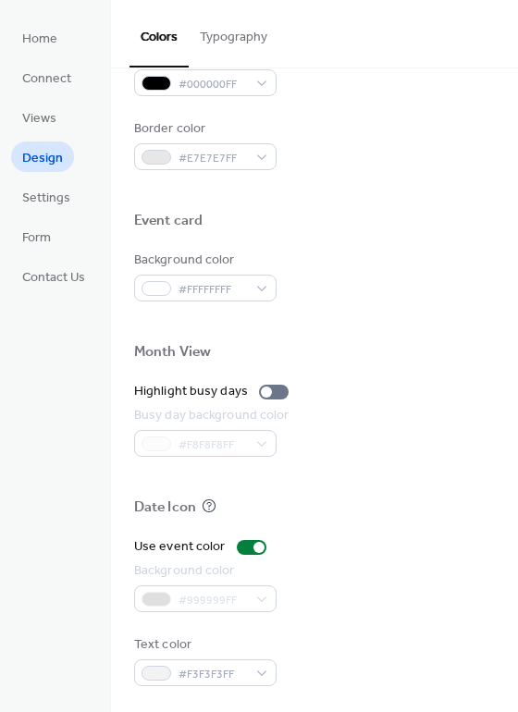
scroll to position [790, 0]
click at [264, 389] on div at bounding box center [266, 391] width 11 height 11
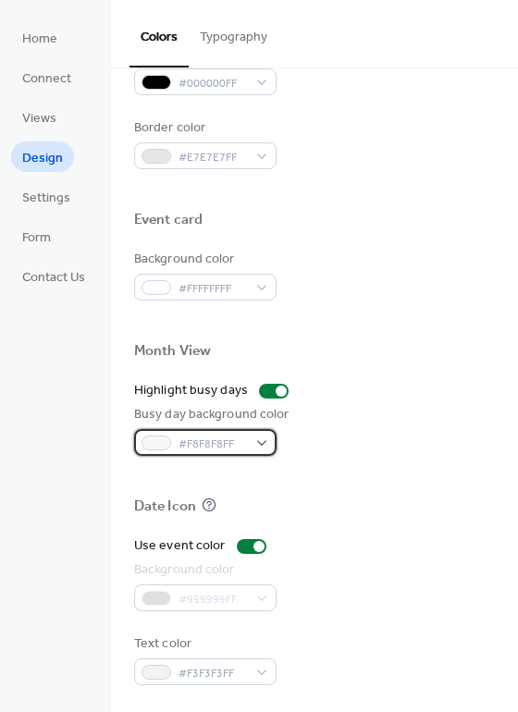
click at [256, 436] on div "#F8F8F8FF" at bounding box center [205, 442] width 142 height 27
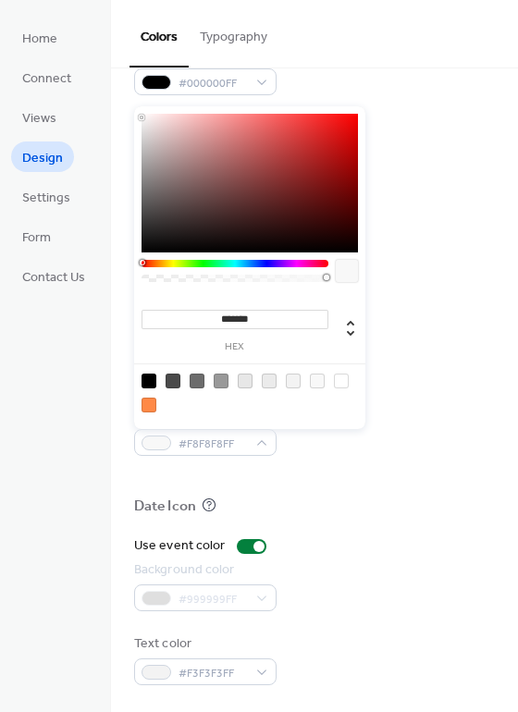
click at [288, 263] on div at bounding box center [234, 263] width 187 height 7
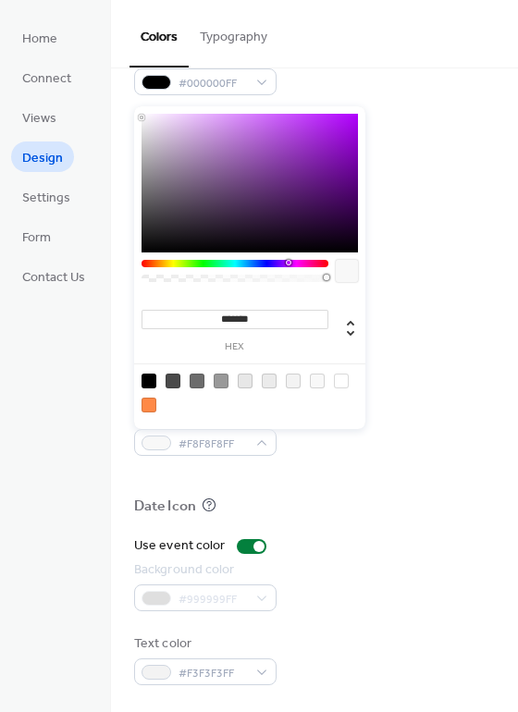
click at [191, 129] on div at bounding box center [249, 183] width 216 height 139
type input "*******"
click at [176, 121] on div at bounding box center [249, 183] width 216 height 139
click at [357, 466] on div at bounding box center [314, 477] width 361 height 42
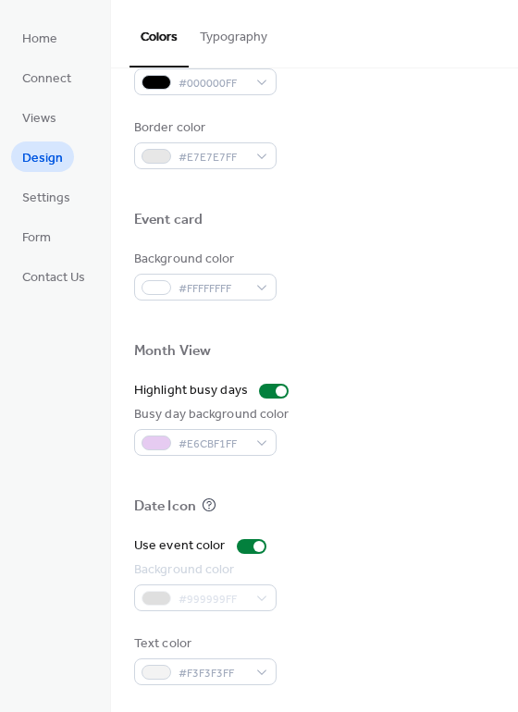
click at [222, 595] on div "#999999FF" at bounding box center [205, 597] width 142 height 27
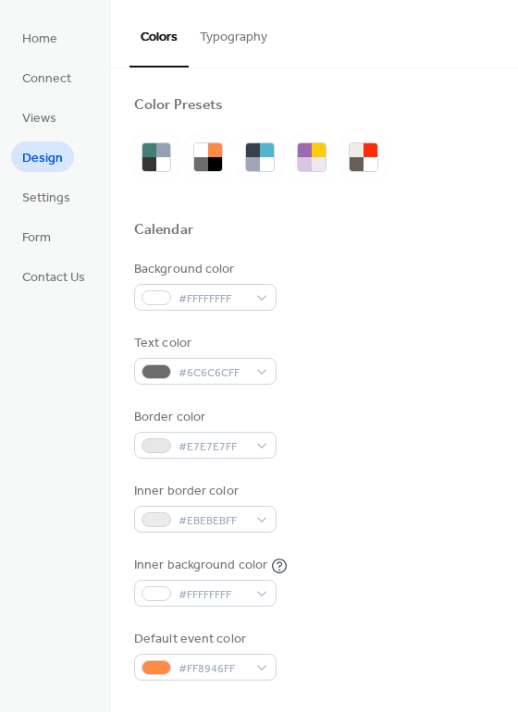
scroll to position [0, 0]
click at [61, 200] on span "Settings" at bounding box center [46, 198] width 48 height 19
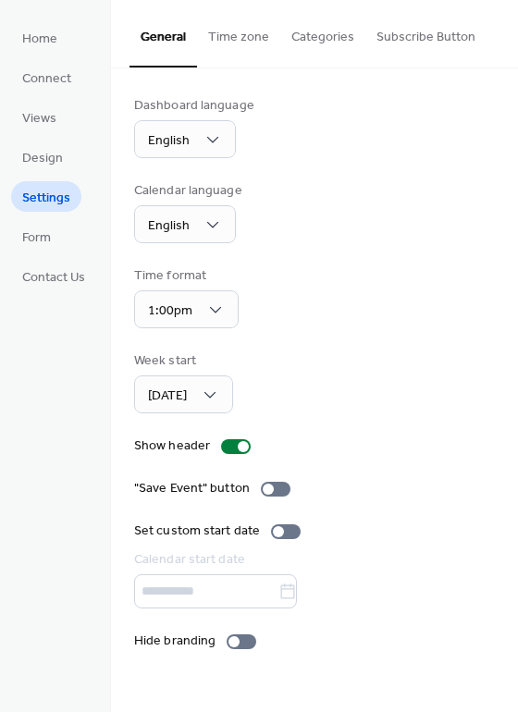
click at [319, 40] on button "Categories" at bounding box center [322, 33] width 85 height 66
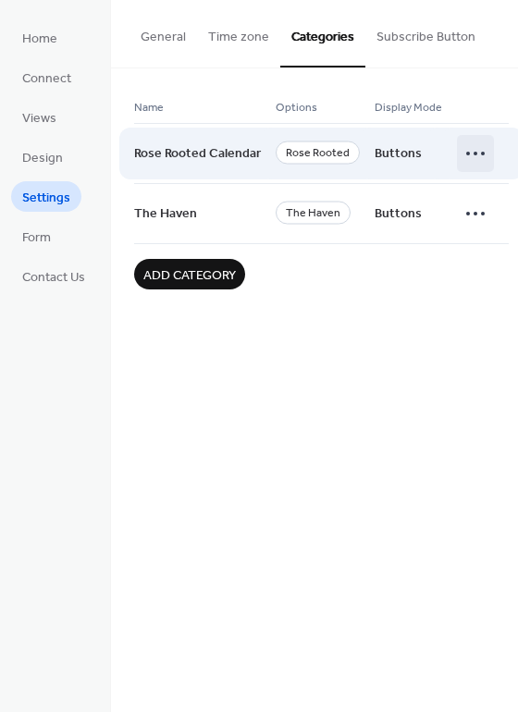
click at [460, 153] on icon at bounding box center [475, 154] width 30 height 30
click at [330, 151] on span "Rose Rooted" at bounding box center [318, 152] width 84 height 23
click at [202, 153] on span "Rose Rooted Calendar" at bounding box center [197, 154] width 127 height 35
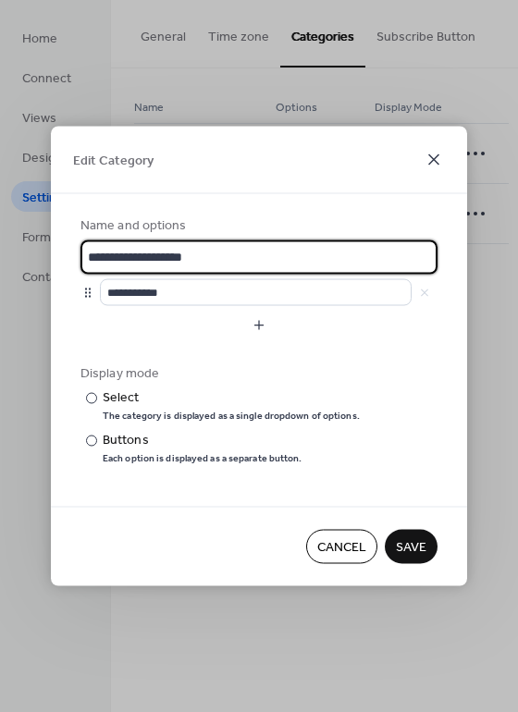
click at [433, 164] on icon at bounding box center [433, 160] width 22 height 22
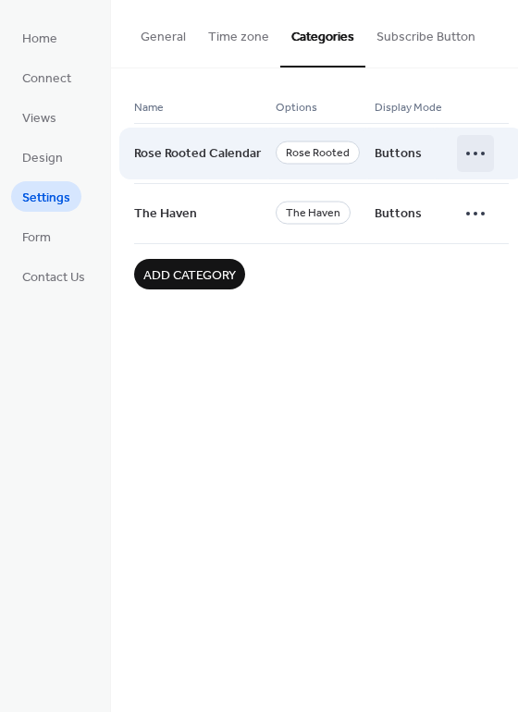
click at [480, 159] on icon at bounding box center [475, 154] width 30 height 30
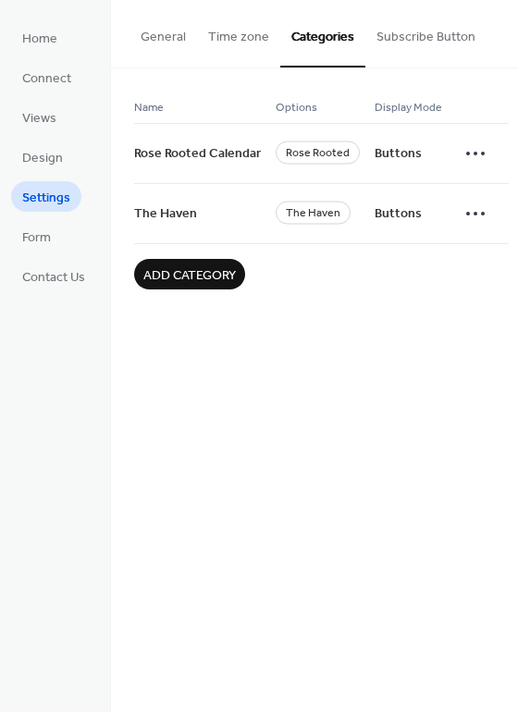
click at [295, 310] on div "Name Options Display Mode Rose Rooted Calendar Rose Rooted Buttons The Haven Th…" at bounding box center [314, 192] width 407 height 249
click at [461, 34] on button "Subscribe Button" at bounding box center [425, 33] width 121 height 66
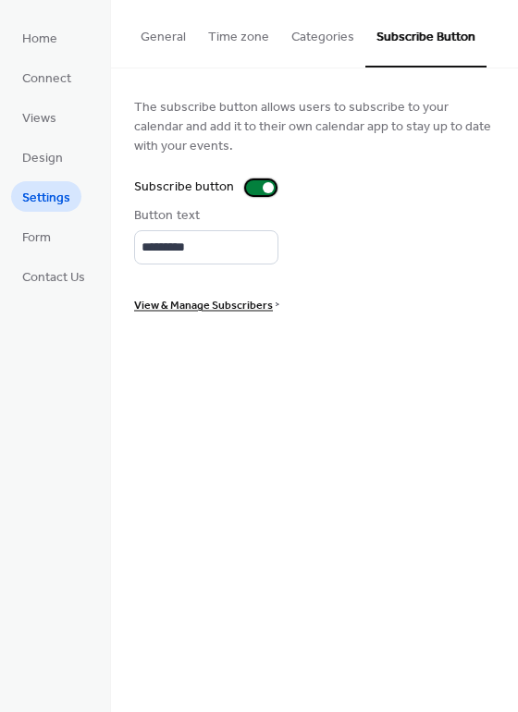
click at [263, 185] on div at bounding box center [268, 187] width 11 height 11
click at [355, 184] on div "Subscribe button" at bounding box center [314, 187] width 361 height 19
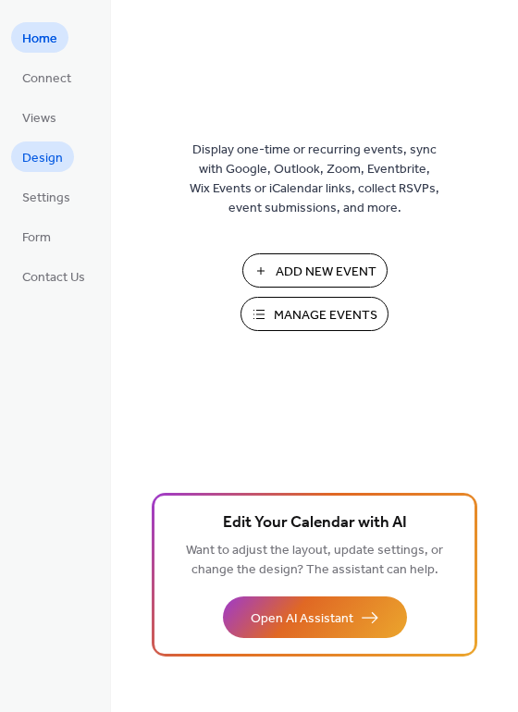
click at [49, 155] on span "Design" at bounding box center [42, 158] width 41 height 19
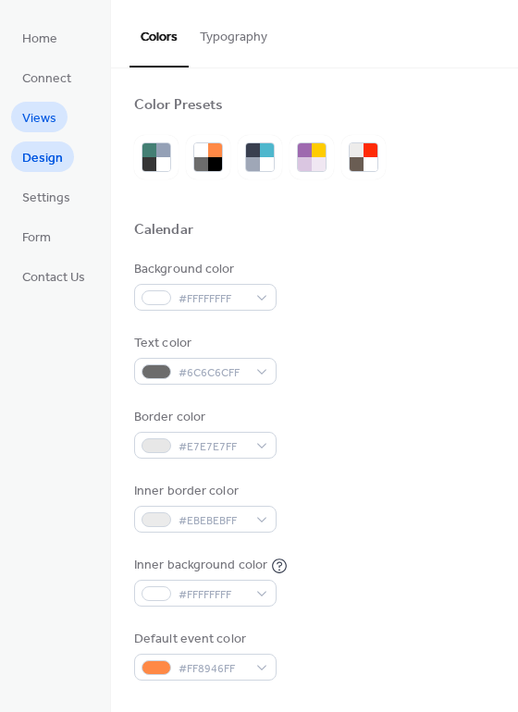
click at [53, 129] on span "Views" at bounding box center [39, 118] width 34 height 19
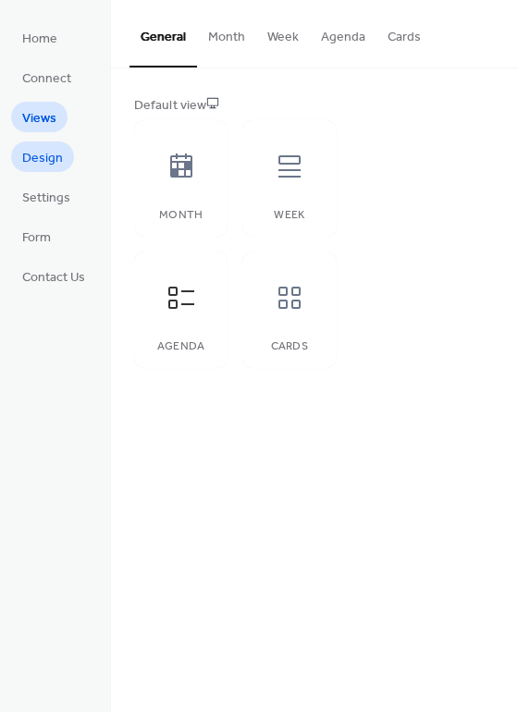
click at [50, 149] on span "Design" at bounding box center [42, 158] width 41 height 19
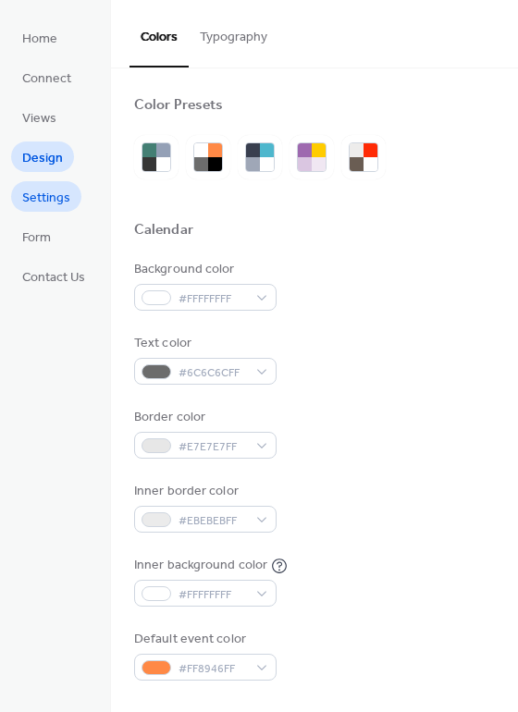
click at [46, 196] on span "Settings" at bounding box center [46, 198] width 48 height 19
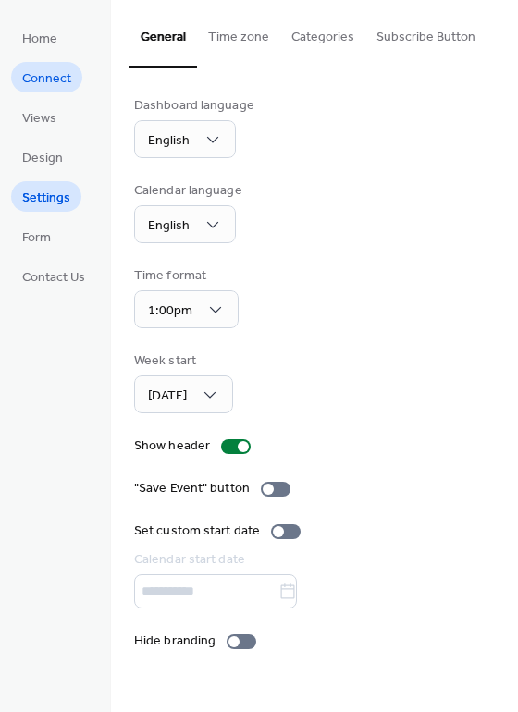
click at [58, 70] on span "Connect" at bounding box center [46, 78] width 49 height 19
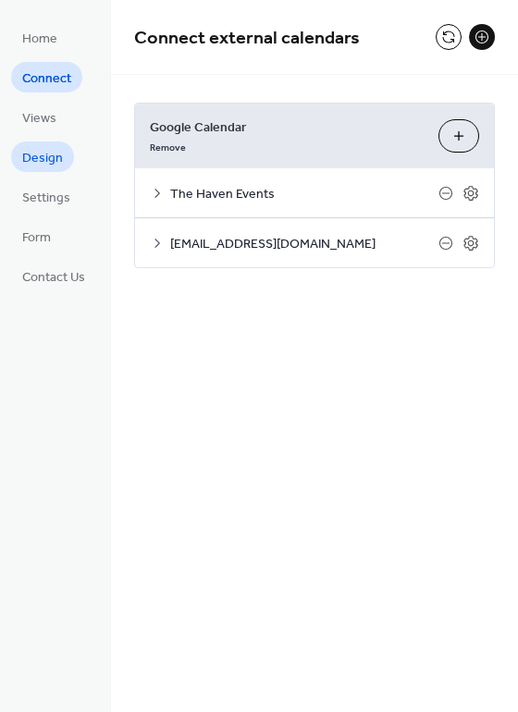
click at [48, 156] on span "Design" at bounding box center [42, 158] width 41 height 19
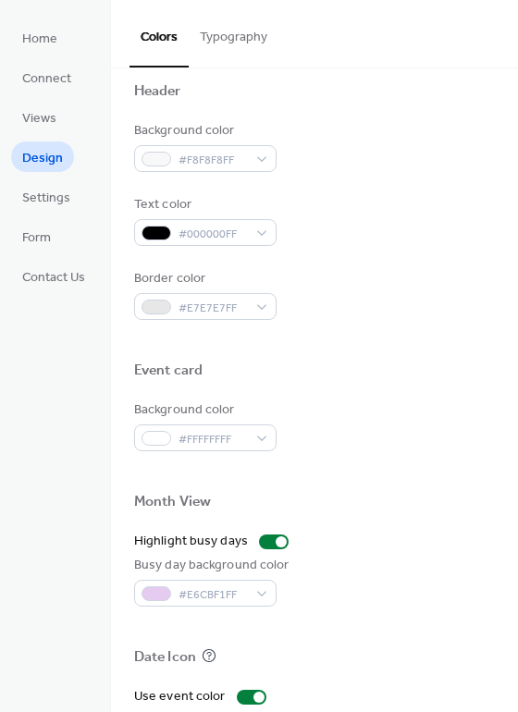
scroll to position [790, 0]
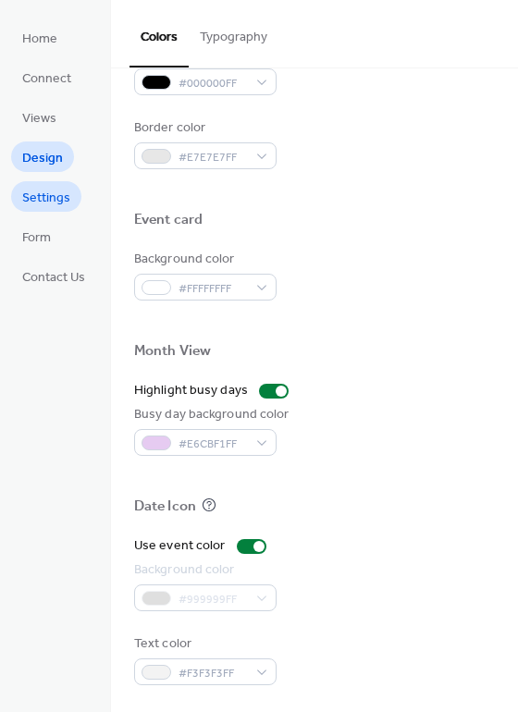
click at [66, 199] on span "Settings" at bounding box center [46, 198] width 48 height 19
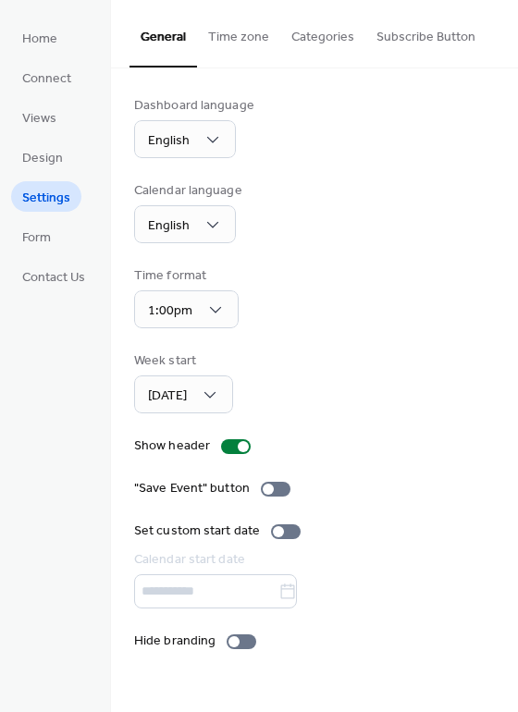
click at [315, 36] on button "Categories" at bounding box center [322, 33] width 85 height 66
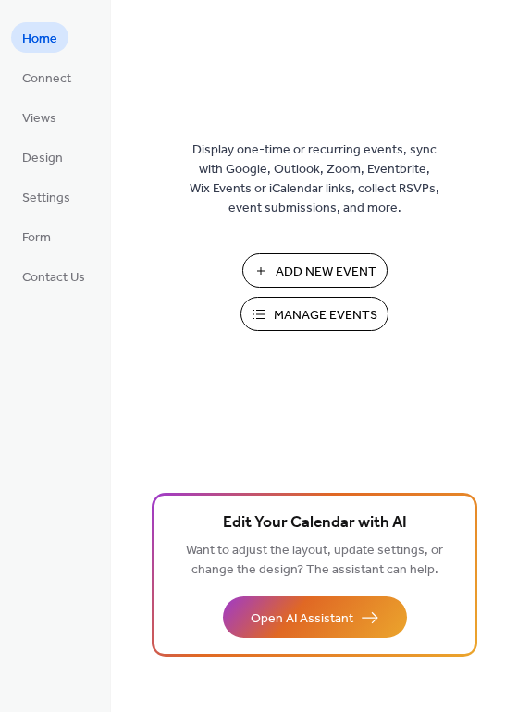
click at [333, 324] on span "Manage Events" at bounding box center [326, 315] width 104 height 19
click at [53, 200] on span "Settings" at bounding box center [46, 198] width 48 height 19
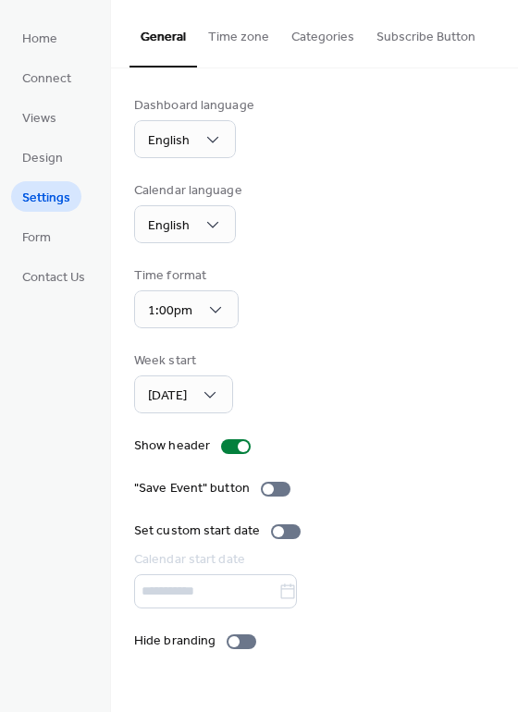
click at [331, 31] on button "Categories" at bounding box center [322, 33] width 85 height 66
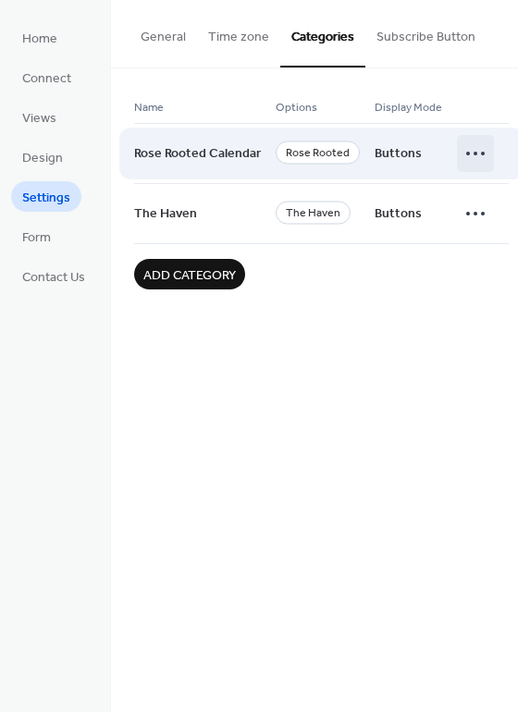
click at [476, 155] on icon at bounding box center [475, 154] width 30 height 30
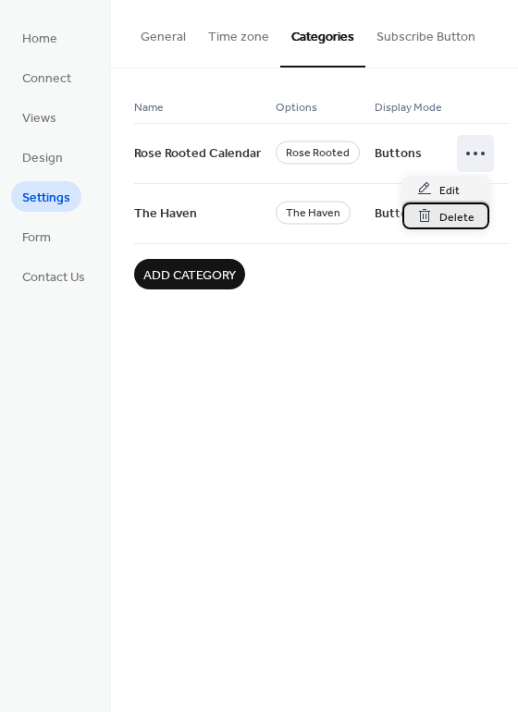
click at [437, 210] on div "Delete" at bounding box center [445, 215] width 87 height 27
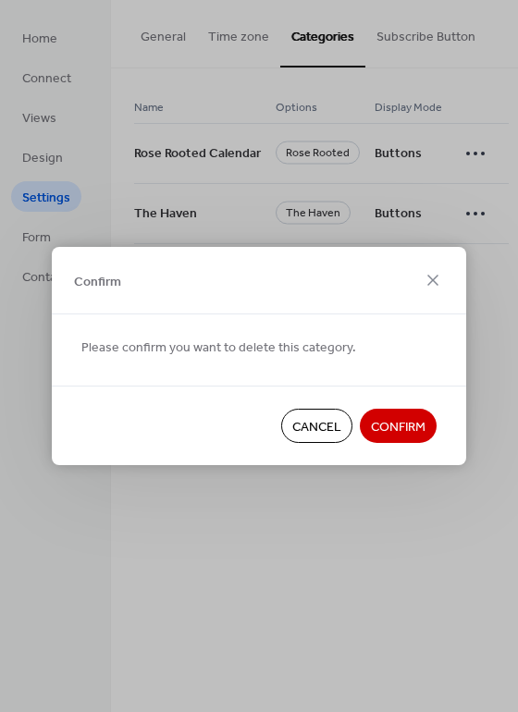
click at [397, 425] on span "Confirm" at bounding box center [398, 427] width 55 height 19
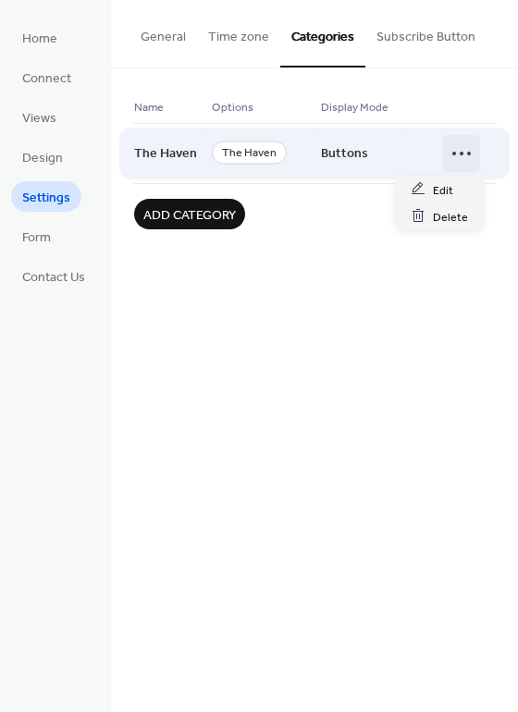
click at [459, 152] on circle at bounding box center [461, 154] width 4 height 4
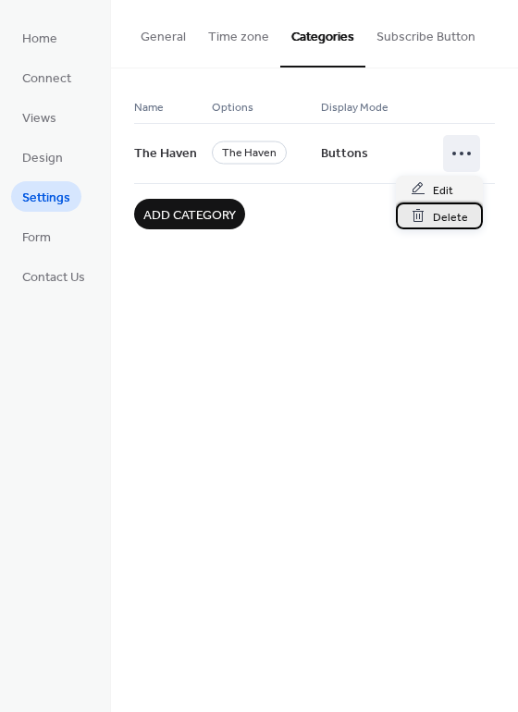
click at [431, 227] on div "Delete" at bounding box center [439, 215] width 87 height 27
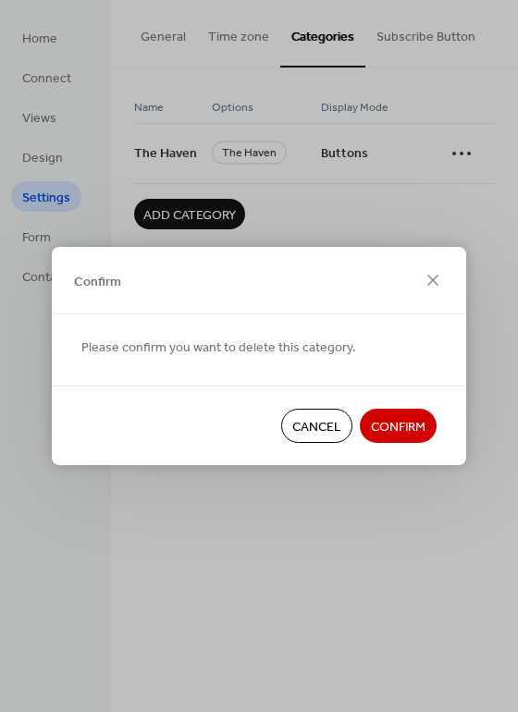
click at [400, 431] on span "Confirm" at bounding box center [398, 427] width 55 height 19
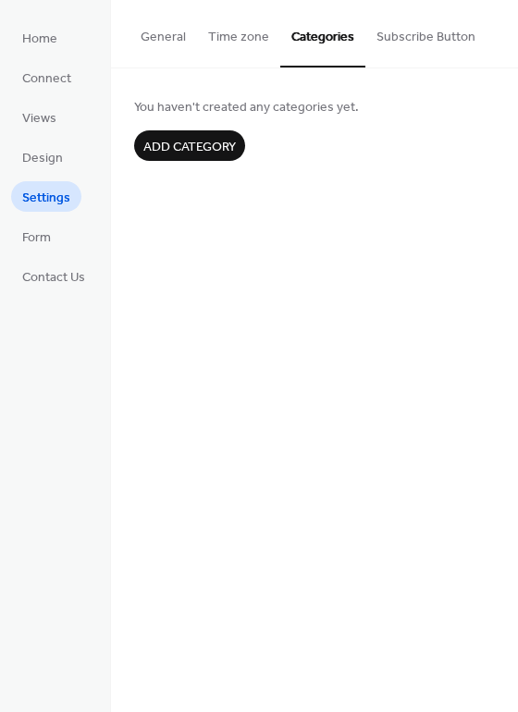
click at [164, 286] on div "General Time zone Categories Subscribe Button Dashboard language English Calend…" at bounding box center [314, 356] width 407 height 712
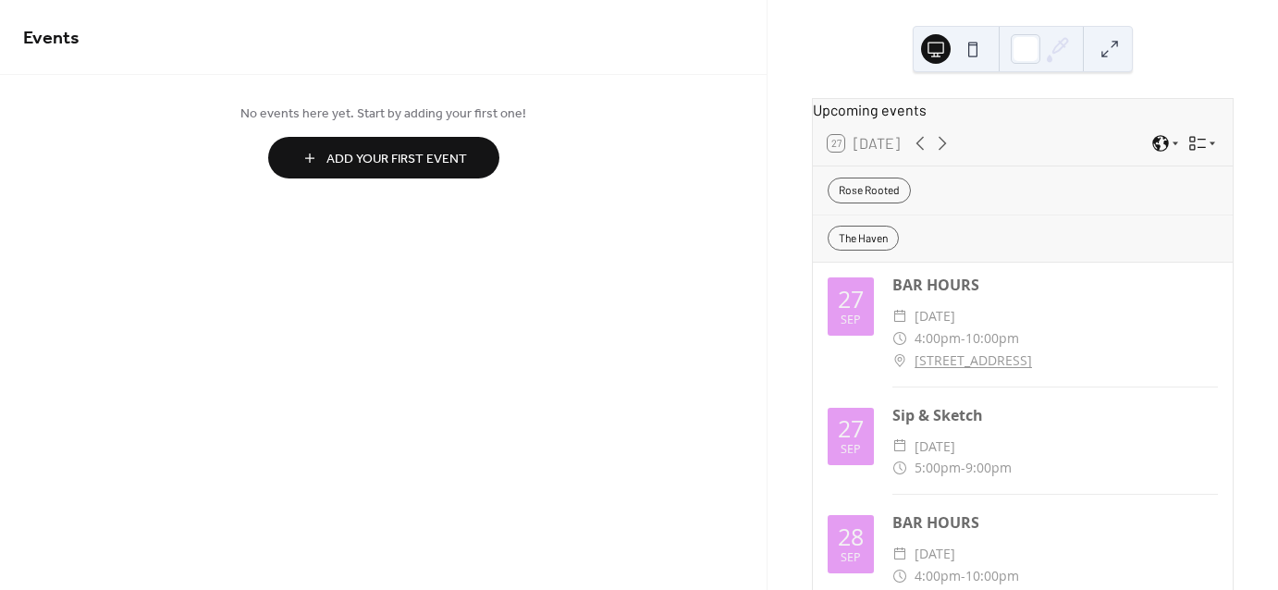
click at [1076, 312] on div "BAR HOURS ​ [DATE] ​ 4:00pm - 10:00pm ​ [STREET_ADDRESS]" at bounding box center [1054, 330] width 325 height 113
click at [461, 161] on span "Add Your First Event" at bounding box center [396, 159] width 141 height 19
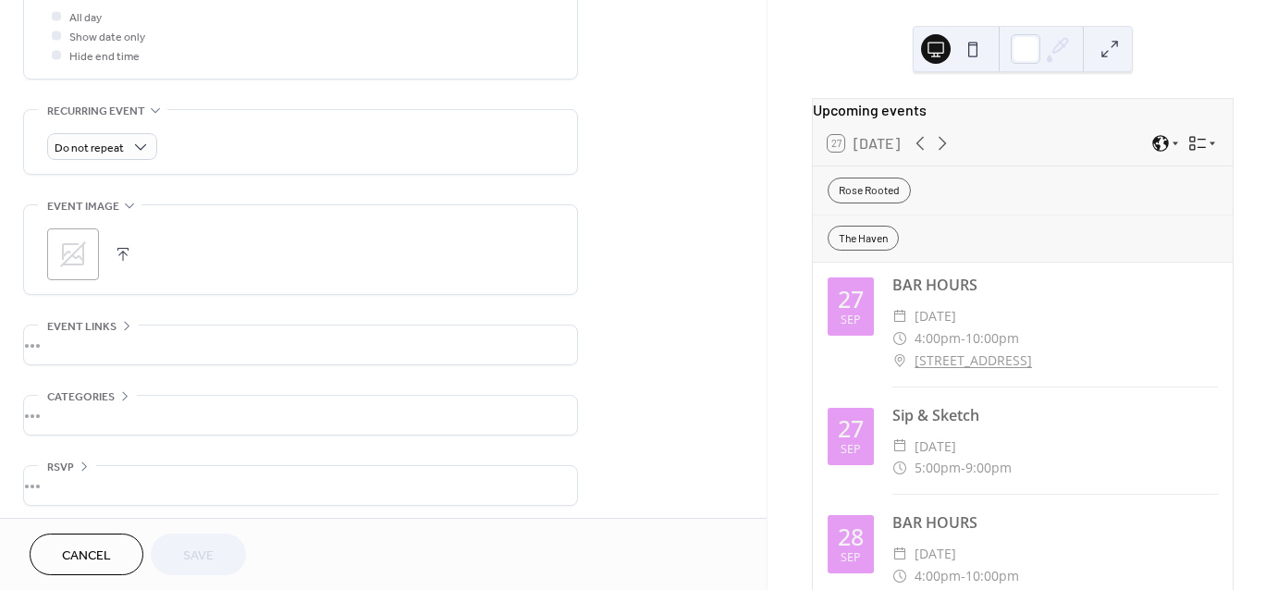
scroll to position [715, 0]
click at [128, 410] on div "•••" at bounding box center [300, 410] width 553 height 39
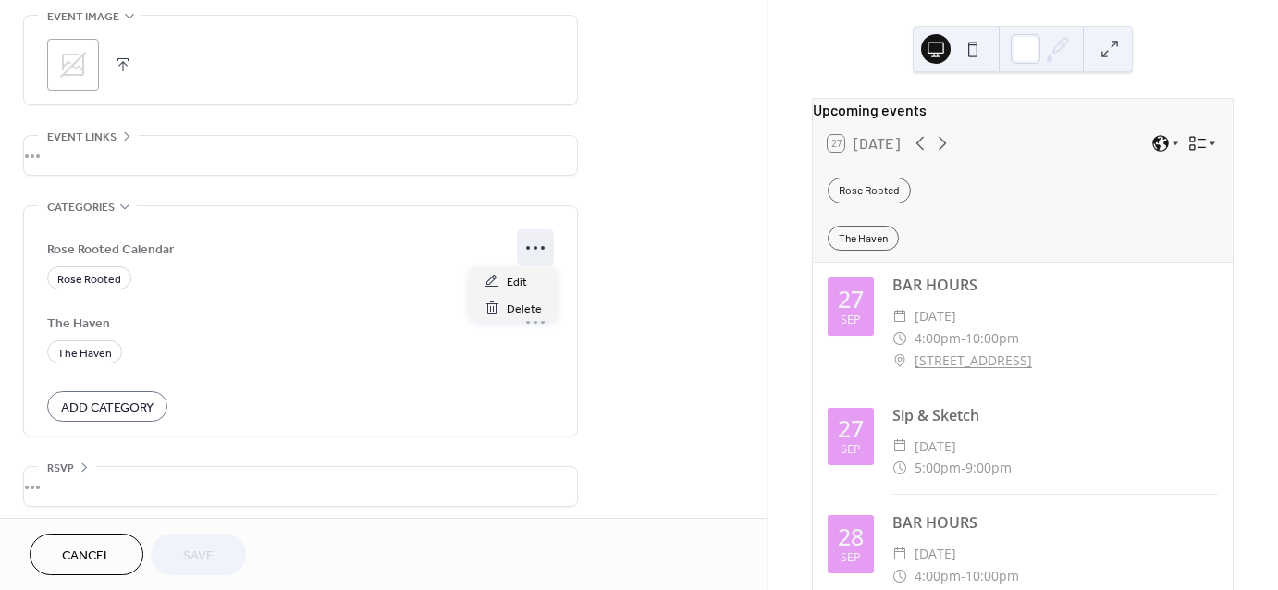
click at [545, 242] on icon at bounding box center [535, 248] width 30 height 30
click at [398, 275] on div "Rose Rooted" at bounding box center [300, 277] width 507 height 23
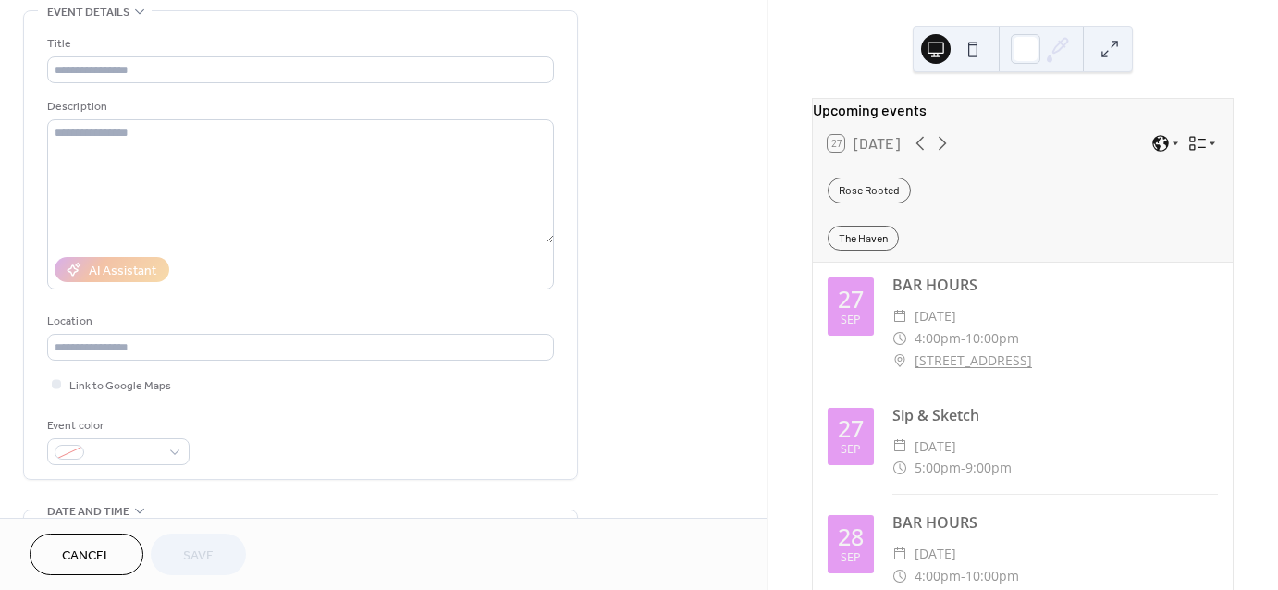
scroll to position [0, 0]
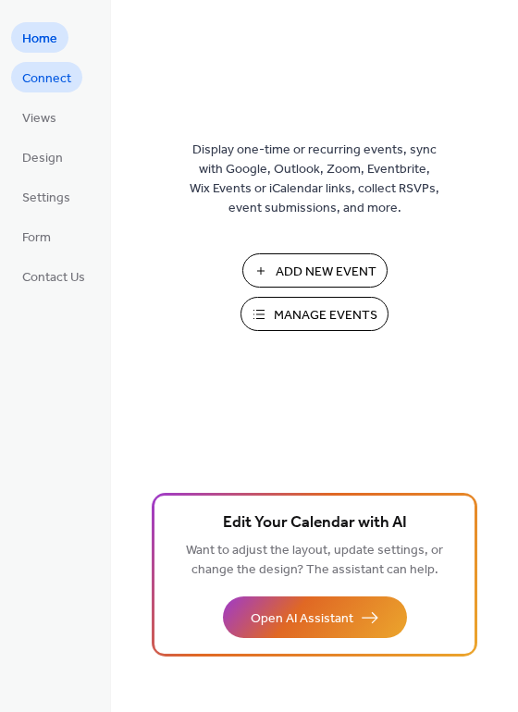
click at [71, 72] on link "Connect" at bounding box center [46, 77] width 71 height 31
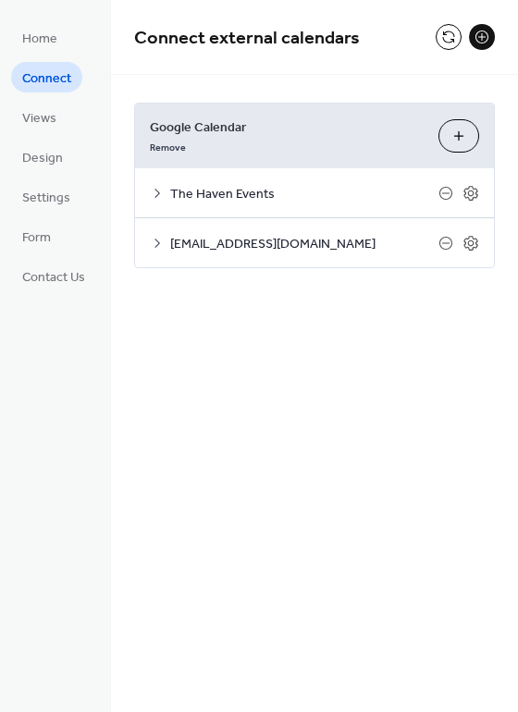
click at [459, 137] on button "Choose Calendars" at bounding box center [458, 135] width 41 height 33
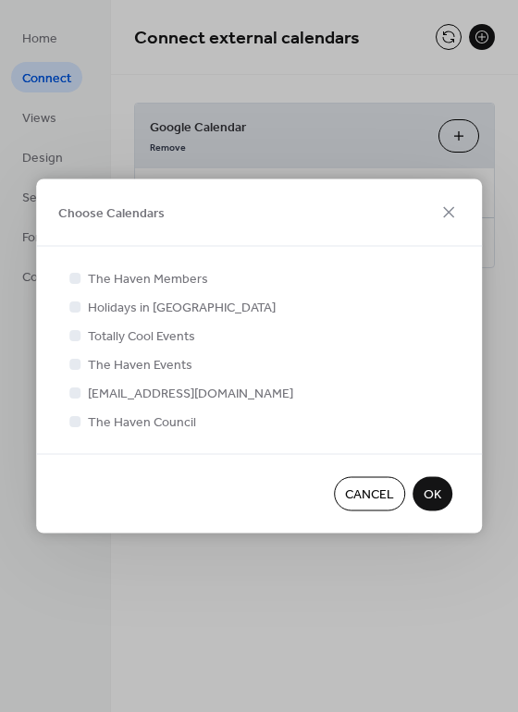
click at [375, 498] on span "Cancel" at bounding box center [369, 494] width 49 height 19
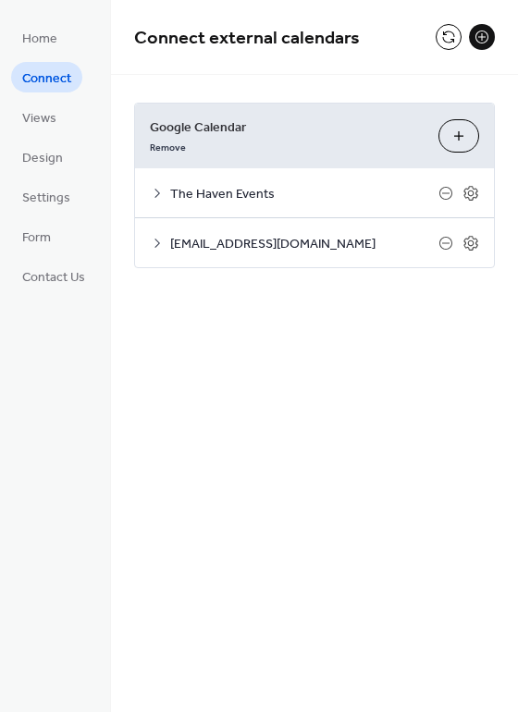
click at [483, 37] on button at bounding box center [482, 37] width 26 height 26
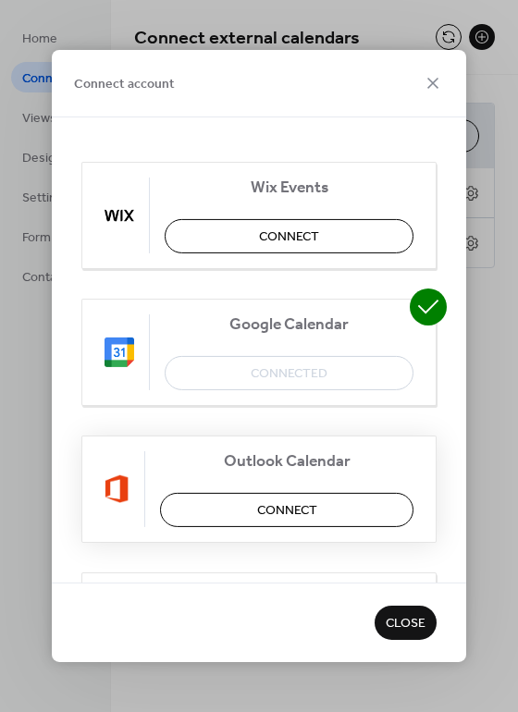
scroll to position [185, 0]
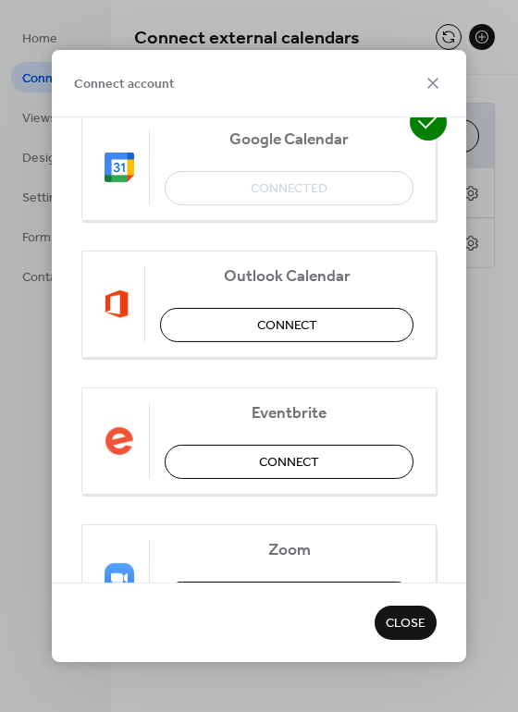
click at [398, 615] on span "Close" at bounding box center [406, 624] width 40 height 19
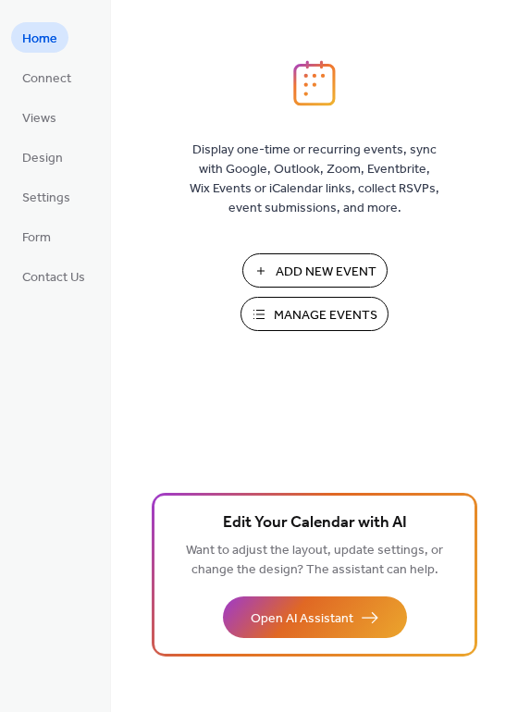
click at [300, 318] on span "Manage Events" at bounding box center [326, 315] width 104 height 19
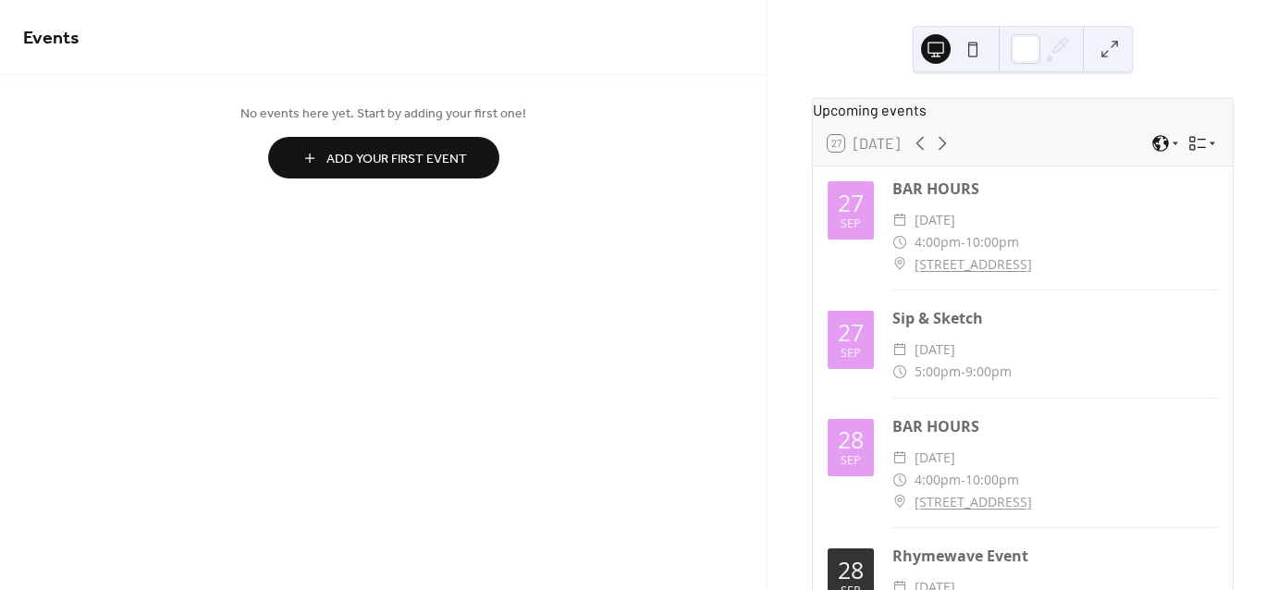
click at [955, 228] on span "[DATE]" at bounding box center [934, 220] width 41 height 22
click at [961, 323] on div "Sip & Sketch" at bounding box center [1054, 318] width 325 height 22
drag, startPoint x: 962, startPoint y: 431, endPoint x: 928, endPoint y: 459, distance: 44.0
click at [958, 437] on div "BAR HOURS" at bounding box center [1054, 426] width 325 height 22
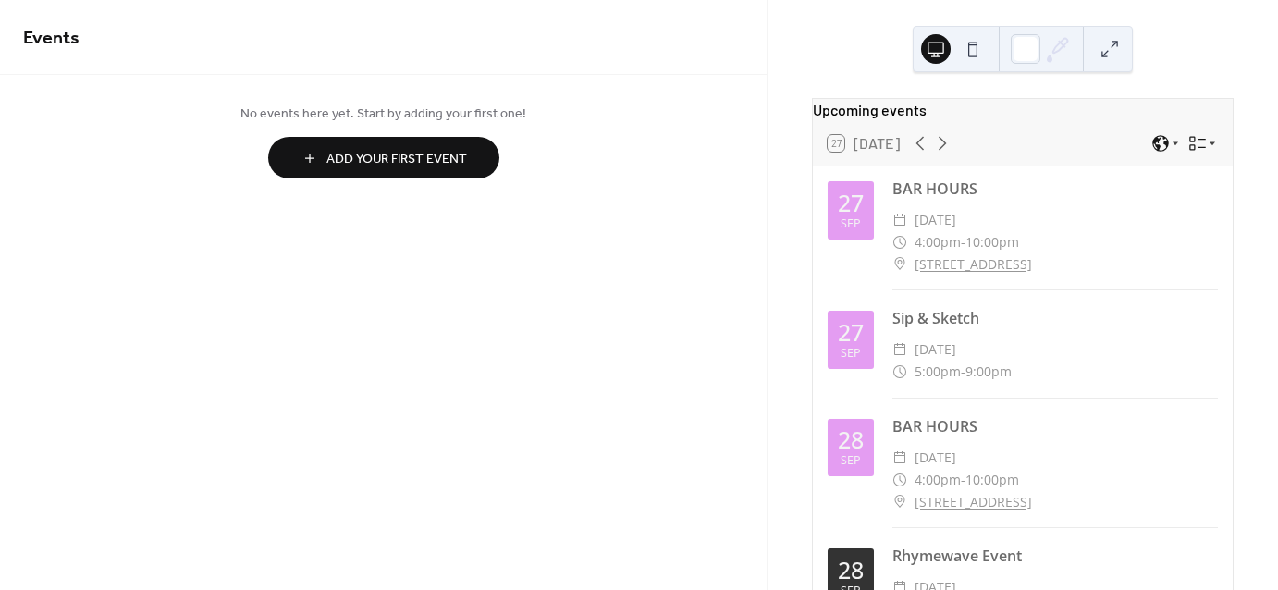
click at [866, 471] on div "[DATE]" at bounding box center [850, 448] width 46 height 58
click at [934, 511] on link "[STREET_ADDRESS]" at bounding box center [972, 502] width 117 height 22
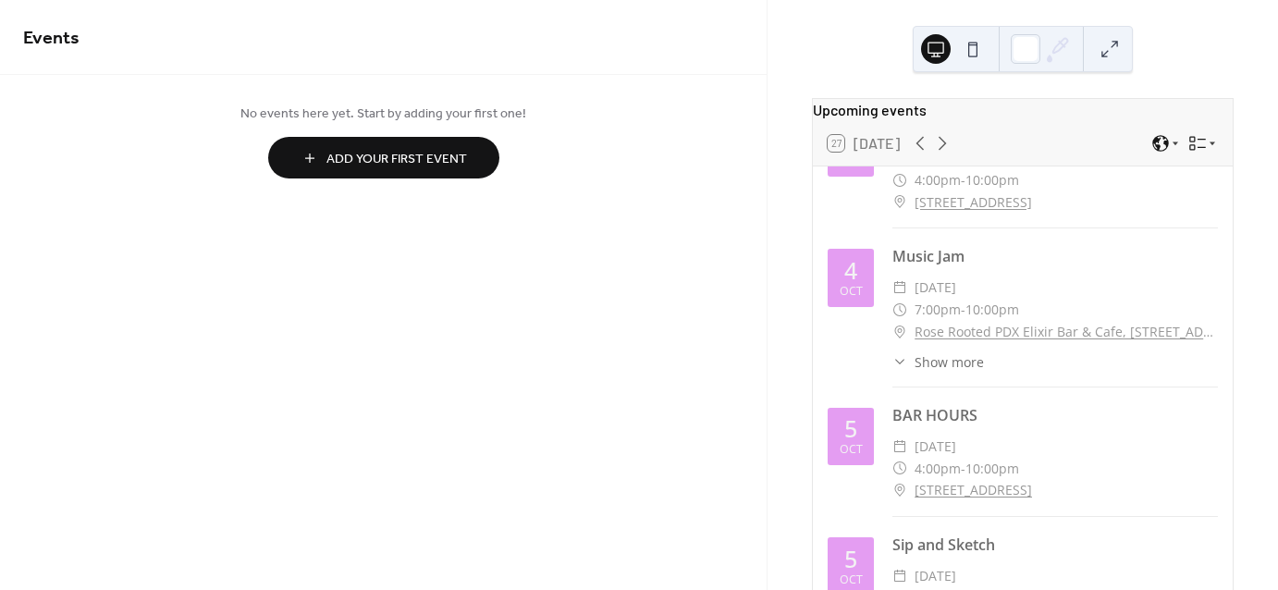
scroll to position [427, 0]
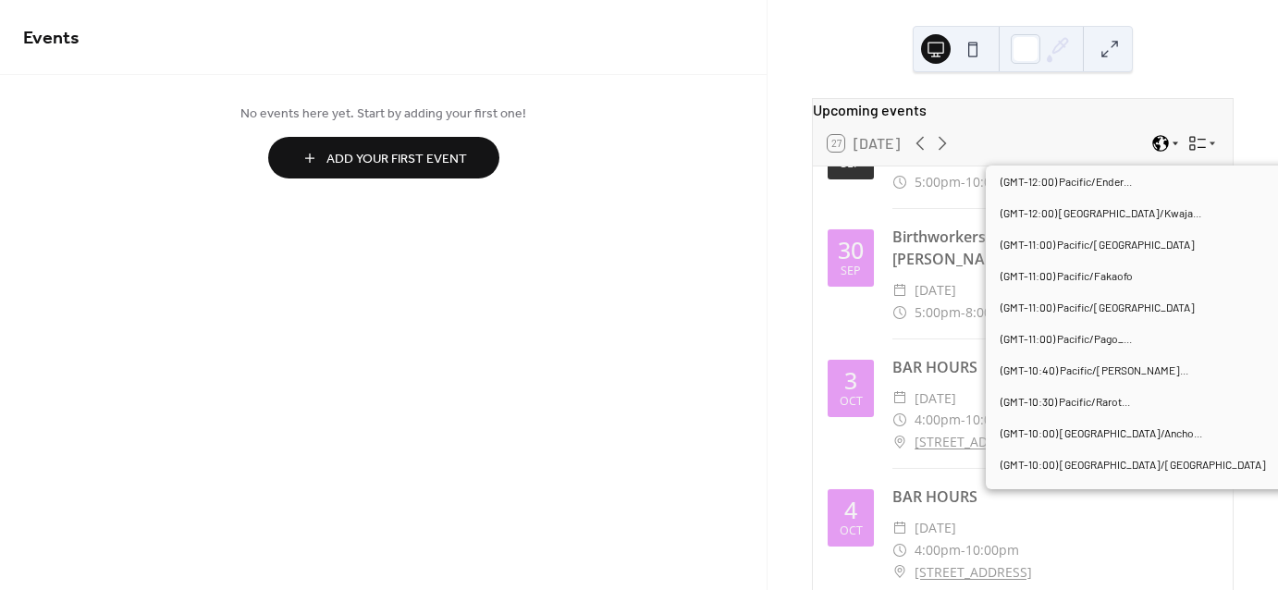
click at [1157, 153] on icon at bounding box center [1160, 143] width 18 height 18
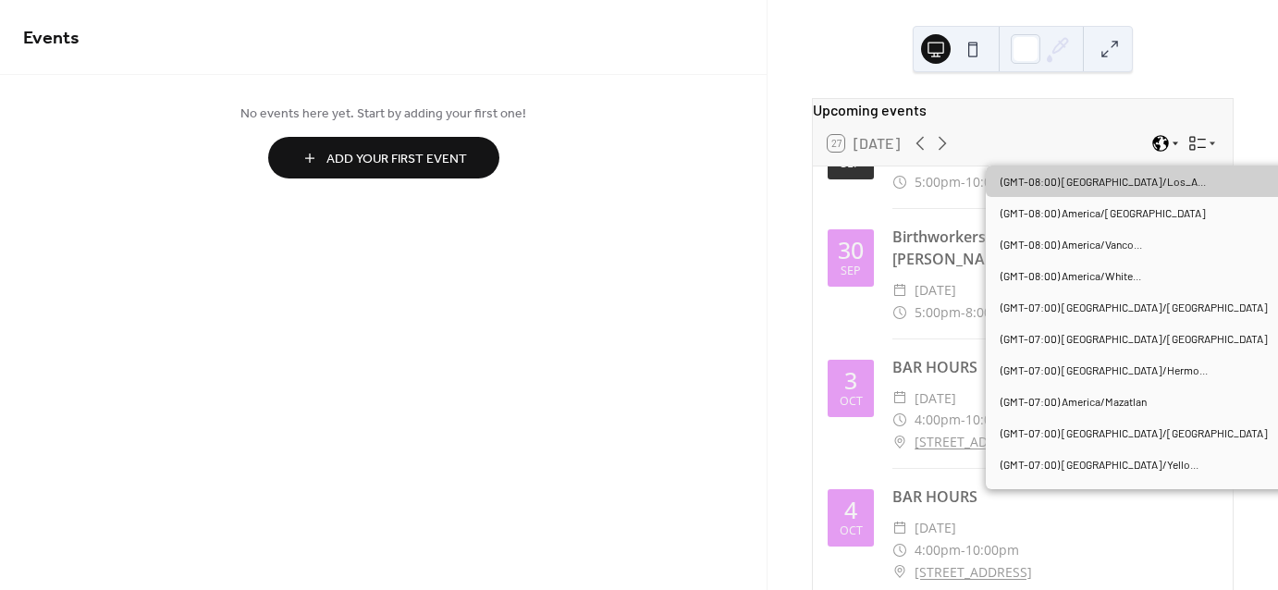
click at [1157, 153] on icon at bounding box center [1160, 143] width 18 height 18
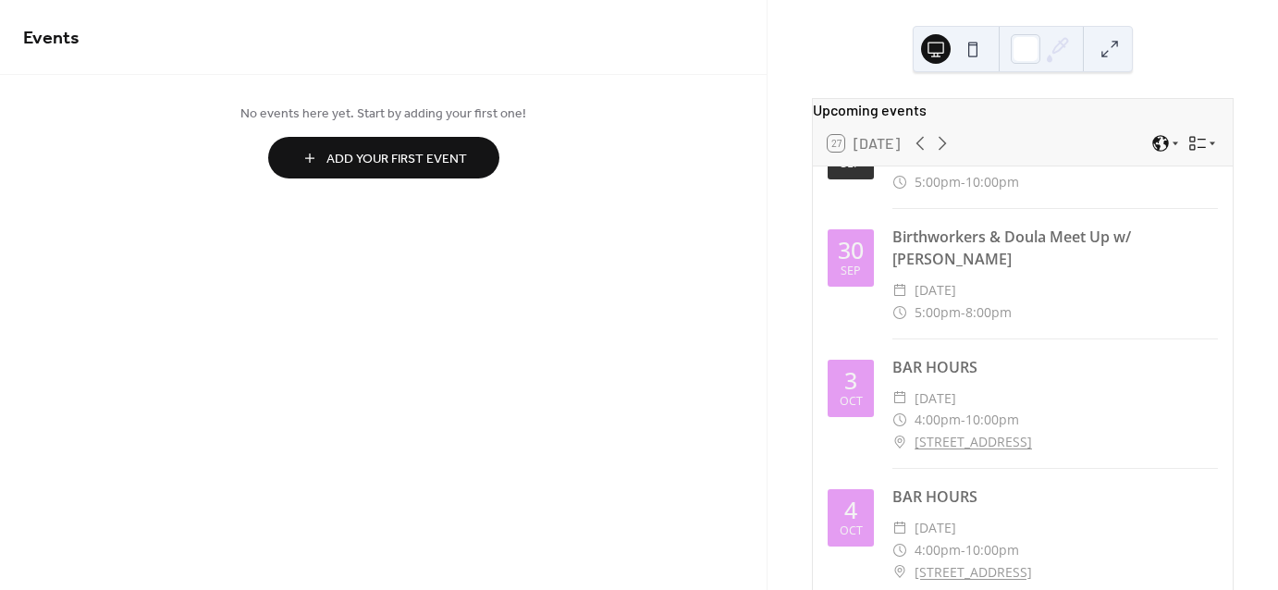
click at [1170, 116] on div "Upcoming events" at bounding box center [1023, 110] width 420 height 22
click at [1199, 153] on icon at bounding box center [1197, 143] width 18 height 18
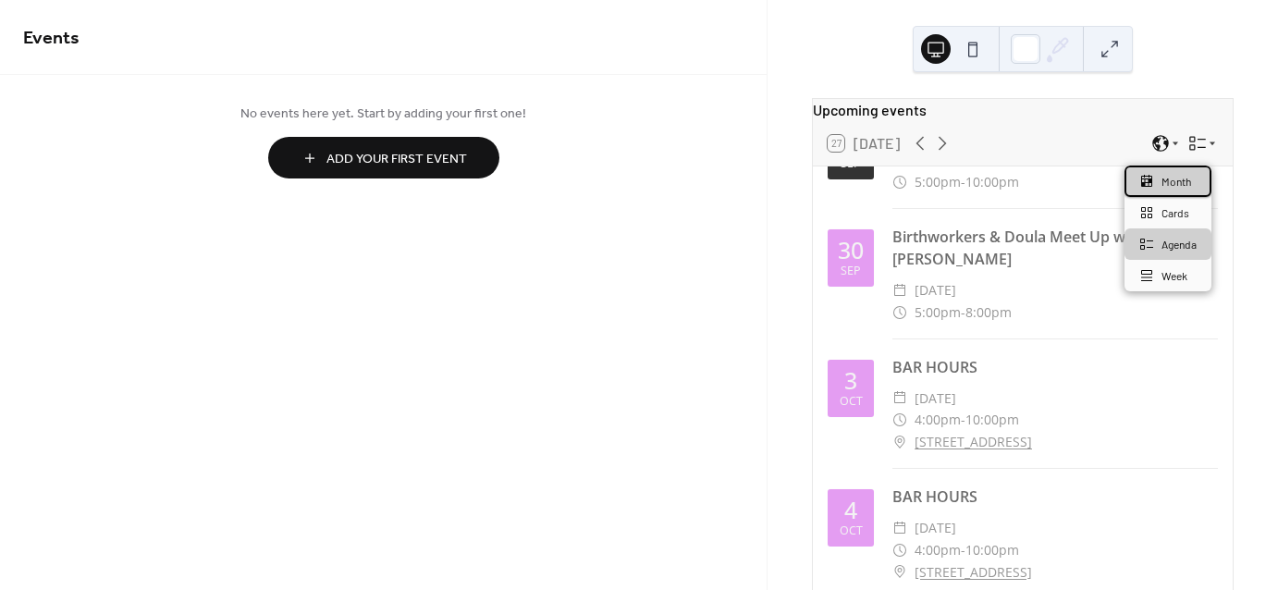
click at [1174, 190] on div "Month" at bounding box center [1167, 180] width 87 height 31
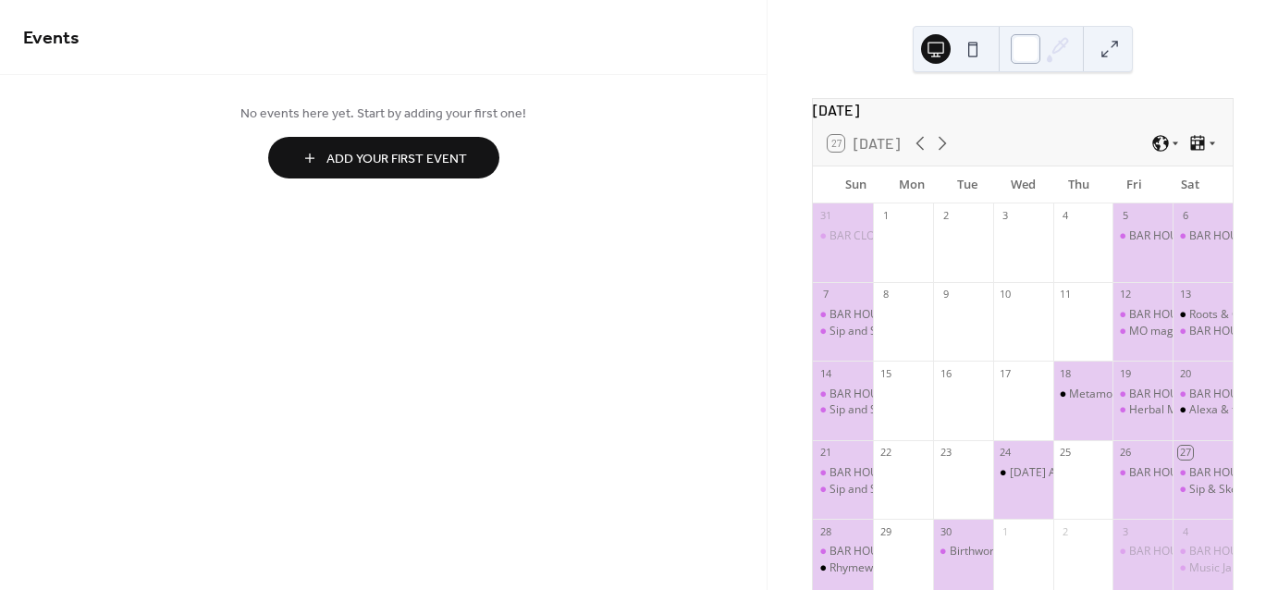
click at [1035, 50] on div at bounding box center [1025, 49] width 30 height 30
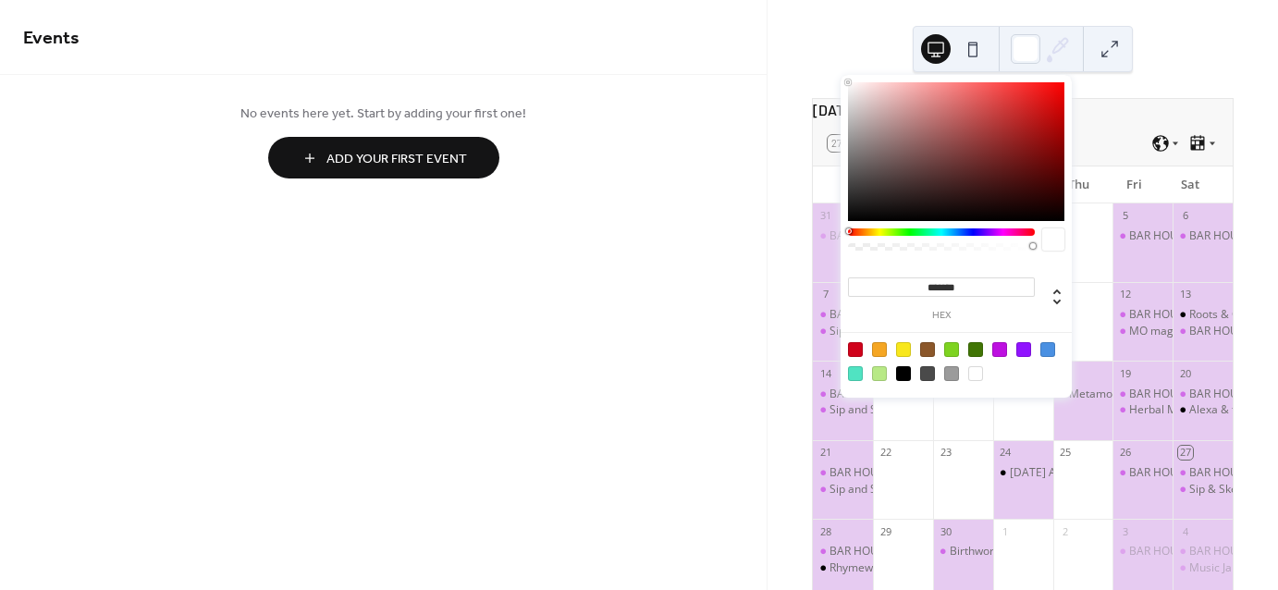
click at [1016, 130] on div at bounding box center [956, 151] width 216 height 139
type input "*******"
drag, startPoint x: 1016, startPoint y: 130, endPoint x: 819, endPoint y: 66, distance: 207.3
click at [819, 66] on body "Events No events here yet. Start by adding your first one! Add Your First Event…" at bounding box center [639, 295] width 1278 height 590
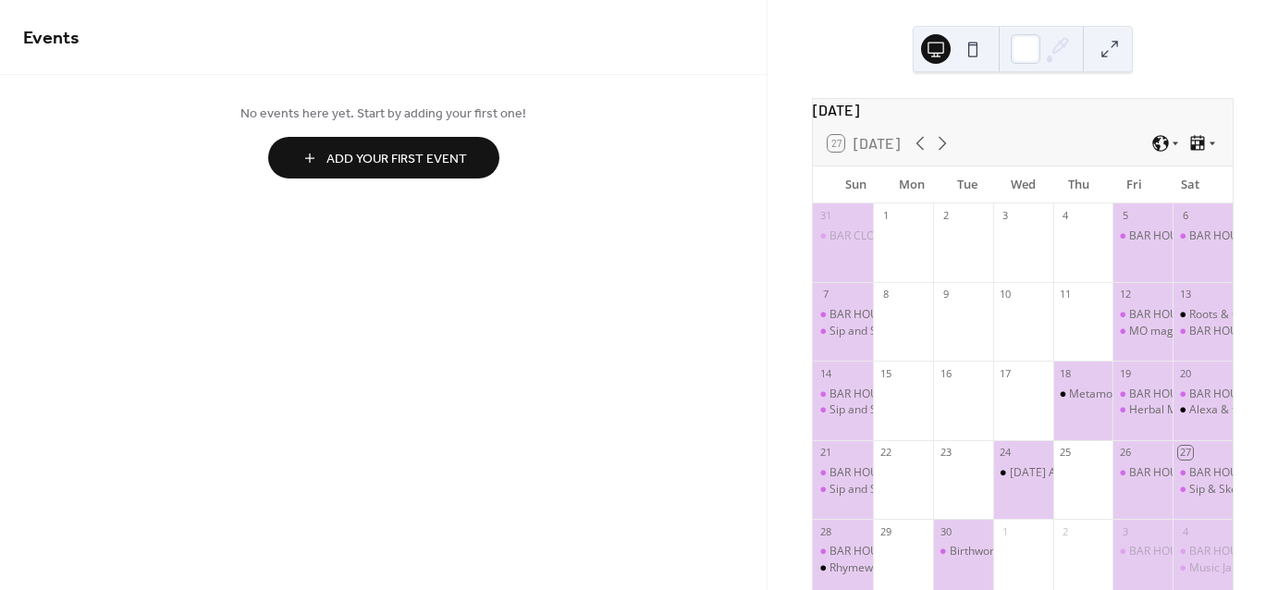
click at [1152, 18] on div "September 2025 27 Today Sun Mon Tue Wed Thu Fri Sat 31 BAR CLOSED 1 2 3 4 5 BAR…" at bounding box center [1022, 295] width 510 height 590
click at [1100, 56] on button at bounding box center [1110, 49] width 30 height 30
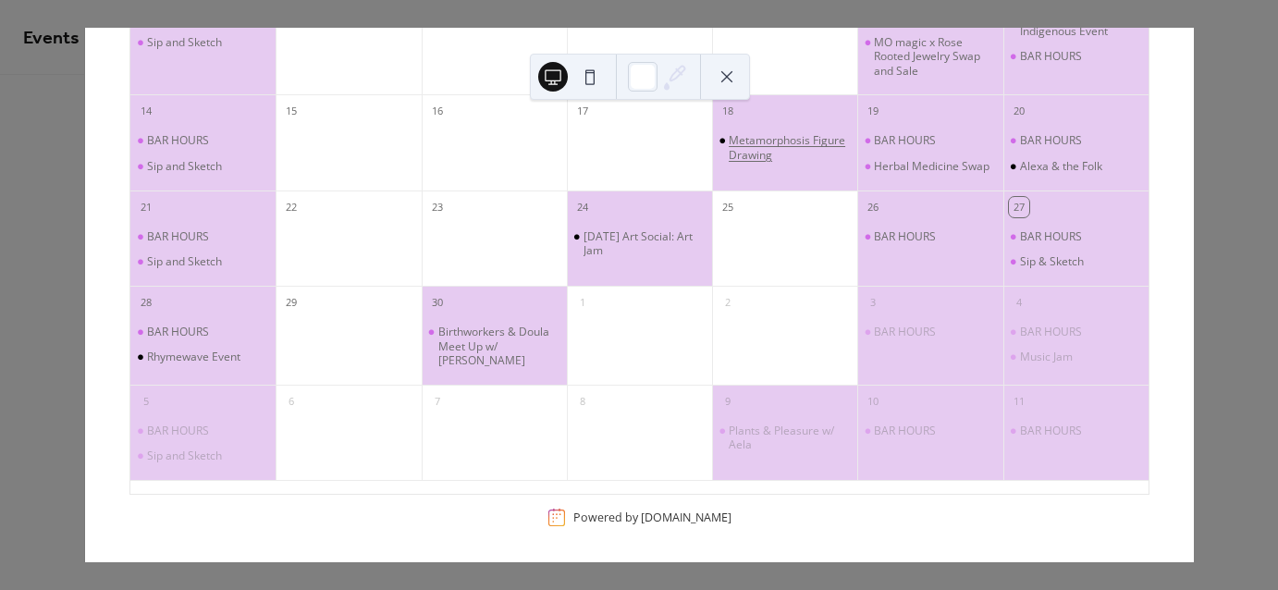
scroll to position [0, 0]
